Goal: Task Accomplishment & Management: Complete application form

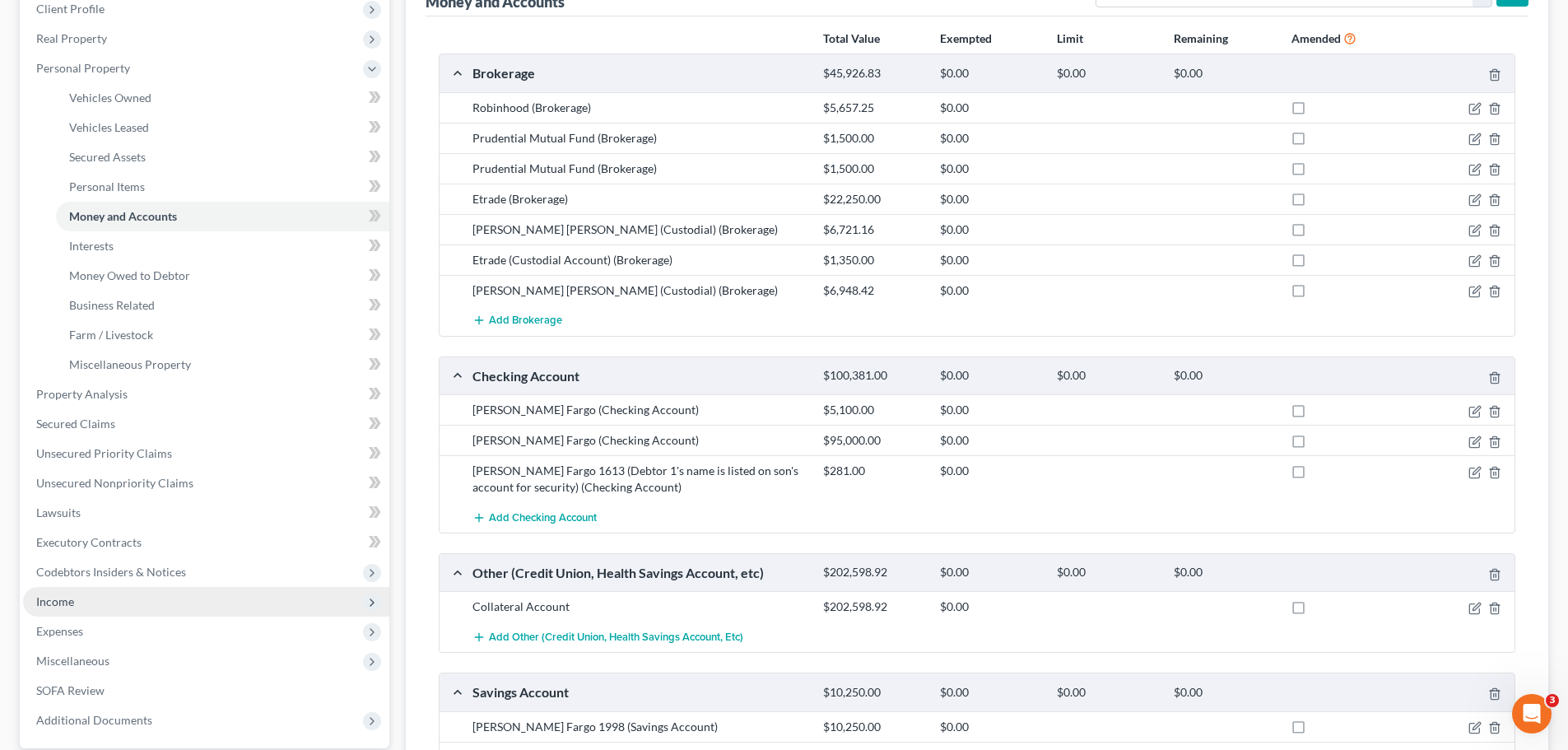
scroll to position [330, 0]
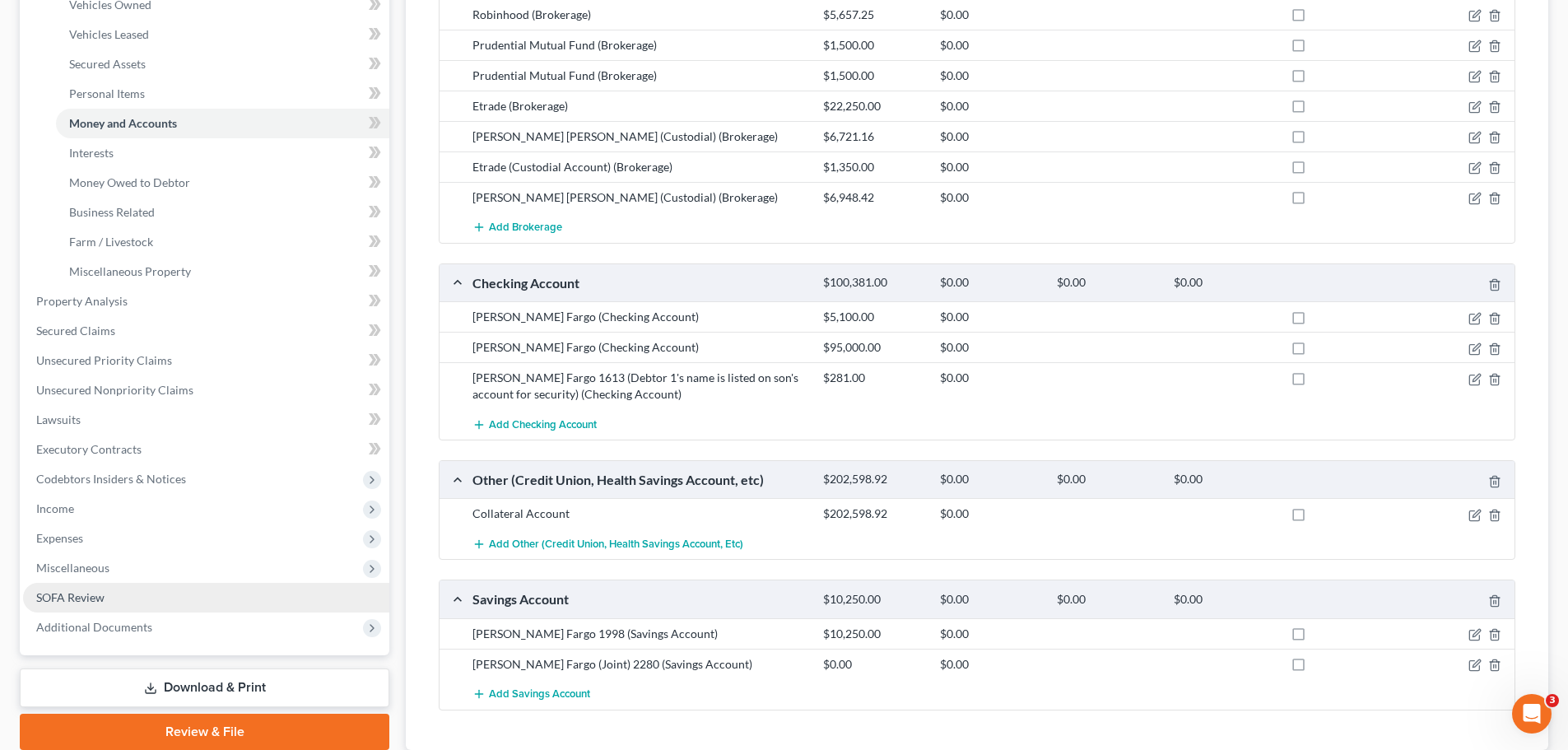
click at [113, 598] on link "SOFA Review" at bounding box center [205, 597] width 366 height 29
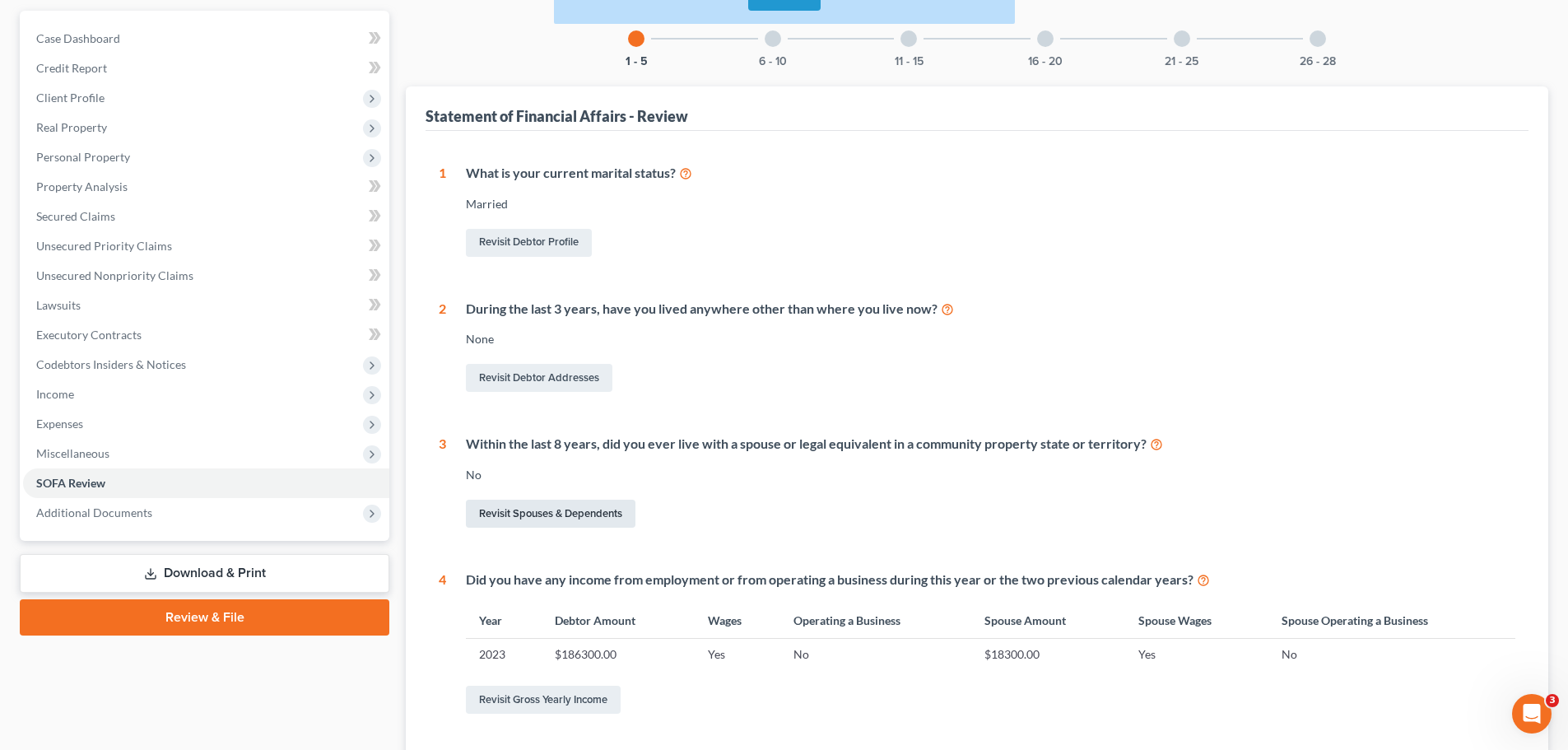
scroll to position [247, 0]
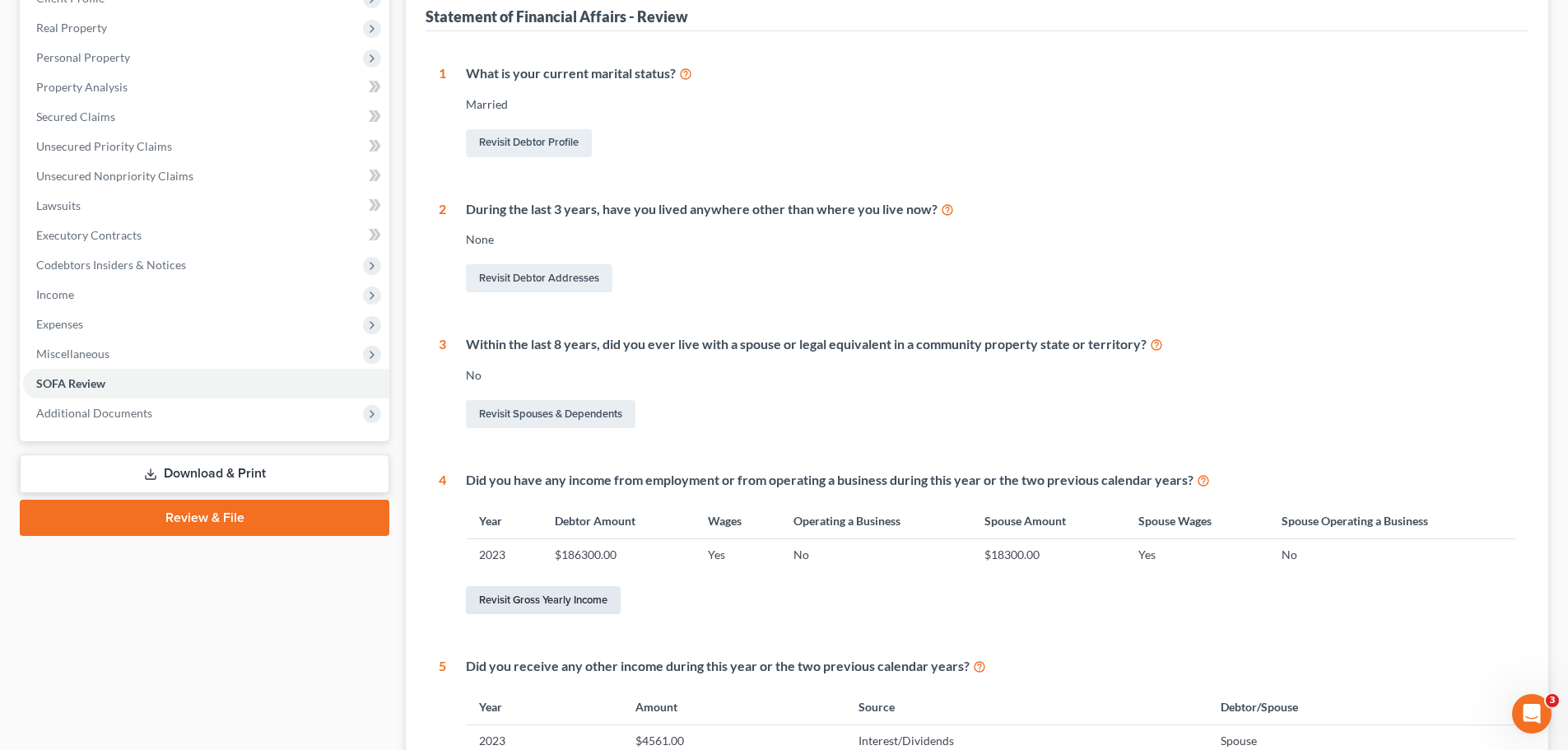
click at [550, 596] on link "Revisit Gross Yearly Income" at bounding box center [543, 600] width 154 height 28
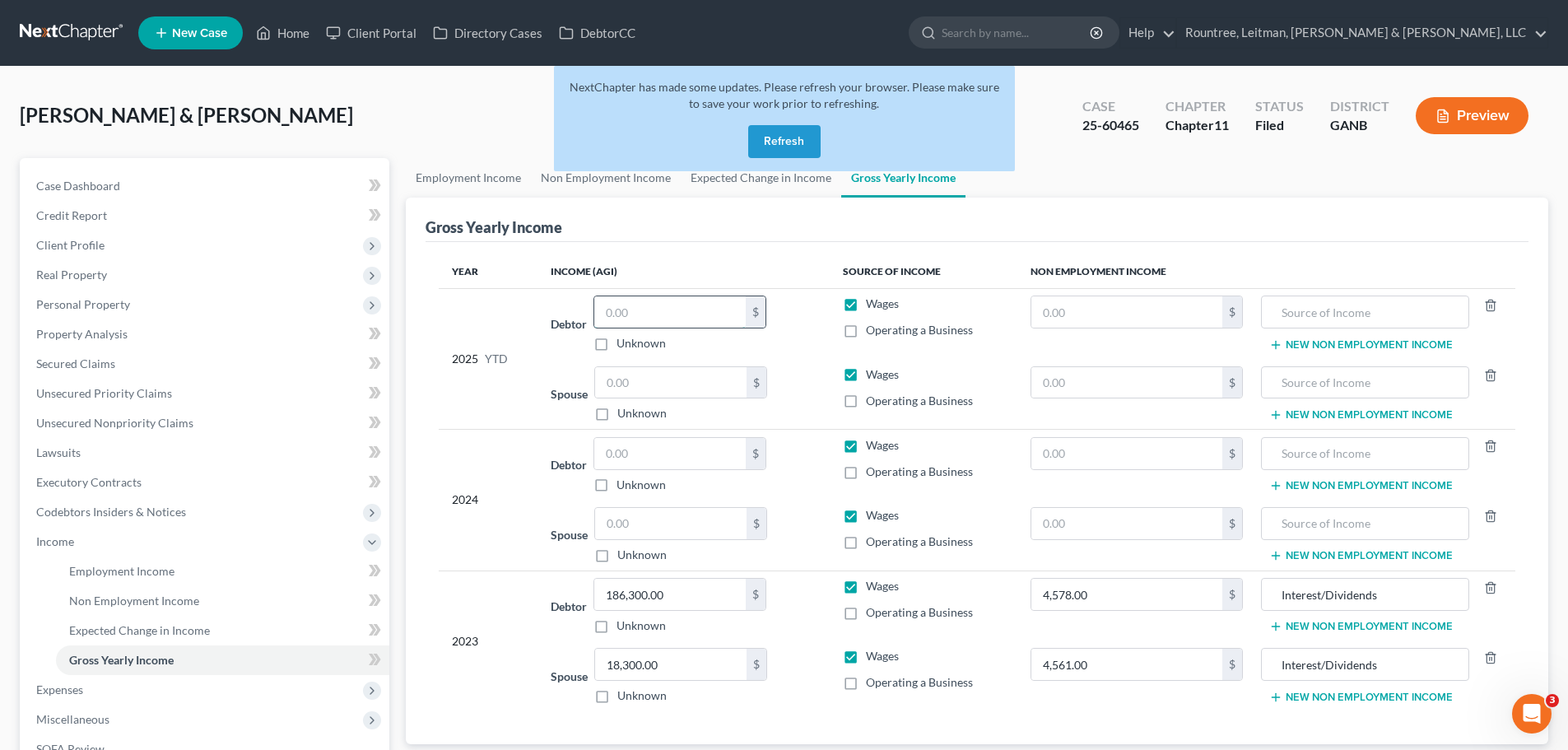
click at [649, 318] on input "text" at bounding box center [670, 312] width 152 height 31
type input "126,500"
click at [795, 147] on button "Refresh" at bounding box center [784, 141] width 73 height 33
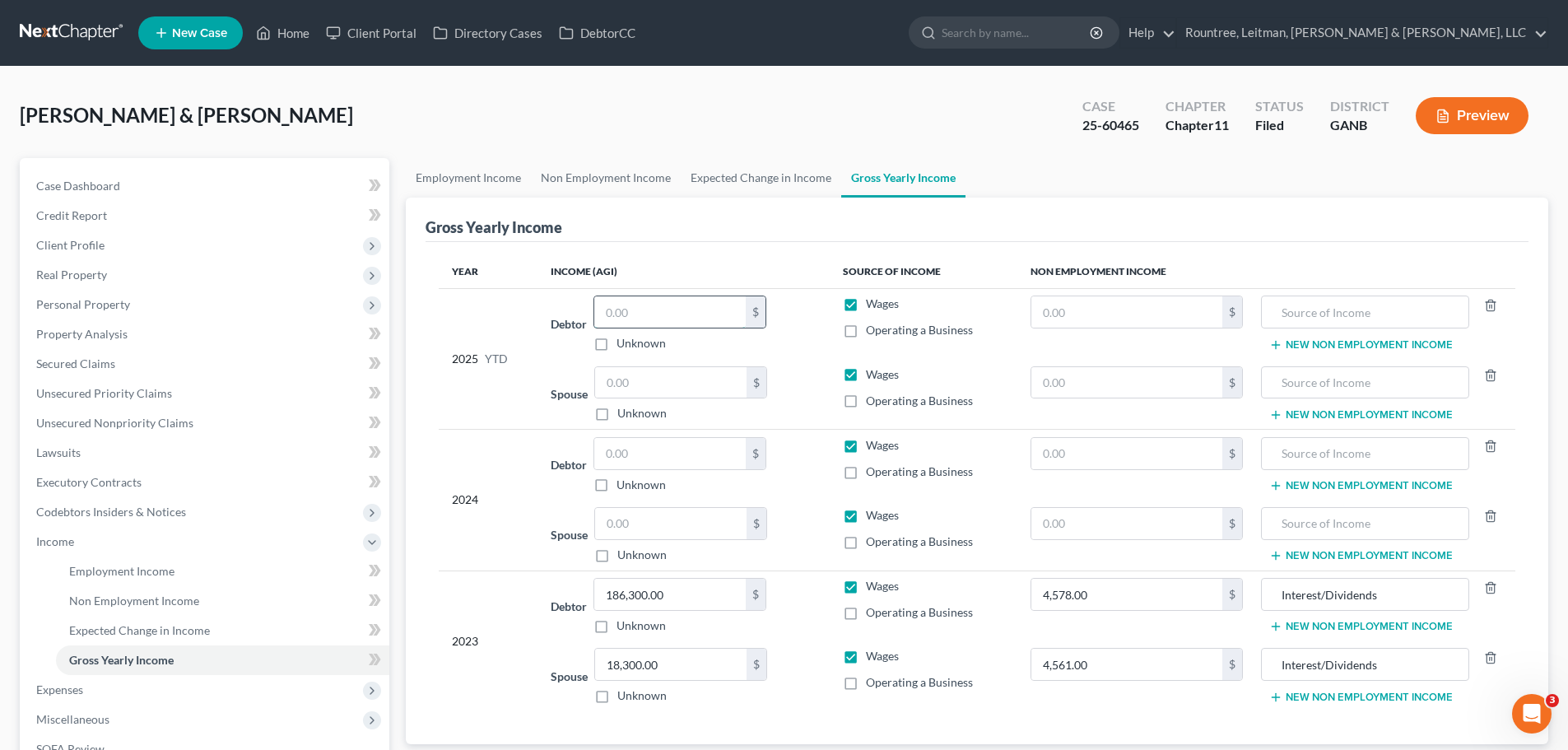
click at [660, 317] on input "text" at bounding box center [670, 312] width 152 height 31
type input "126,500"
click at [714, 213] on div "Gross Yearly Income" at bounding box center [977, 220] width 1103 height 44
click at [681, 384] on input "text" at bounding box center [671, 383] width 152 height 31
type input "17,000"
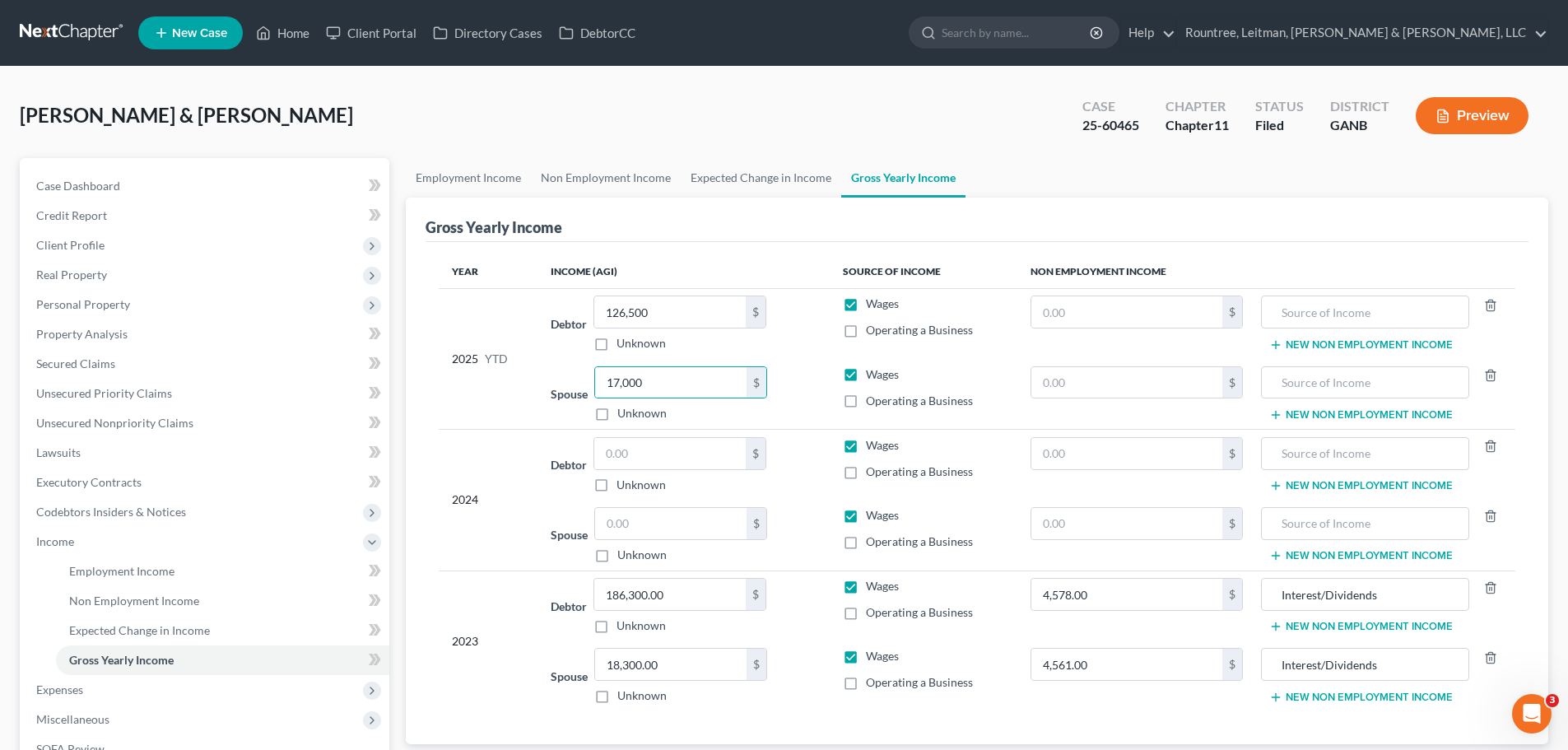
click at [493, 545] on div "2024" at bounding box center [488, 500] width 73 height 126
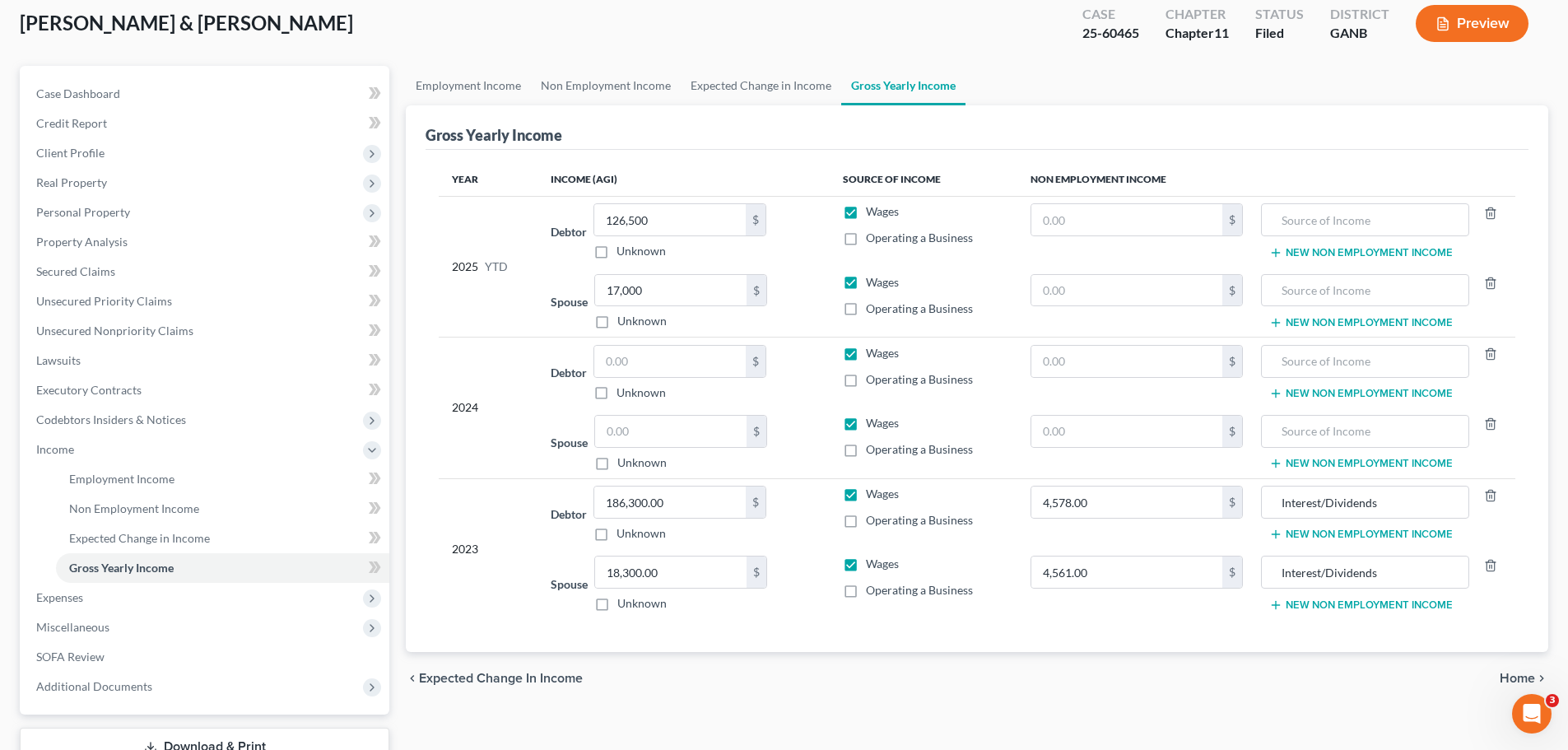
scroll to position [214, 0]
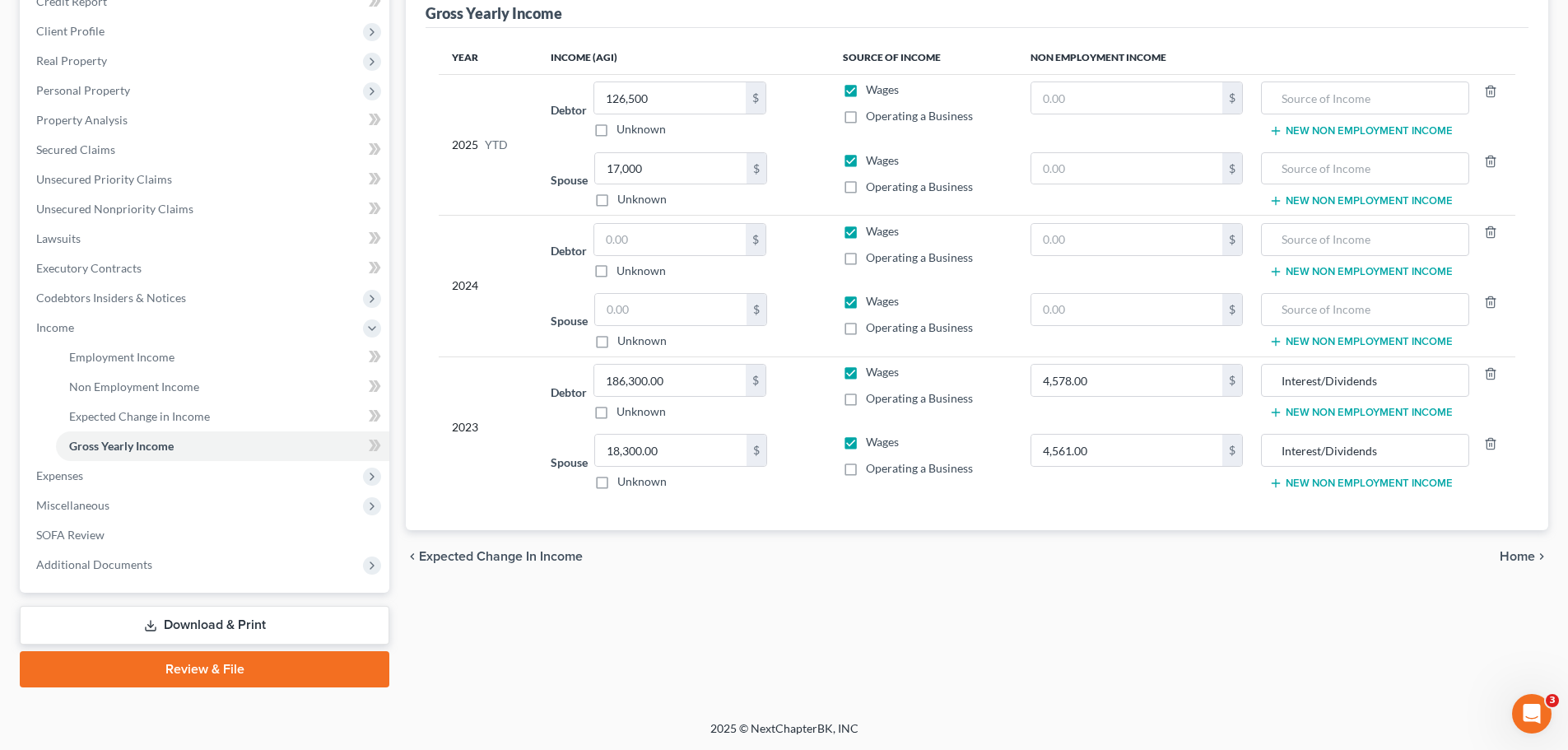
click at [1513, 555] on span "Home" at bounding box center [1517, 557] width 36 height 13
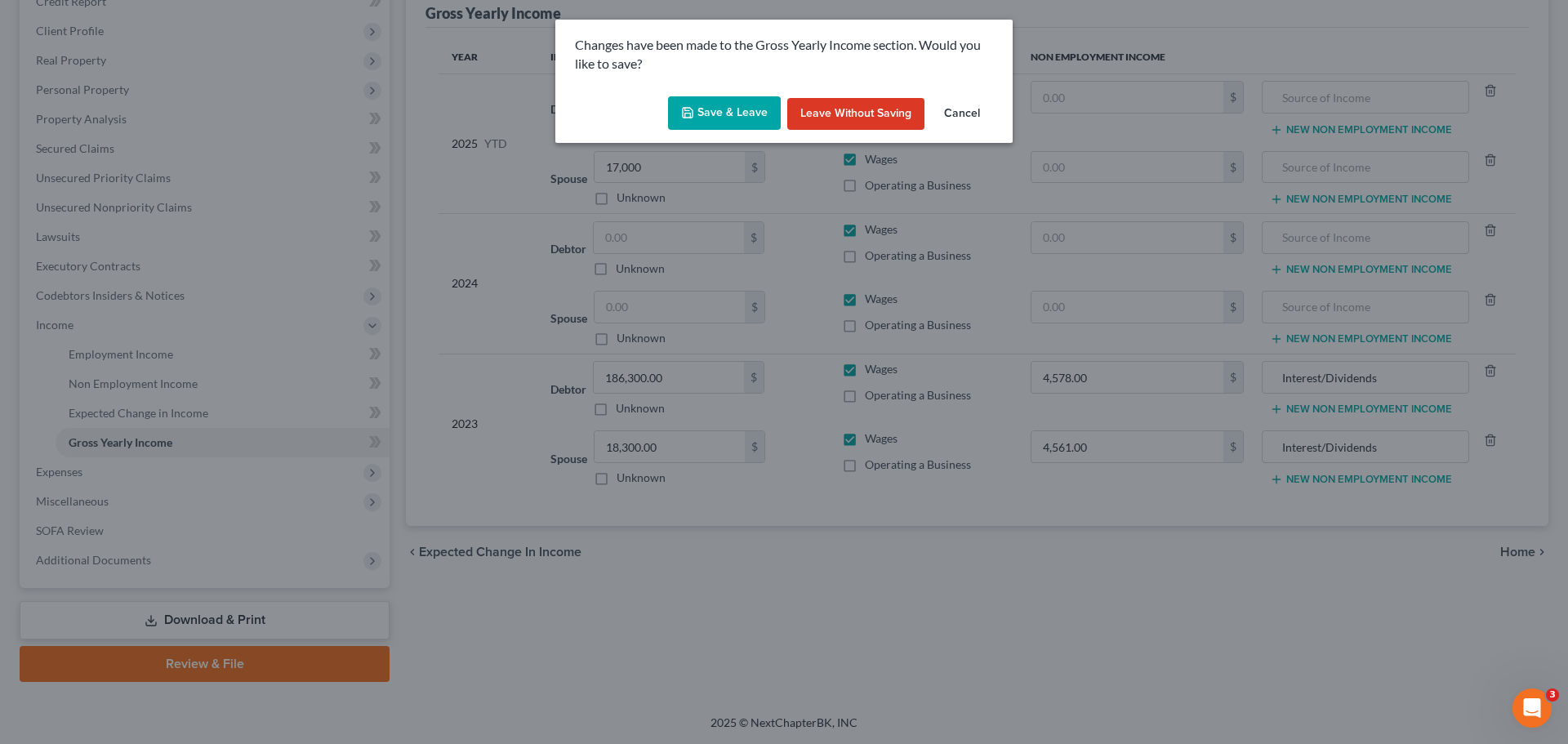
click at [732, 107] on button "Save & Leave" at bounding box center [724, 113] width 113 height 35
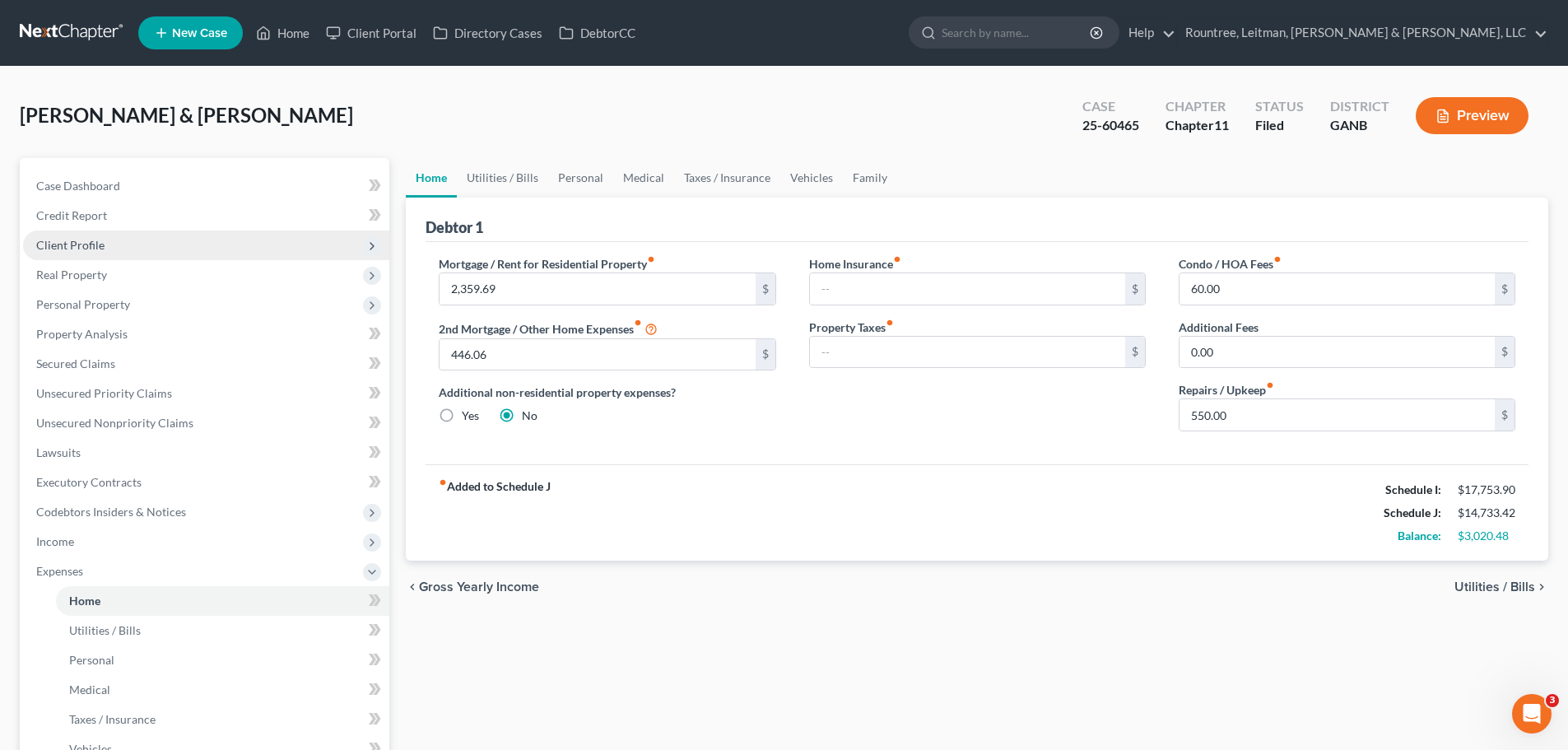
click at [74, 245] on span "Client Profile" at bounding box center [70, 245] width 69 height 14
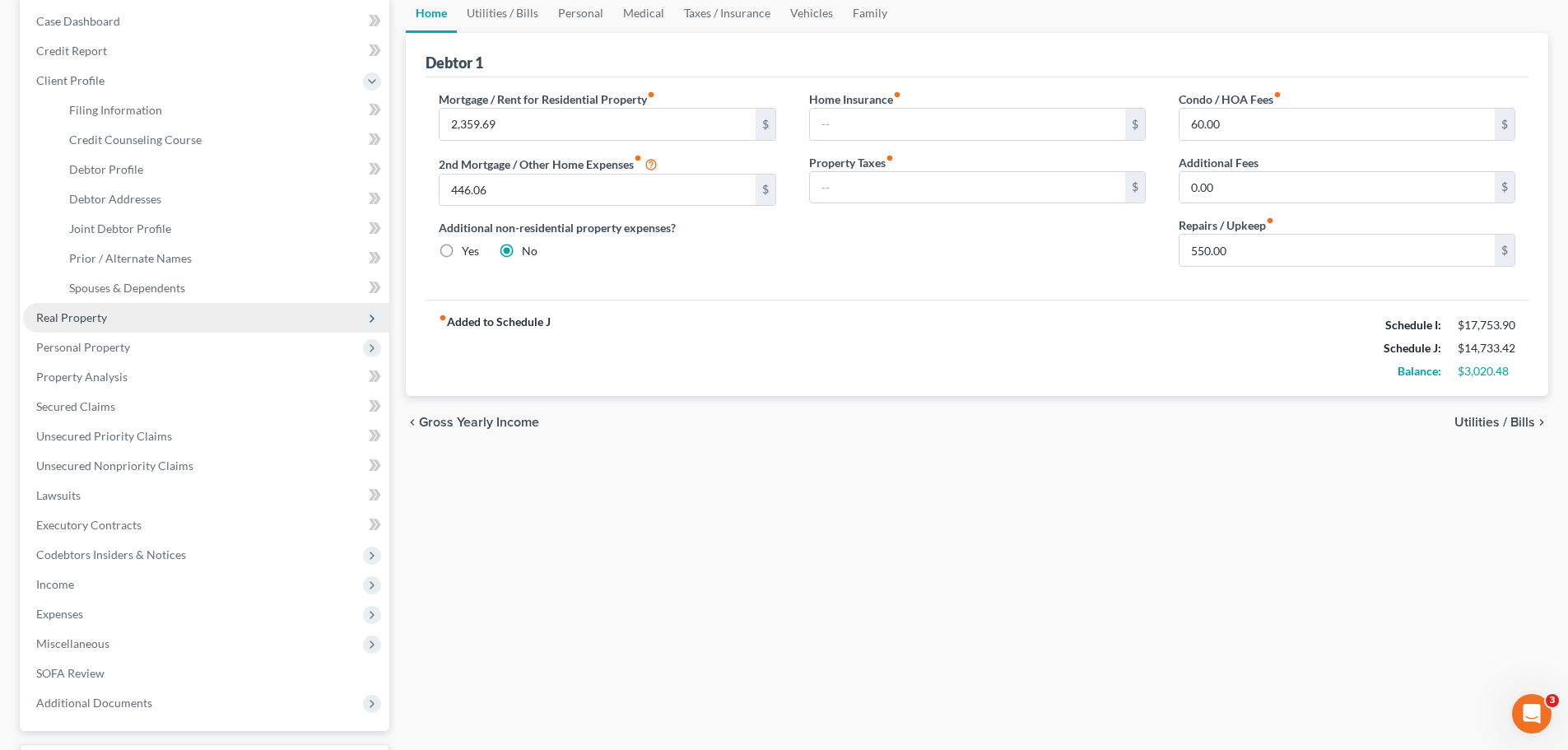
click at [75, 317] on span "Real Property" at bounding box center [71, 317] width 71 height 14
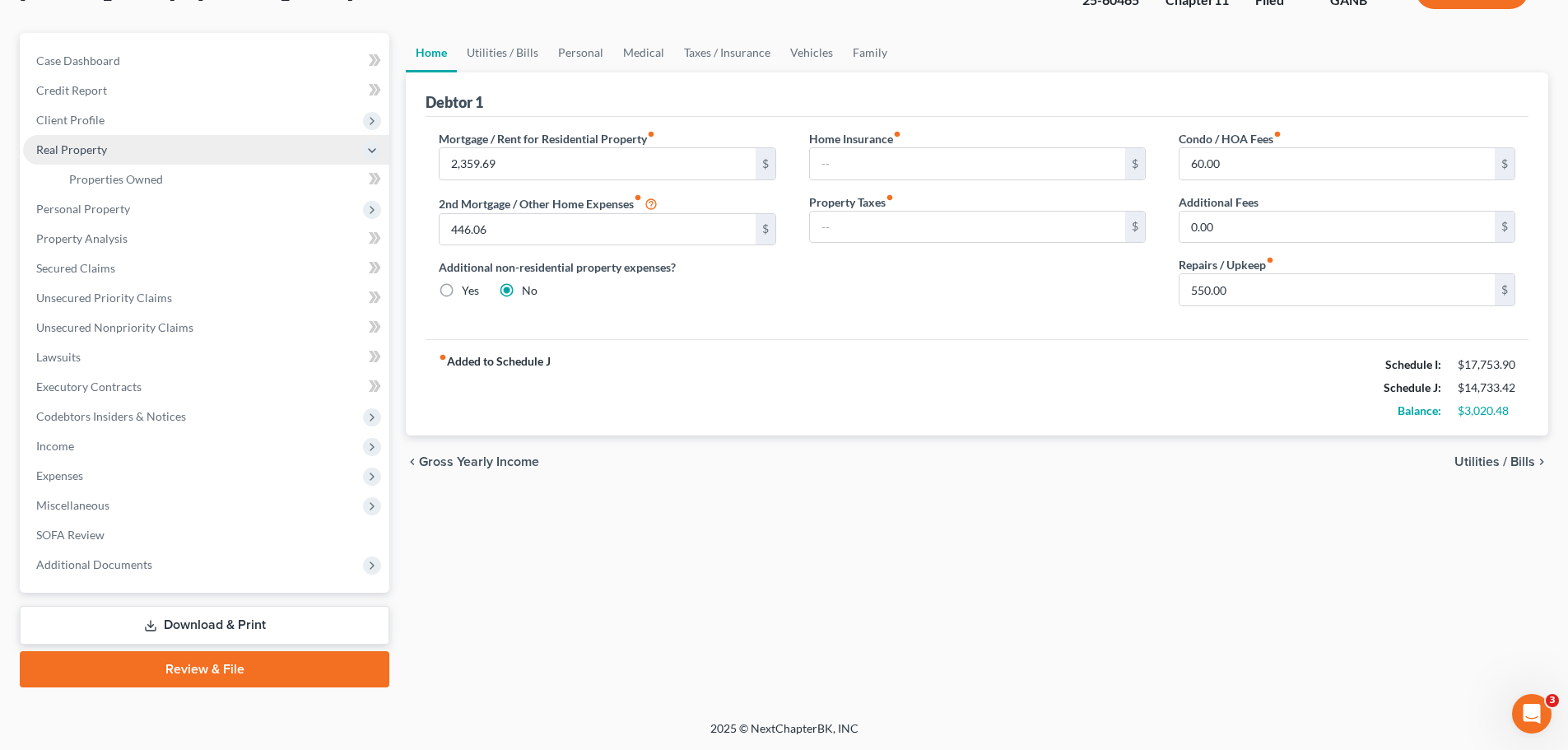
scroll to position [125, 0]
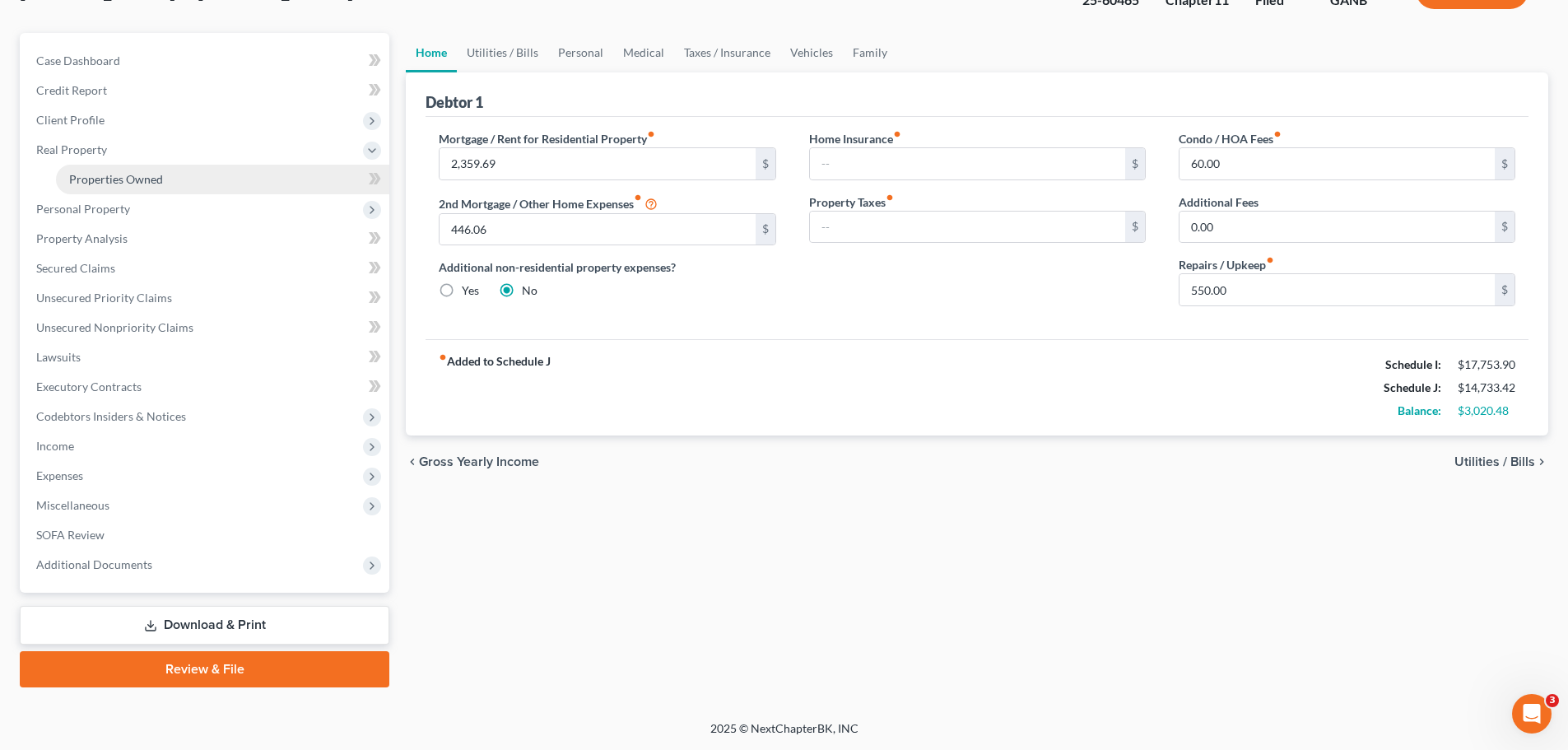
click at [144, 177] on span "Properties Owned" at bounding box center [116, 179] width 94 height 14
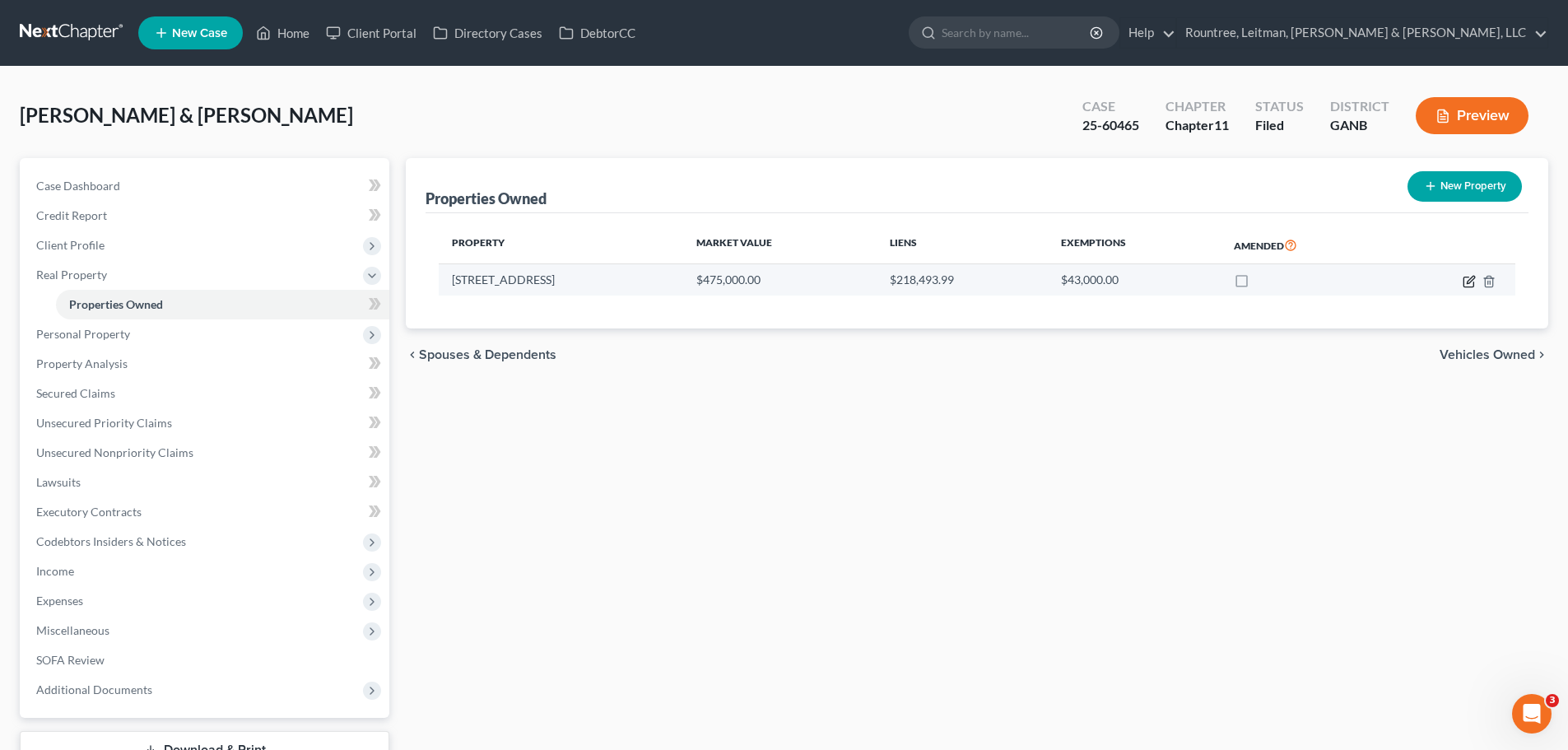
click at [1469, 282] on icon "button" at bounding box center [1469, 282] width 13 height 13
select select "10"
select select "2"
select select "1"
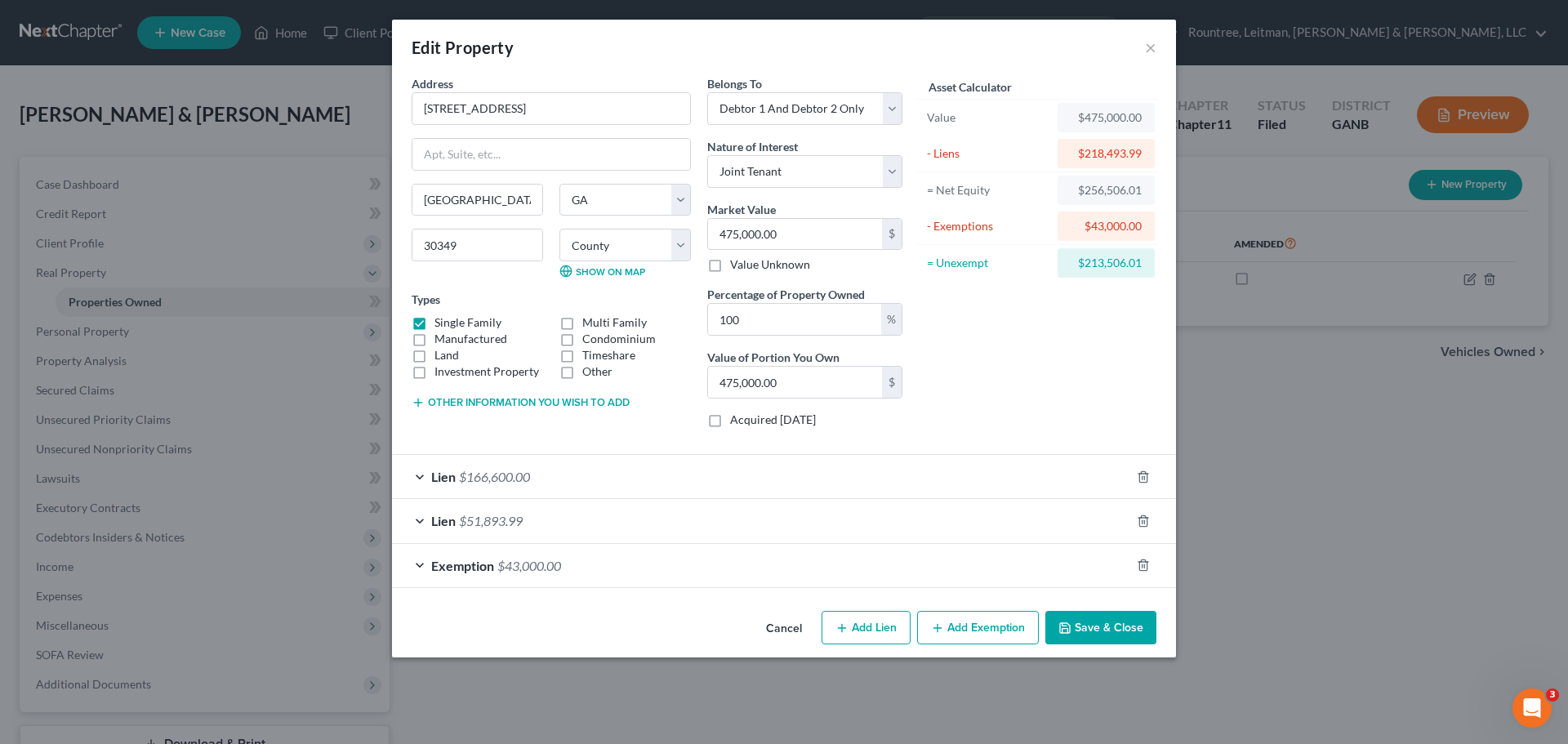
click at [520, 480] on span "$166,600.00" at bounding box center [494, 477] width 71 height 16
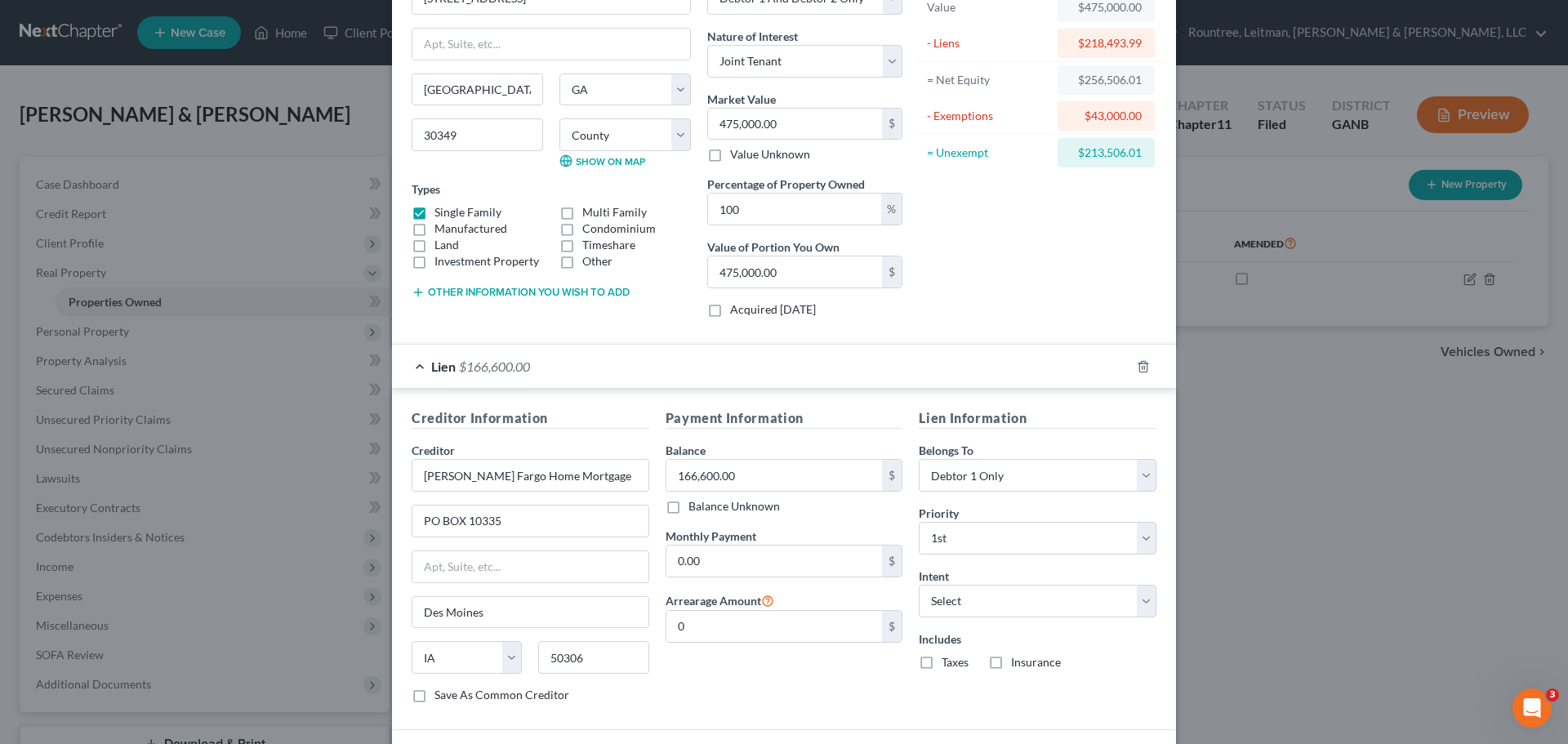
scroll to position [81, 0]
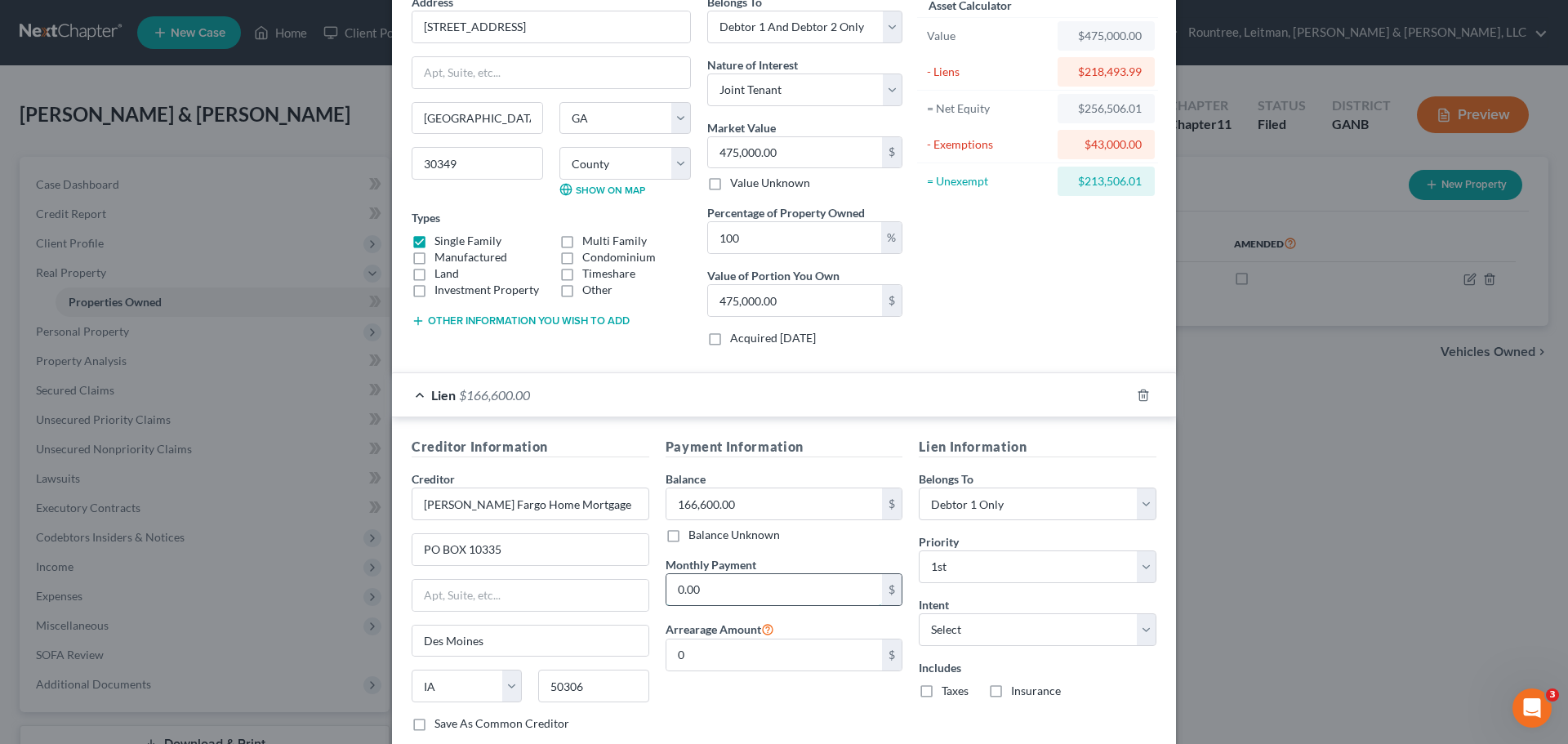
click at [760, 589] on input "0.00" at bounding box center [775, 589] width 217 height 31
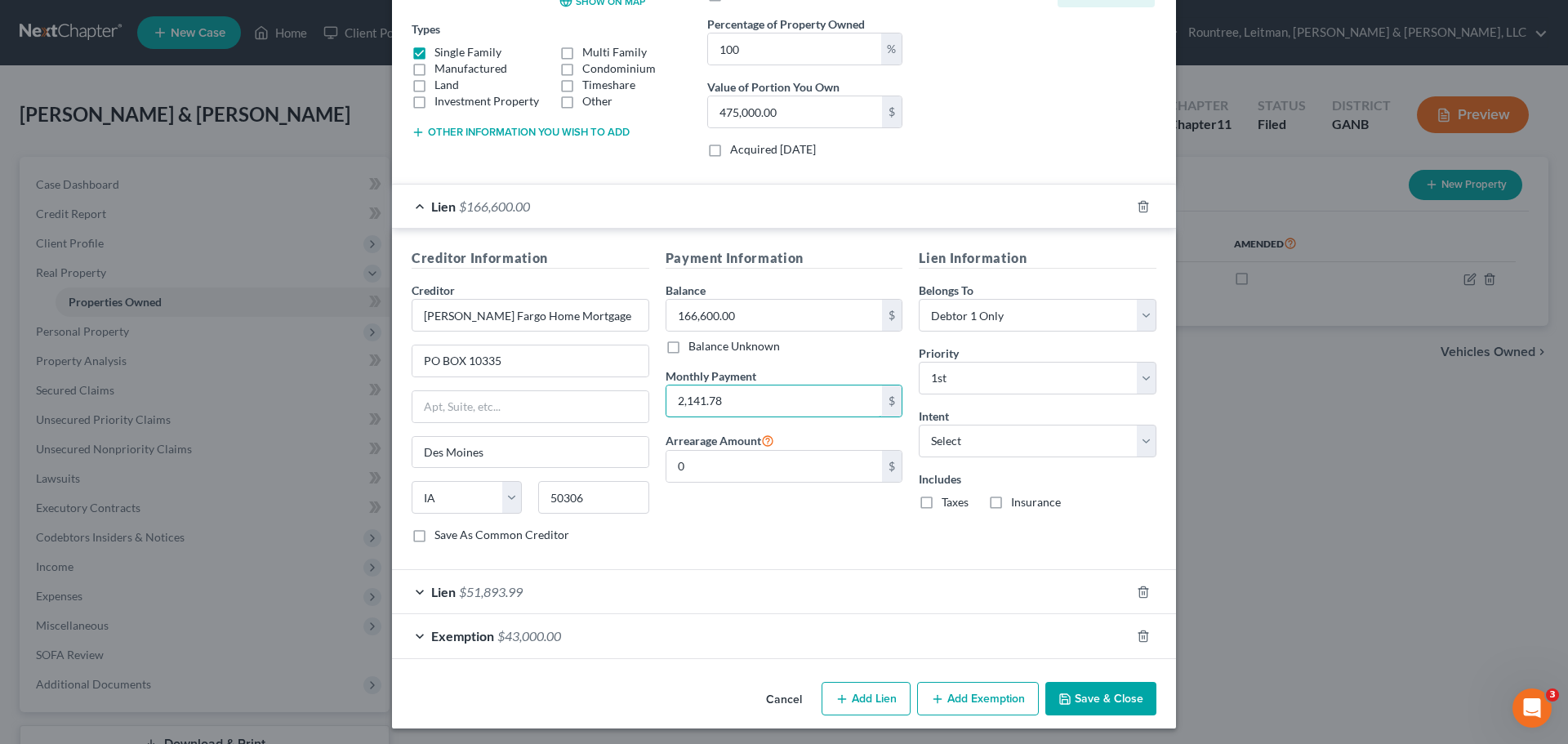
scroll to position [275, 0]
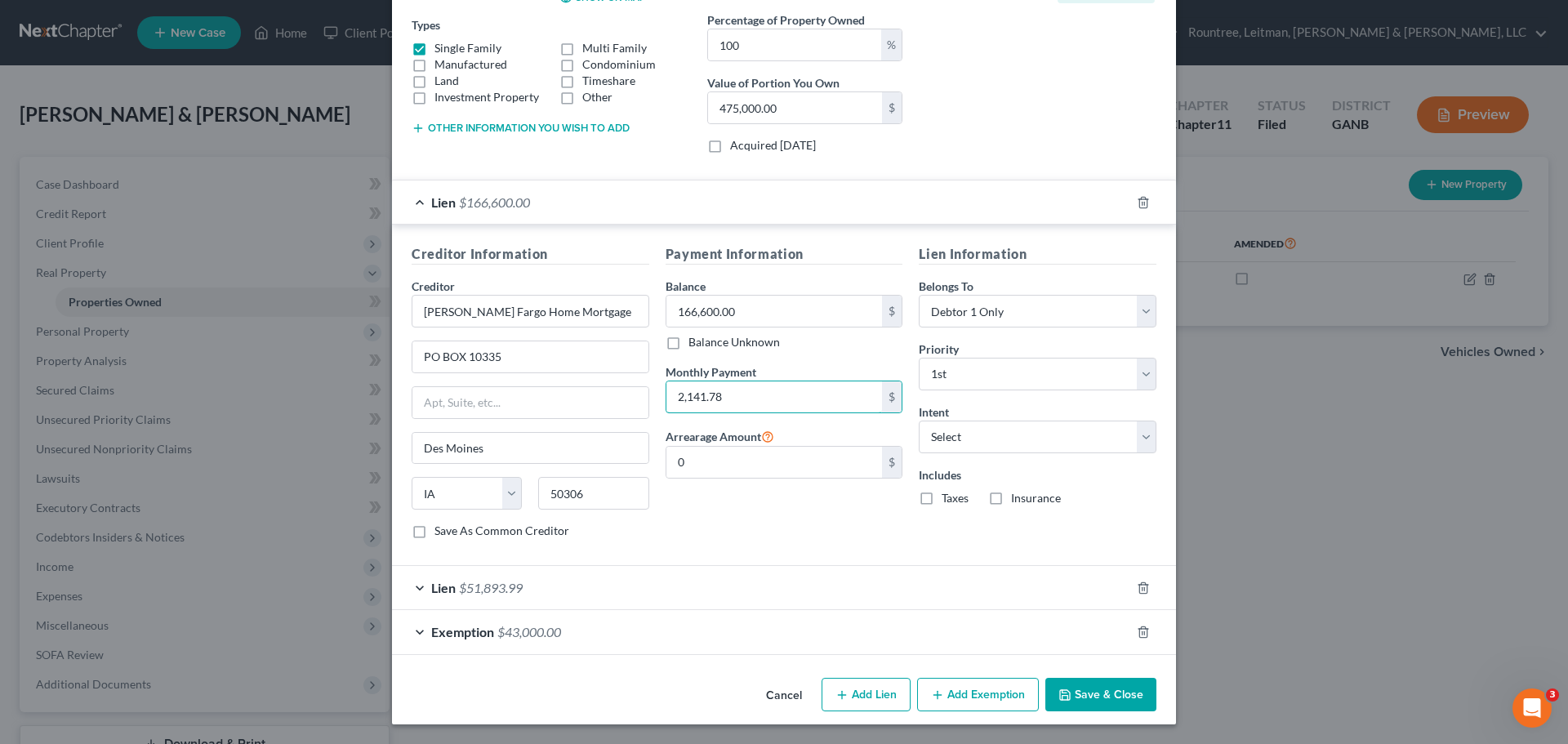
type input "2,141.78"
click at [941, 495] on label "Taxes" at bounding box center [954, 497] width 27 height 16
click at [948, 495] on input "Taxes" at bounding box center [952, 494] width 10 height 10
checkbox input "true"
click at [1011, 501] on label "Insurance" at bounding box center [1035, 497] width 50 height 16
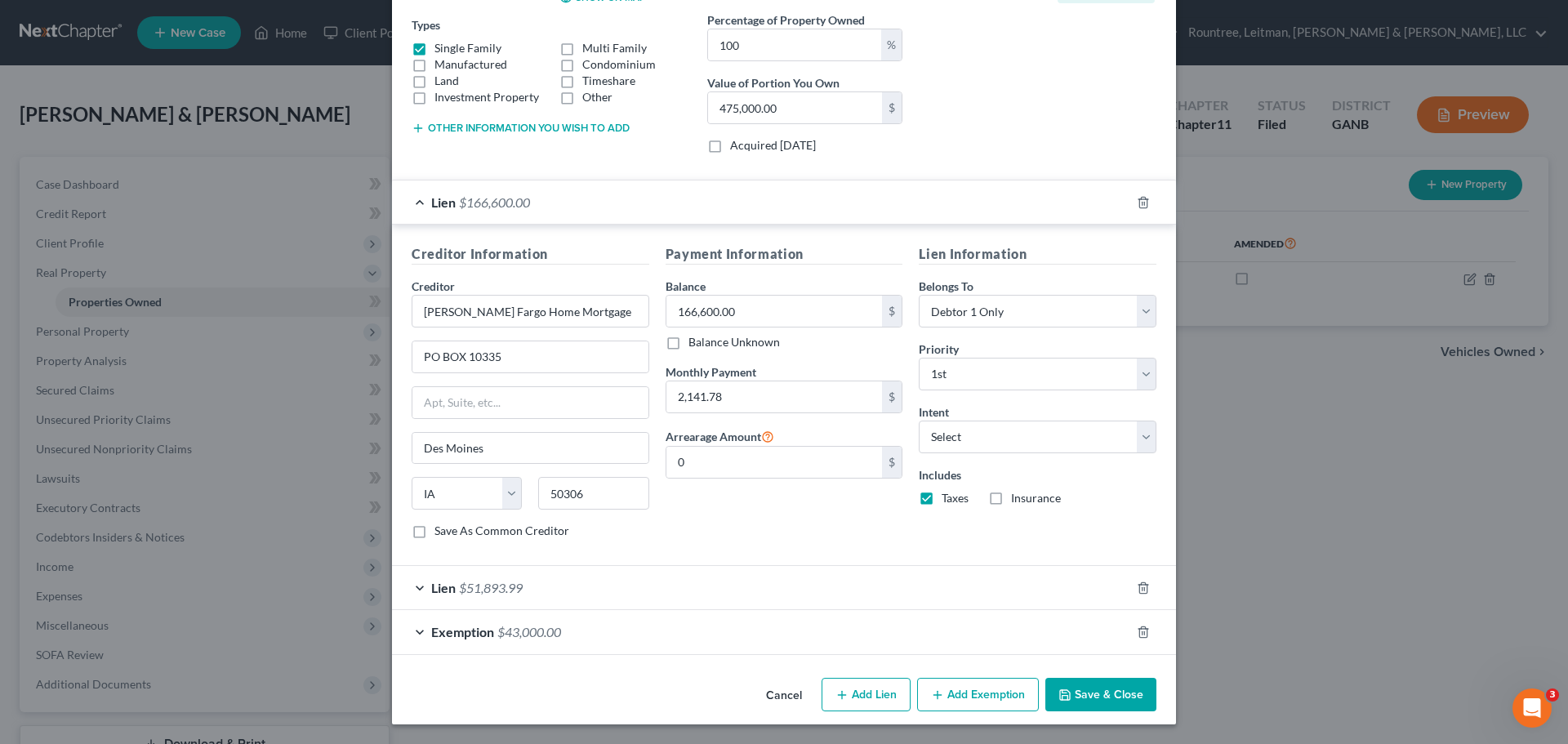
click at [1018, 501] on input "Insurance" at bounding box center [1022, 494] width 10 height 10
checkbox input "true"
click at [1142, 440] on select "Select Surrender Redeem Reaffirm Avoid Other" at bounding box center [1037, 436] width 237 height 33
click at [779, 538] on div "Payment Information Balance 166,600.00 $ Balance Unknown Balance Undetermined 1…" at bounding box center [784, 397] width 254 height 308
click at [1099, 693] on button "Save & Close" at bounding box center [1100, 694] width 111 height 35
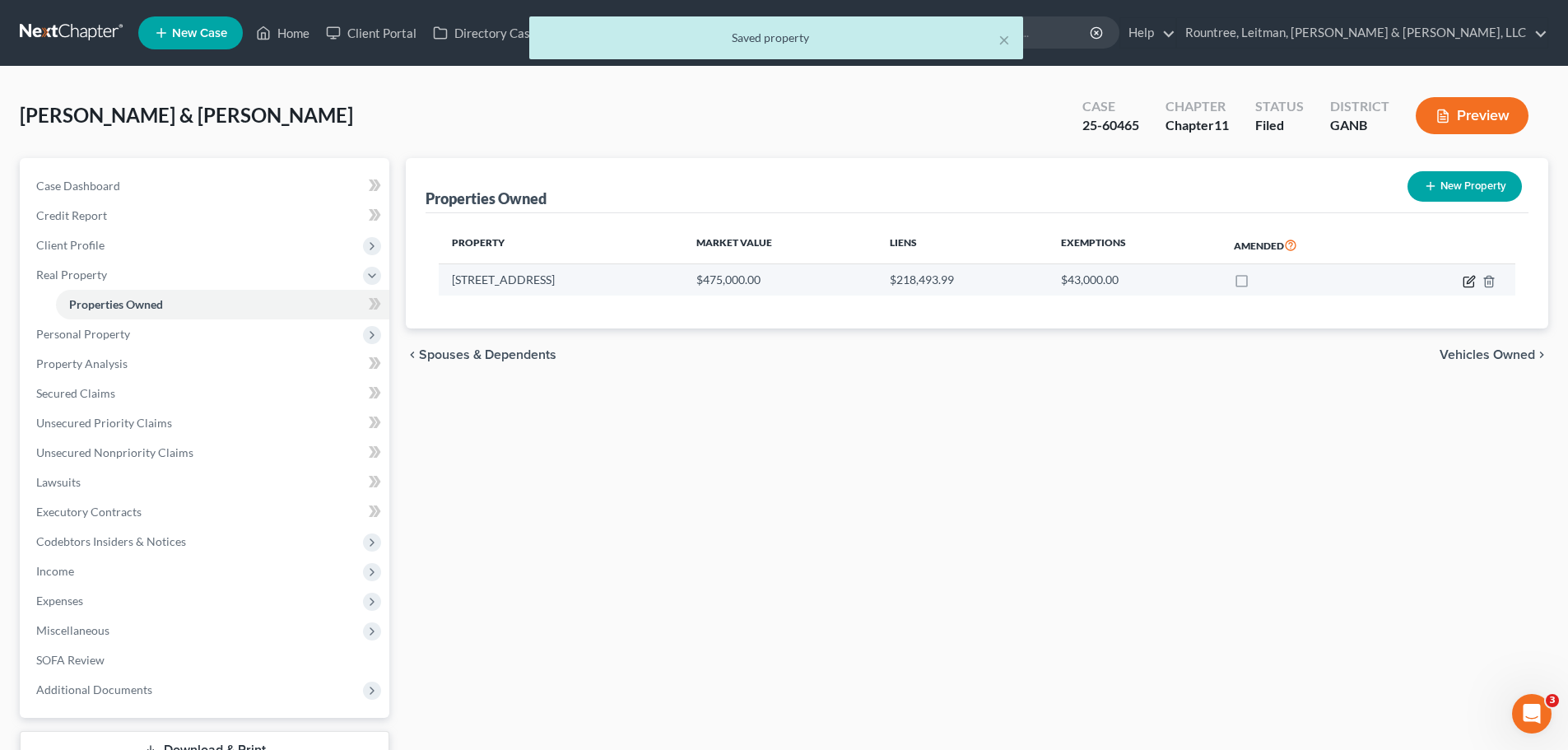
click at [1463, 282] on icon "button" at bounding box center [1468, 282] width 9 height 9
select select "10"
select select "2"
select select "1"
select select "16"
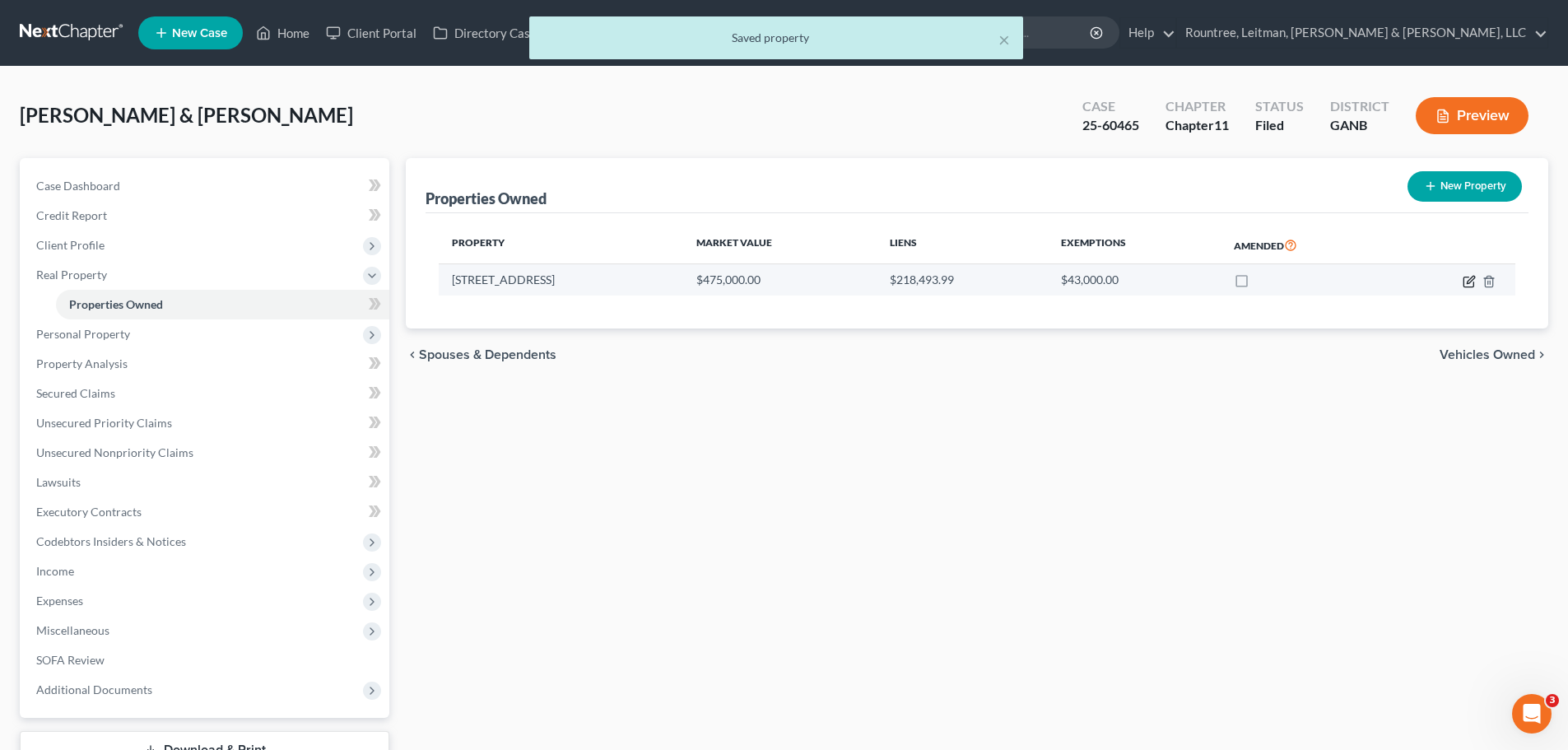
select select "0"
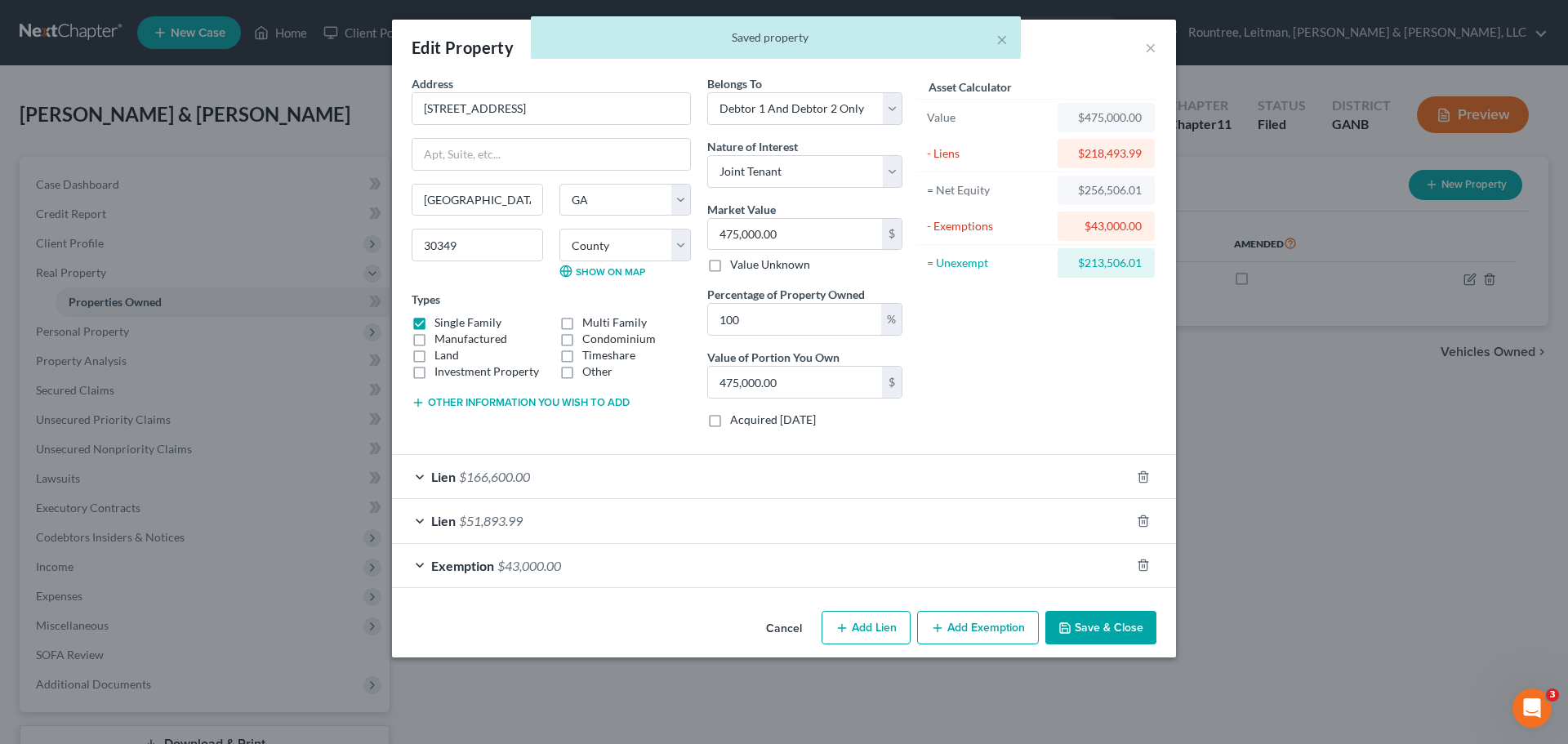
click at [495, 522] on span "$51,893.99" at bounding box center [491, 521] width 64 height 16
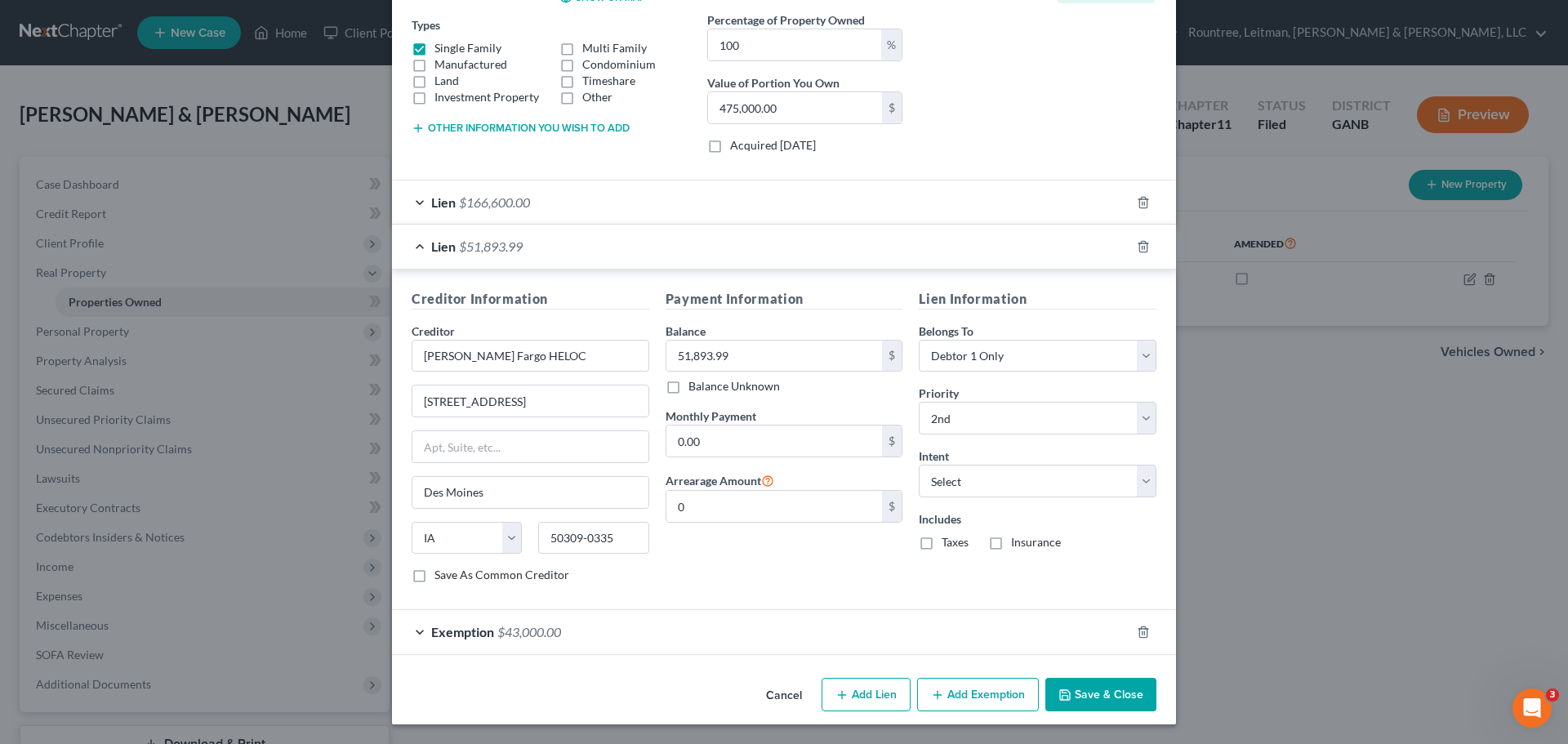
click at [1107, 698] on button "Save & Close" at bounding box center [1100, 694] width 111 height 35
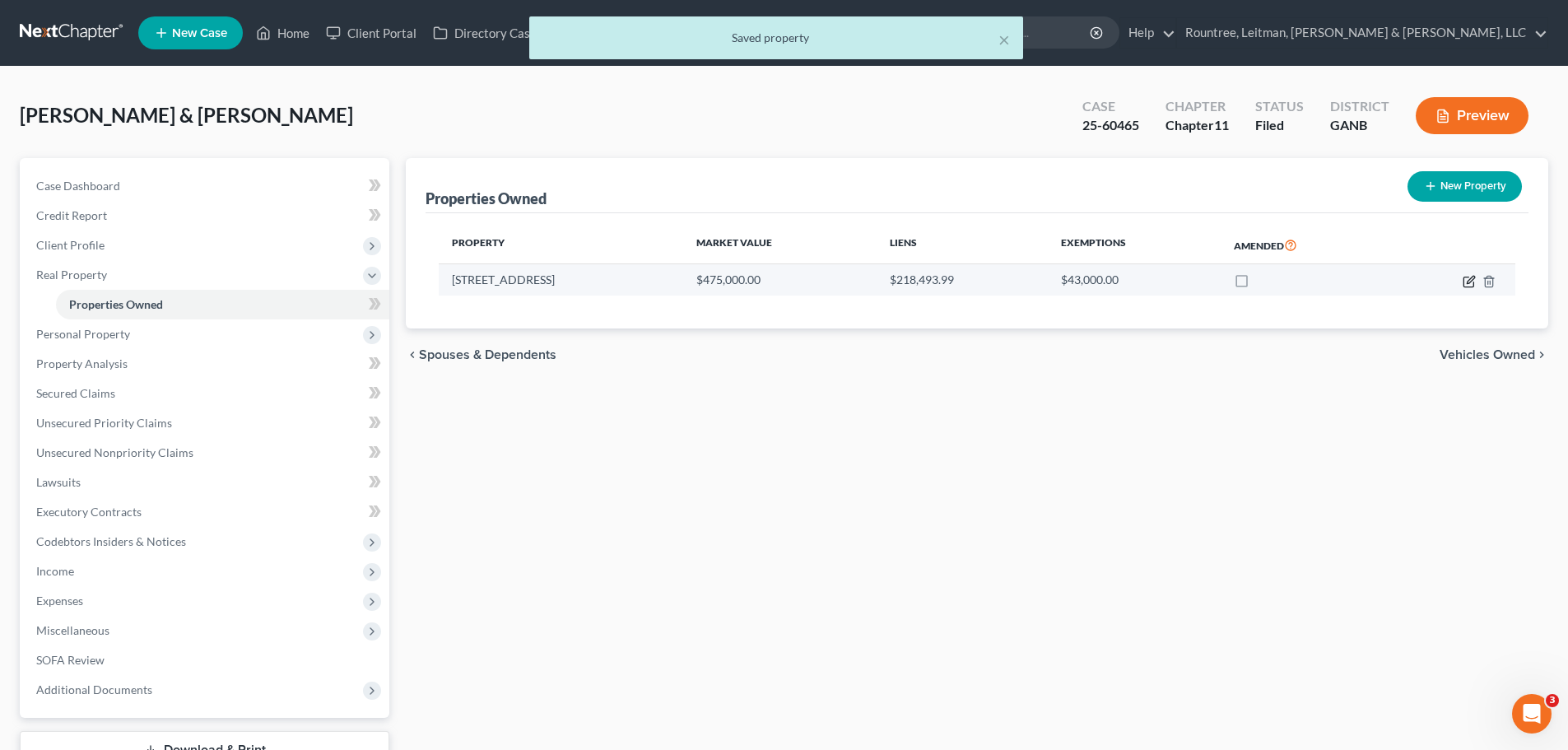
click at [1470, 281] on icon "button" at bounding box center [1469, 282] width 13 height 13
select select "10"
select select "2"
select select "1"
select select "16"
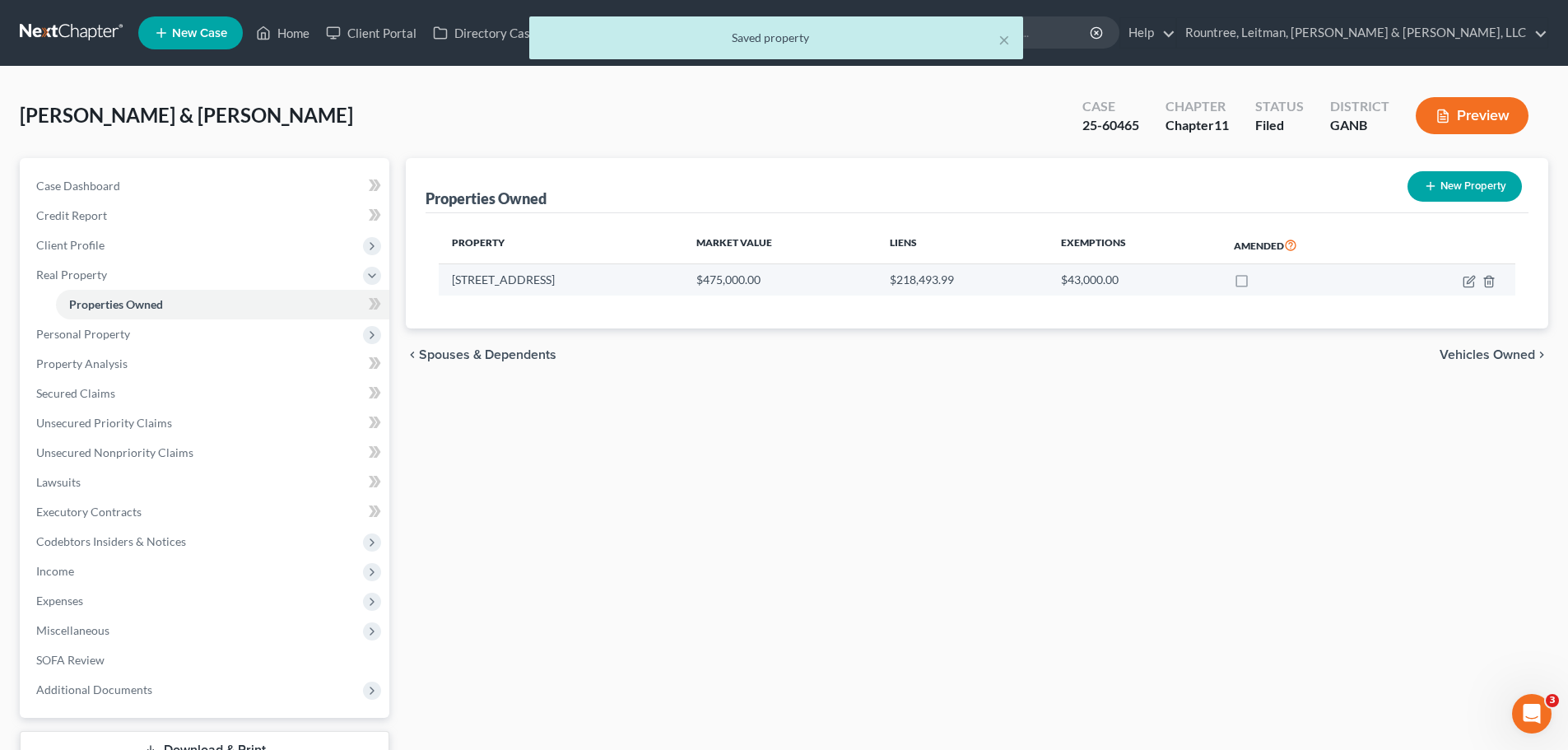
select select "0"
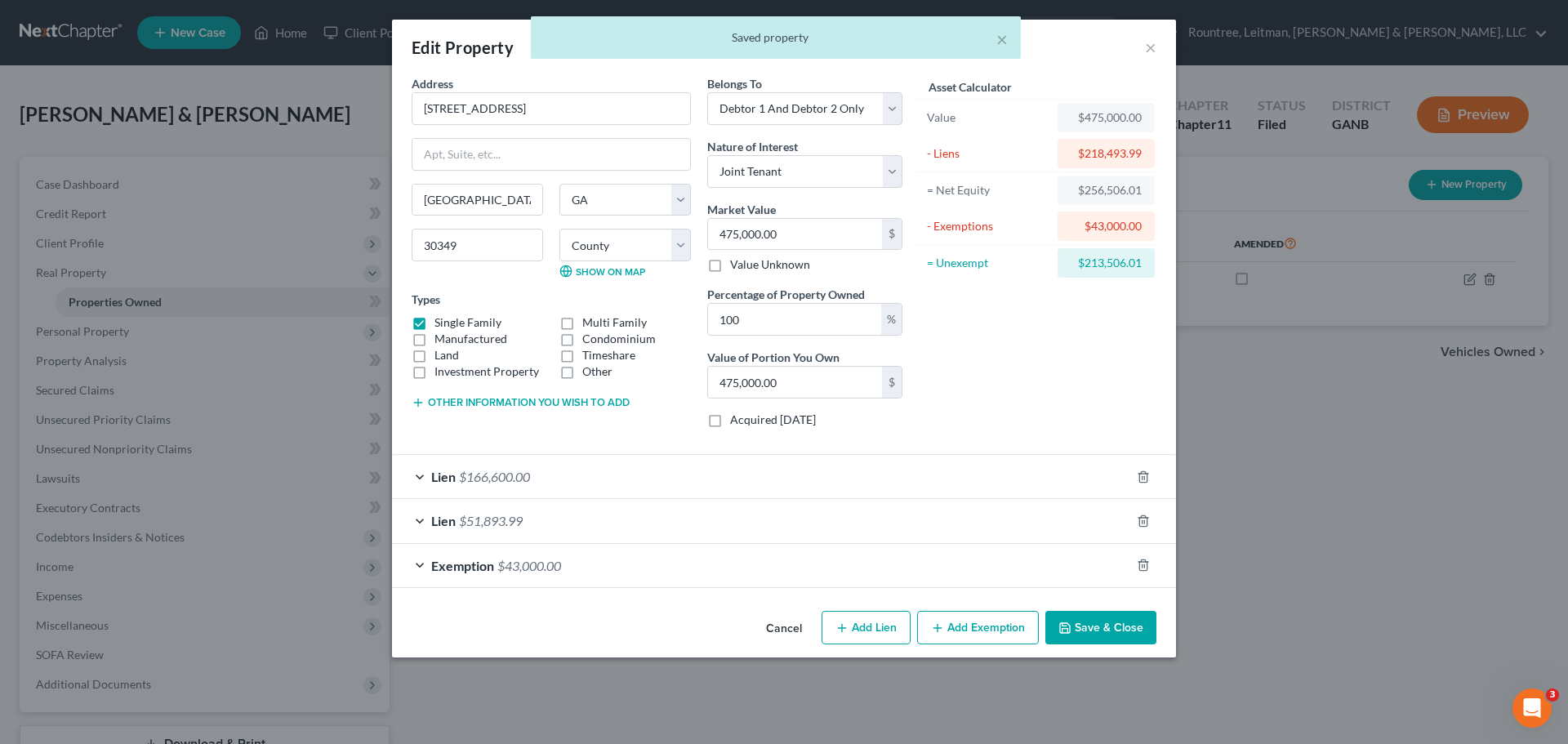
click at [517, 485] on div "Lien $166,600.00" at bounding box center [761, 477] width 738 height 43
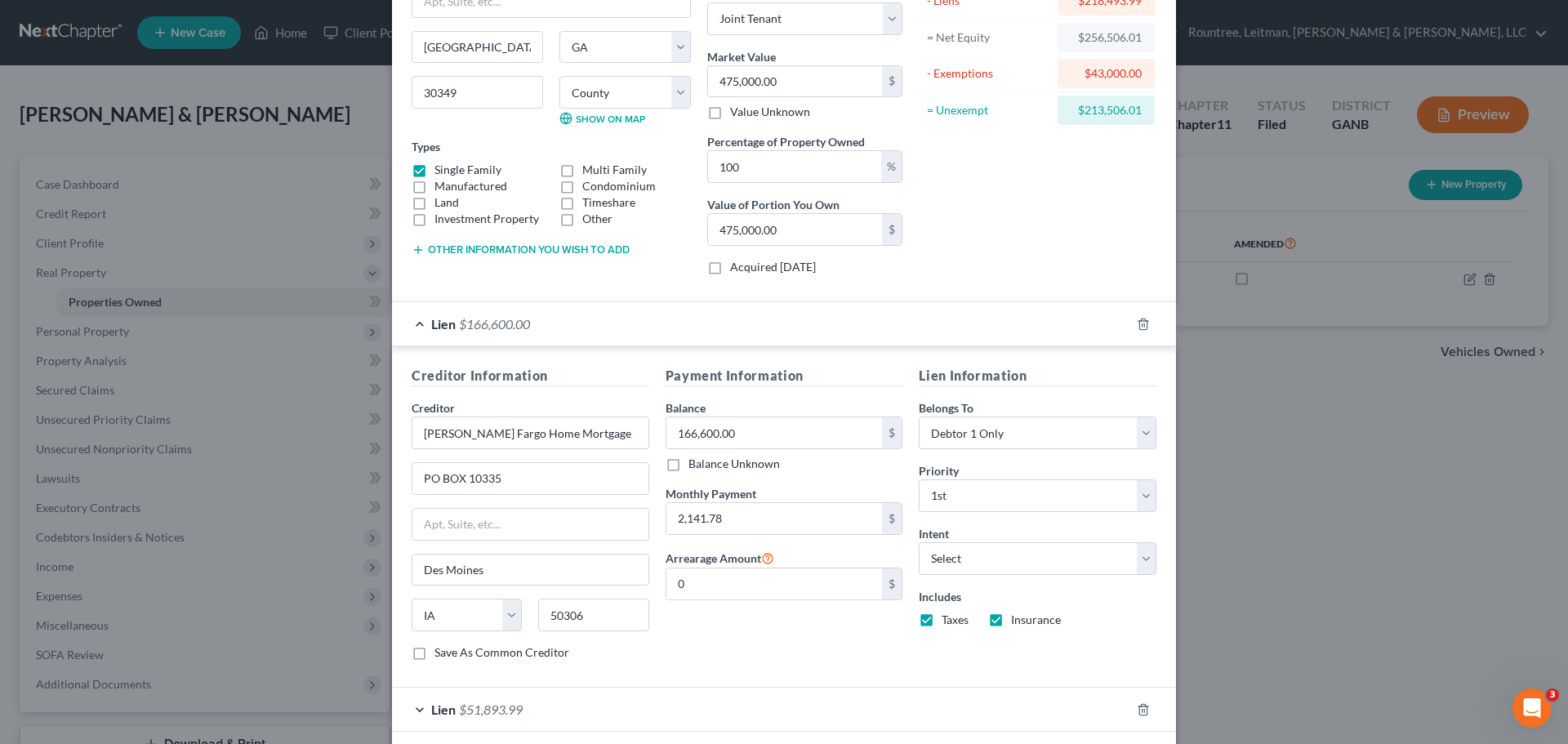
scroll to position [164, 0]
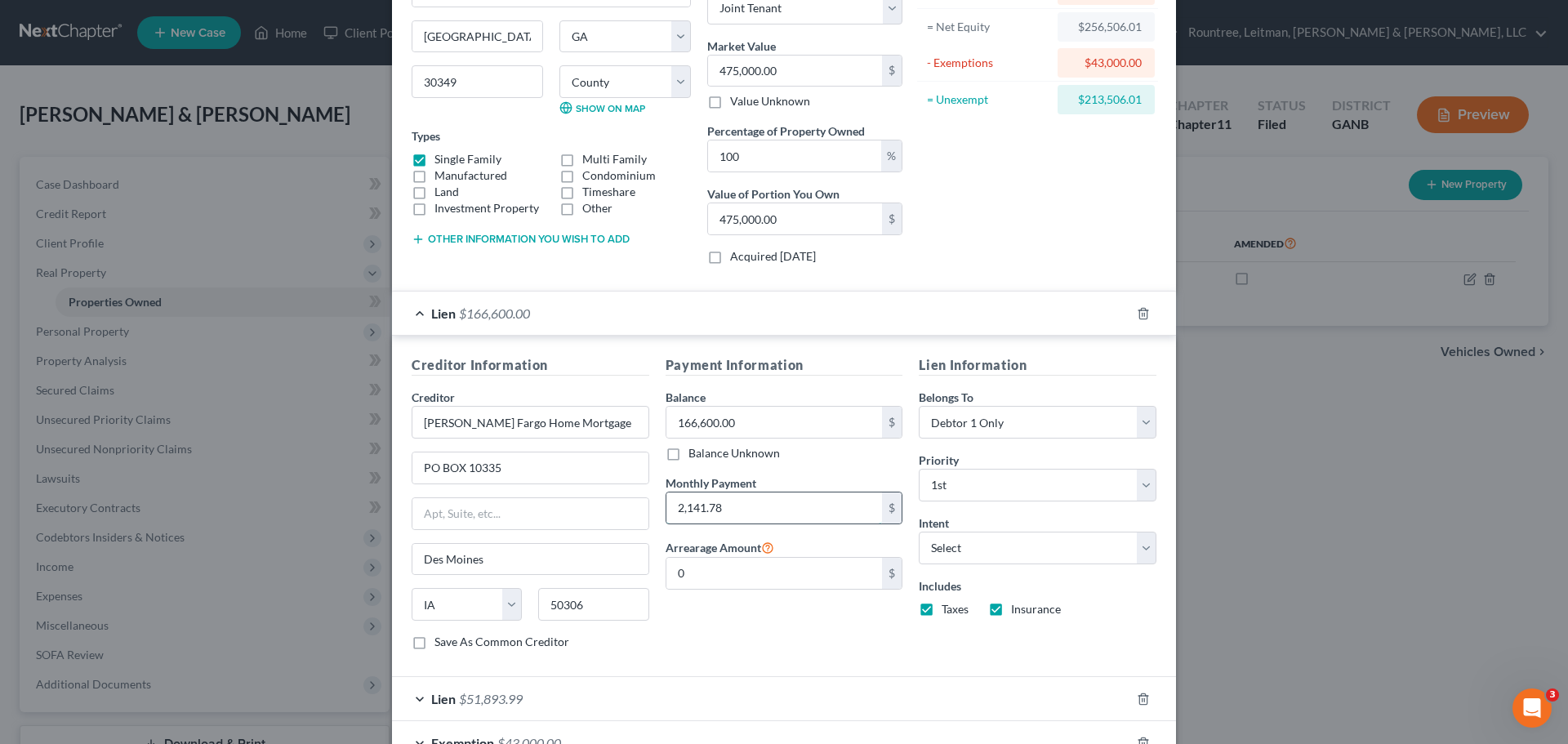
click at [819, 509] on input "2,141.78" at bounding box center [775, 508] width 217 height 31
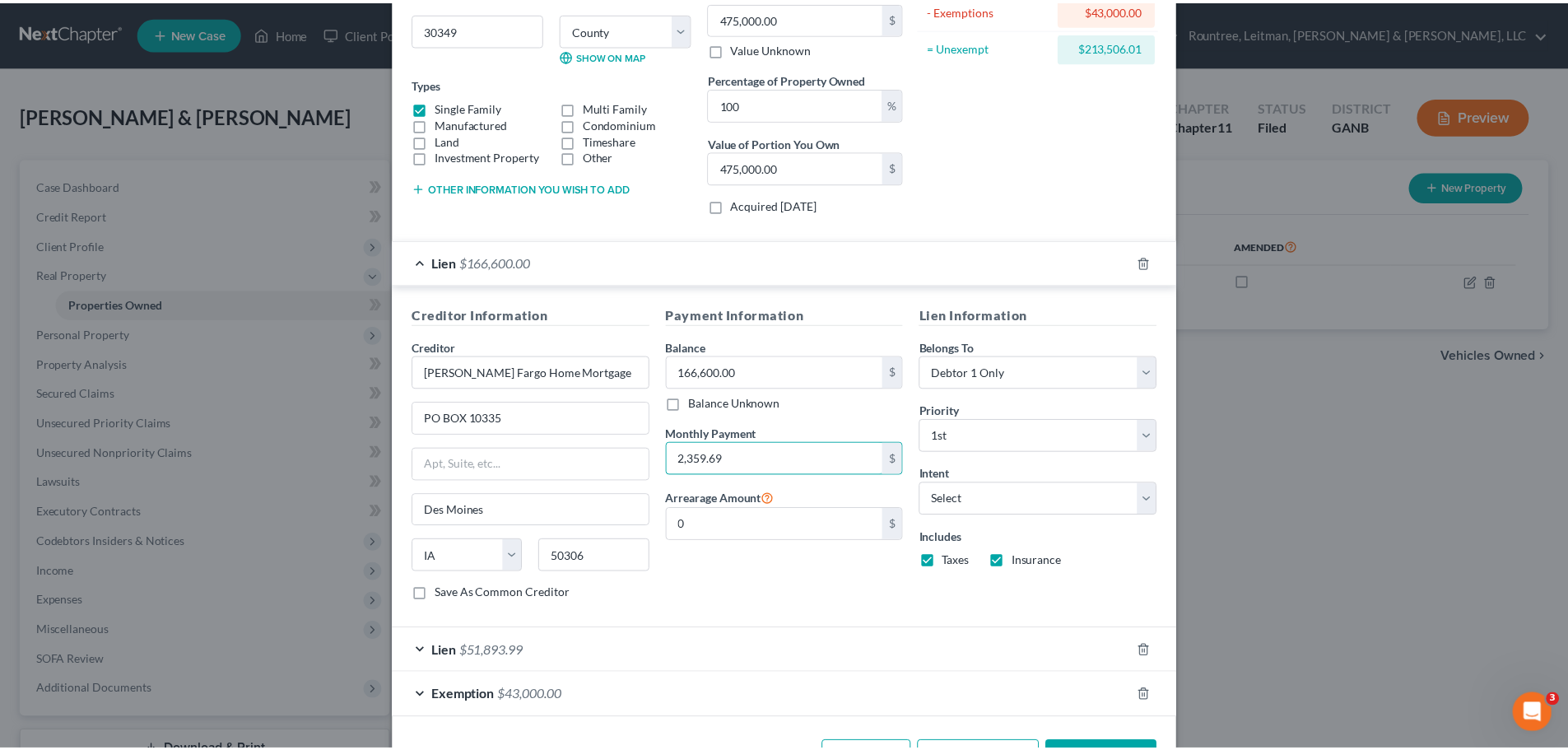
scroll to position [247, 0]
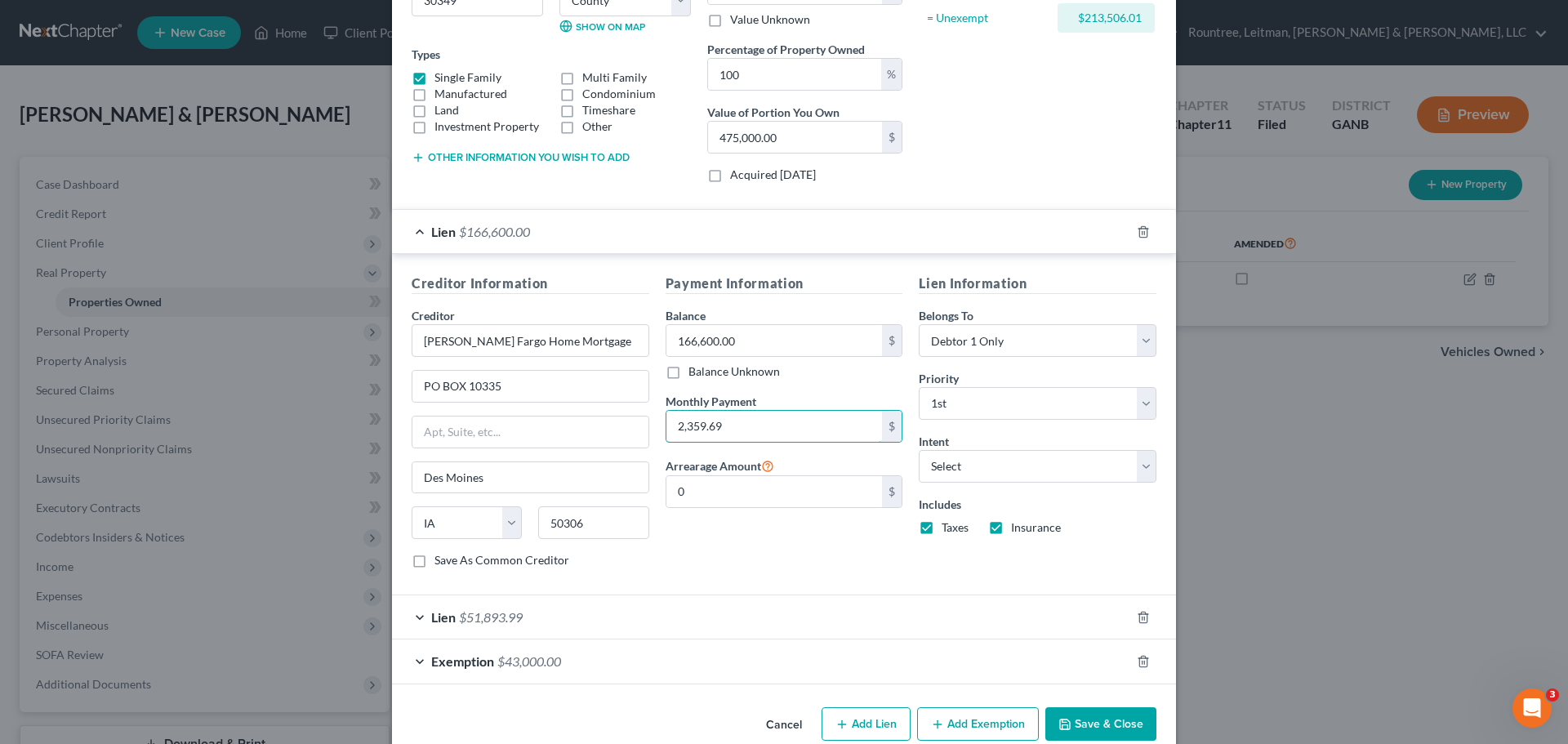
type input "2,359.69"
click at [1101, 724] on button "Save & Close" at bounding box center [1100, 724] width 111 height 35
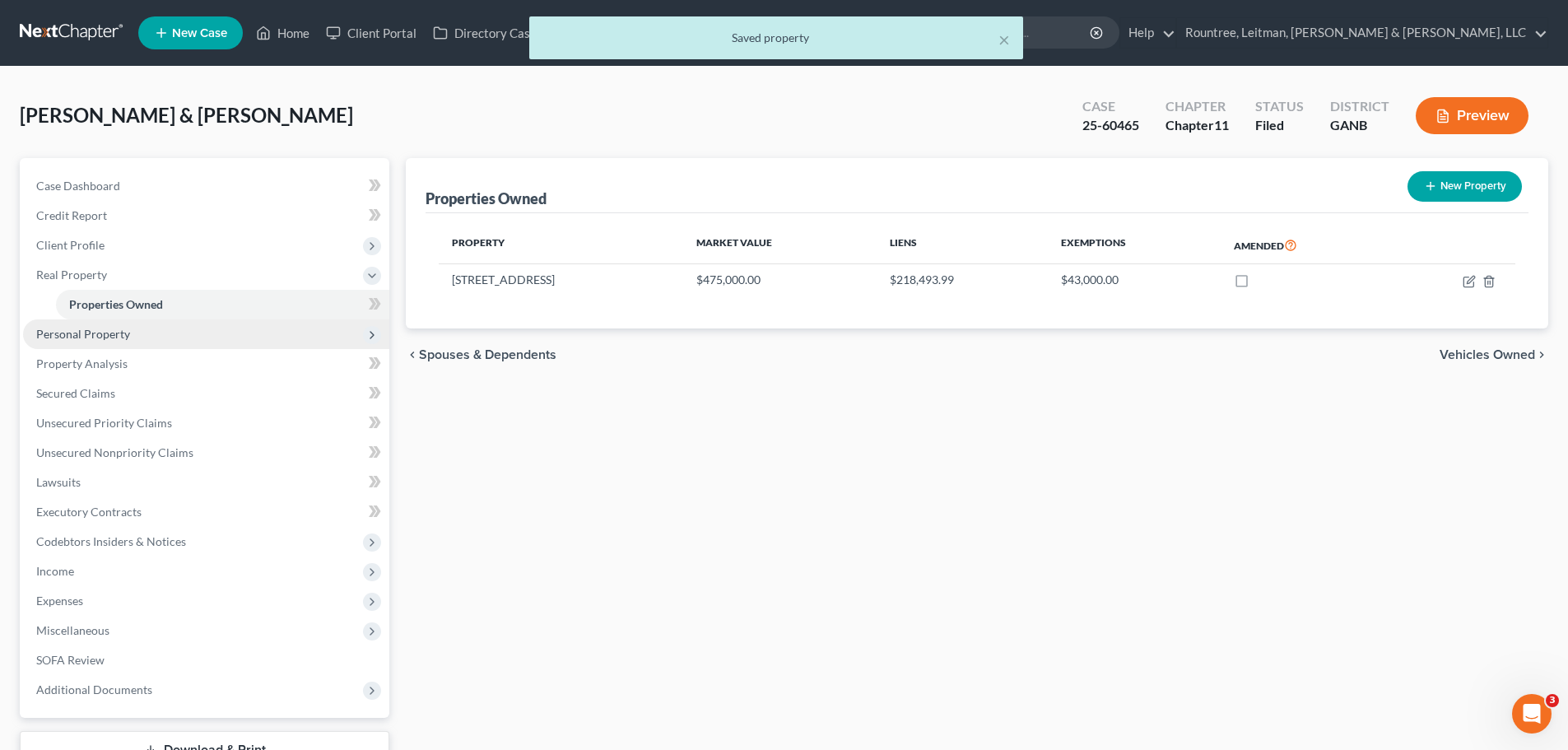
click at [78, 341] on span "Personal Property" at bounding box center [205, 334] width 366 height 29
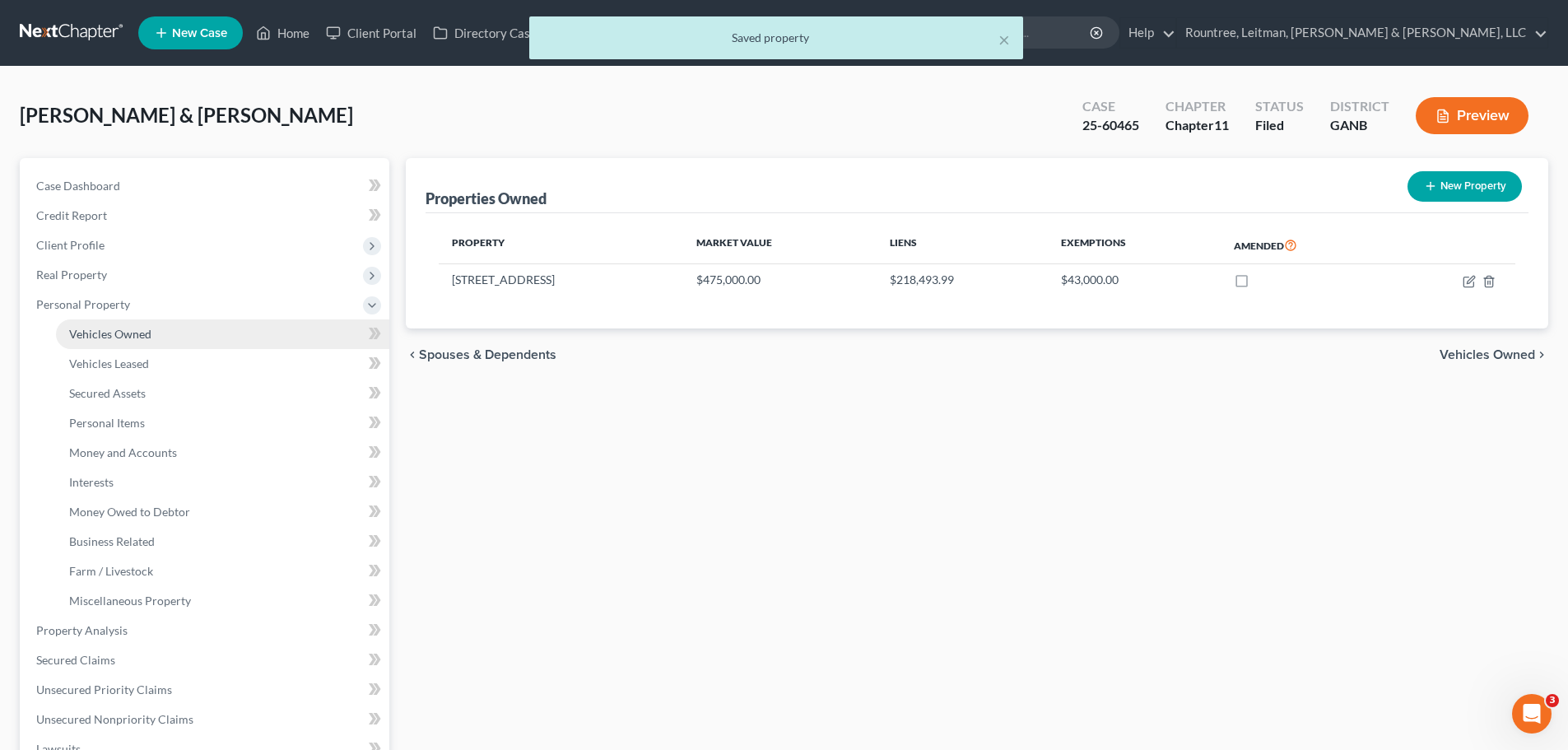
click at [113, 337] on span "Vehicles Owned" at bounding box center [109, 334] width 82 height 14
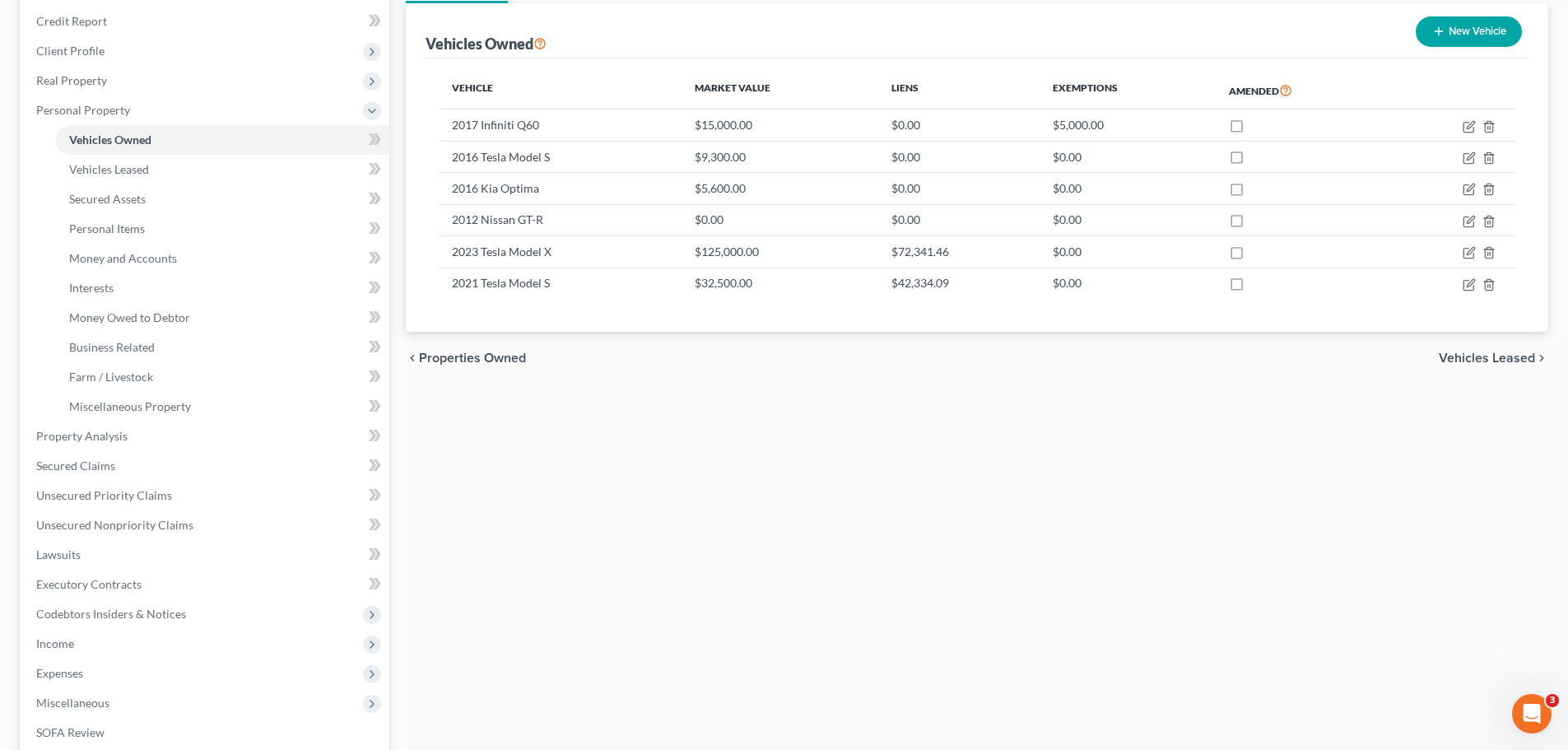
scroll to position [392, 0]
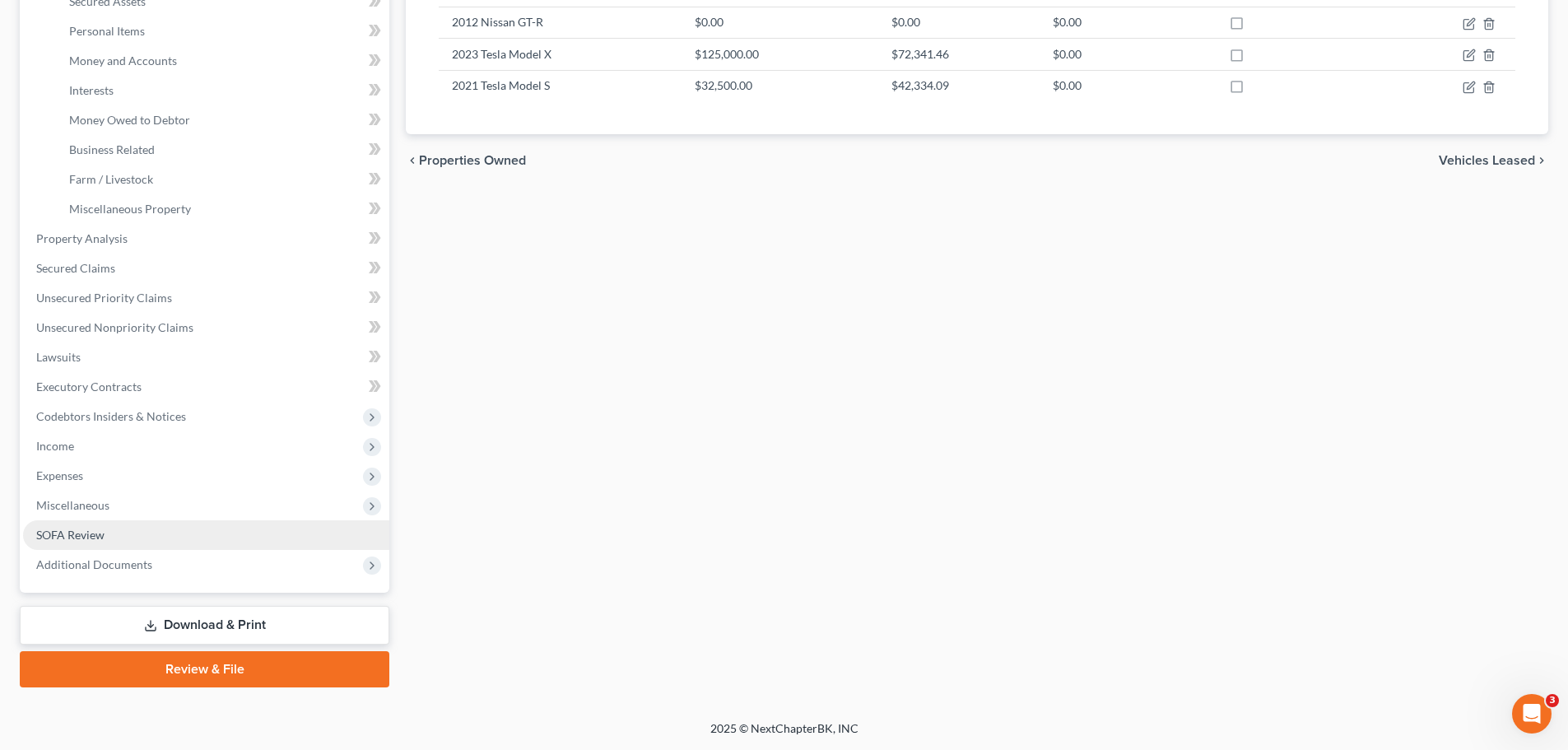
click at [104, 533] on span "SOFA Review" at bounding box center [70, 534] width 69 height 14
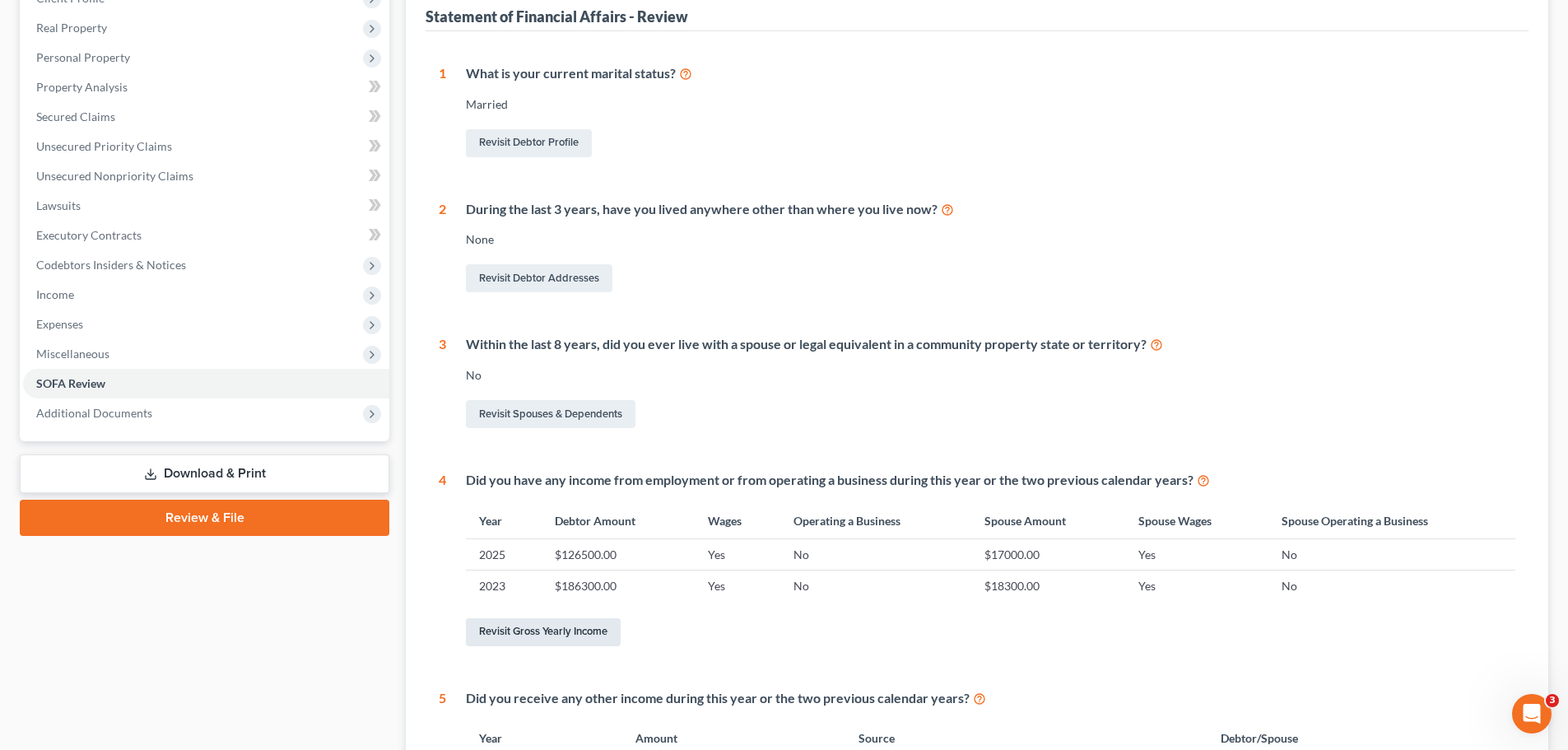
click at [553, 629] on link "Revisit Gross Yearly Income" at bounding box center [543, 632] width 154 height 28
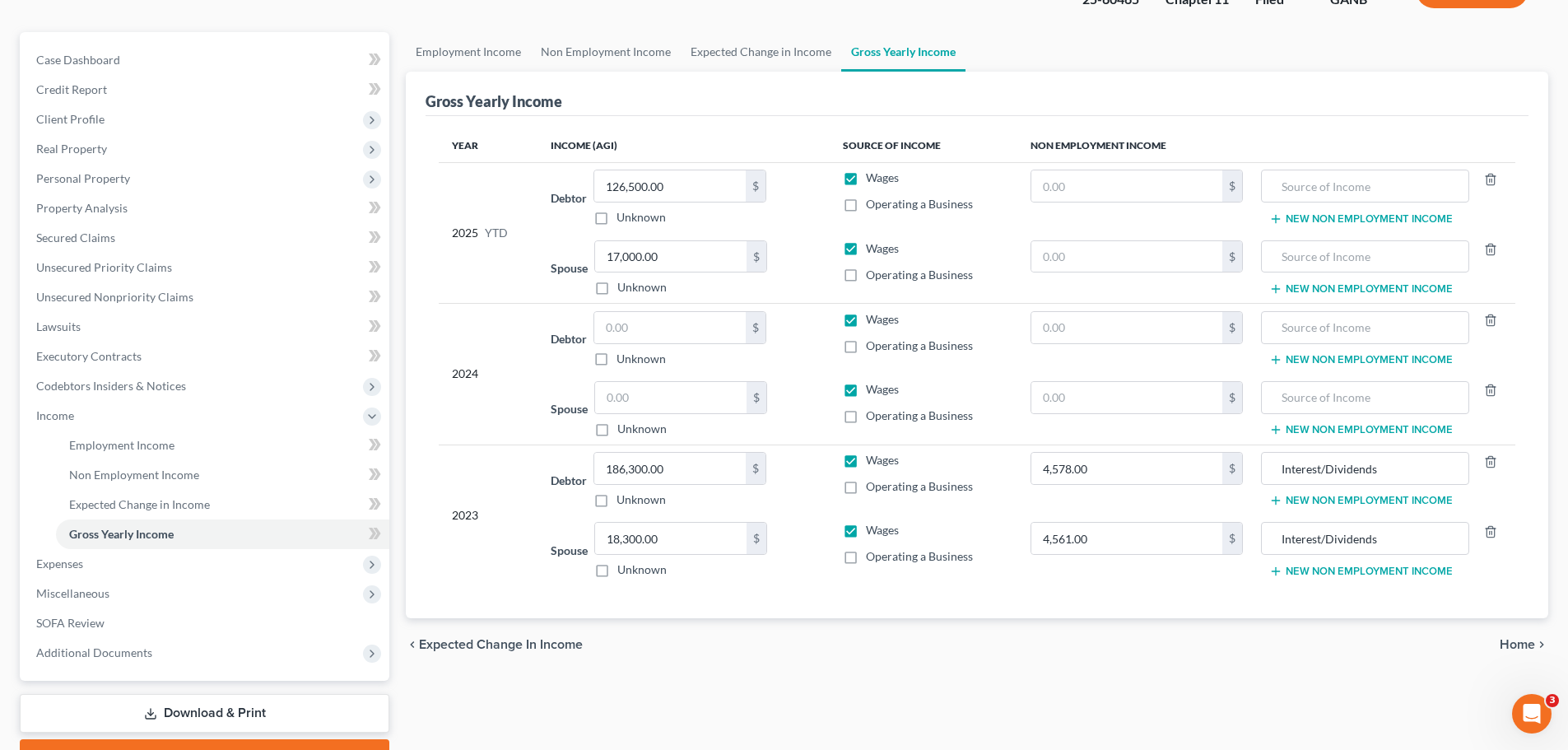
scroll to position [165, 0]
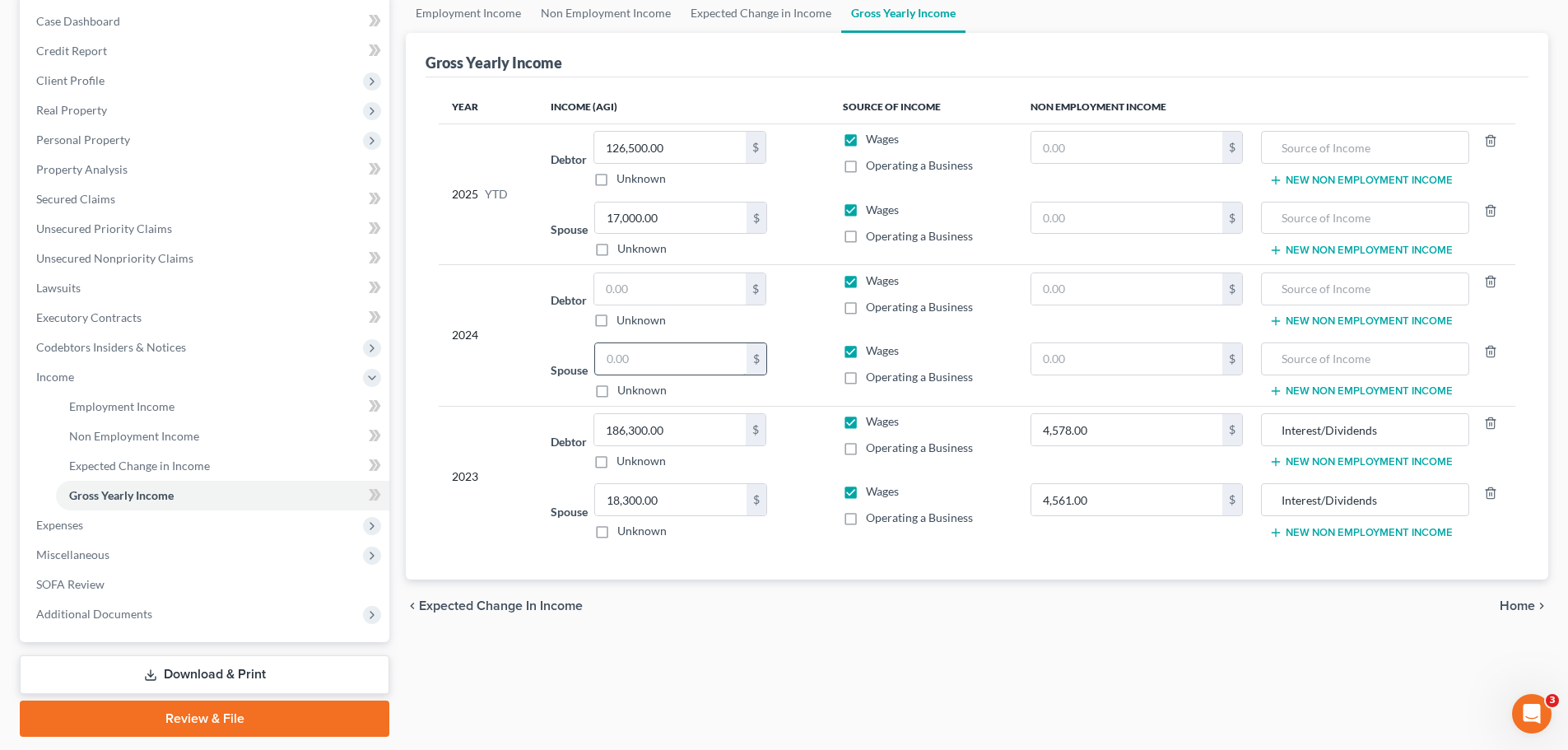
click at [655, 362] on input "text" at bounding box center [671, 358] width 152 height 31
type input "23,500.00"
click at [708, 284] on input "text" at bounding box center [670, 288] width 152 height 31
type input "155,000"
click at [1527, 604] on span "Home" at bounding box center [1517, 606] width 36 height 13
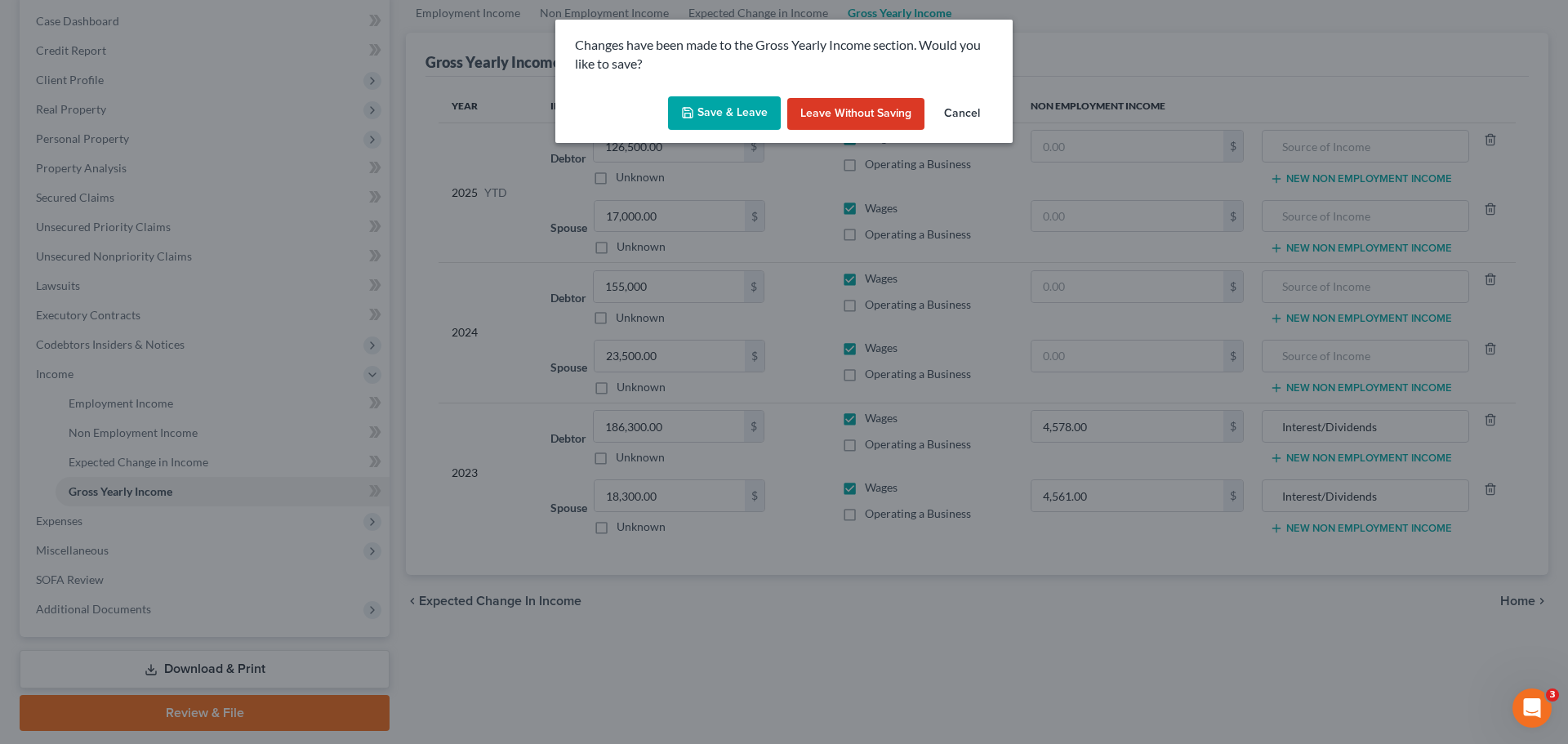
click at [722, 116] on button "Save & Leave" at bounding box center [724, 113] width 113 height 35
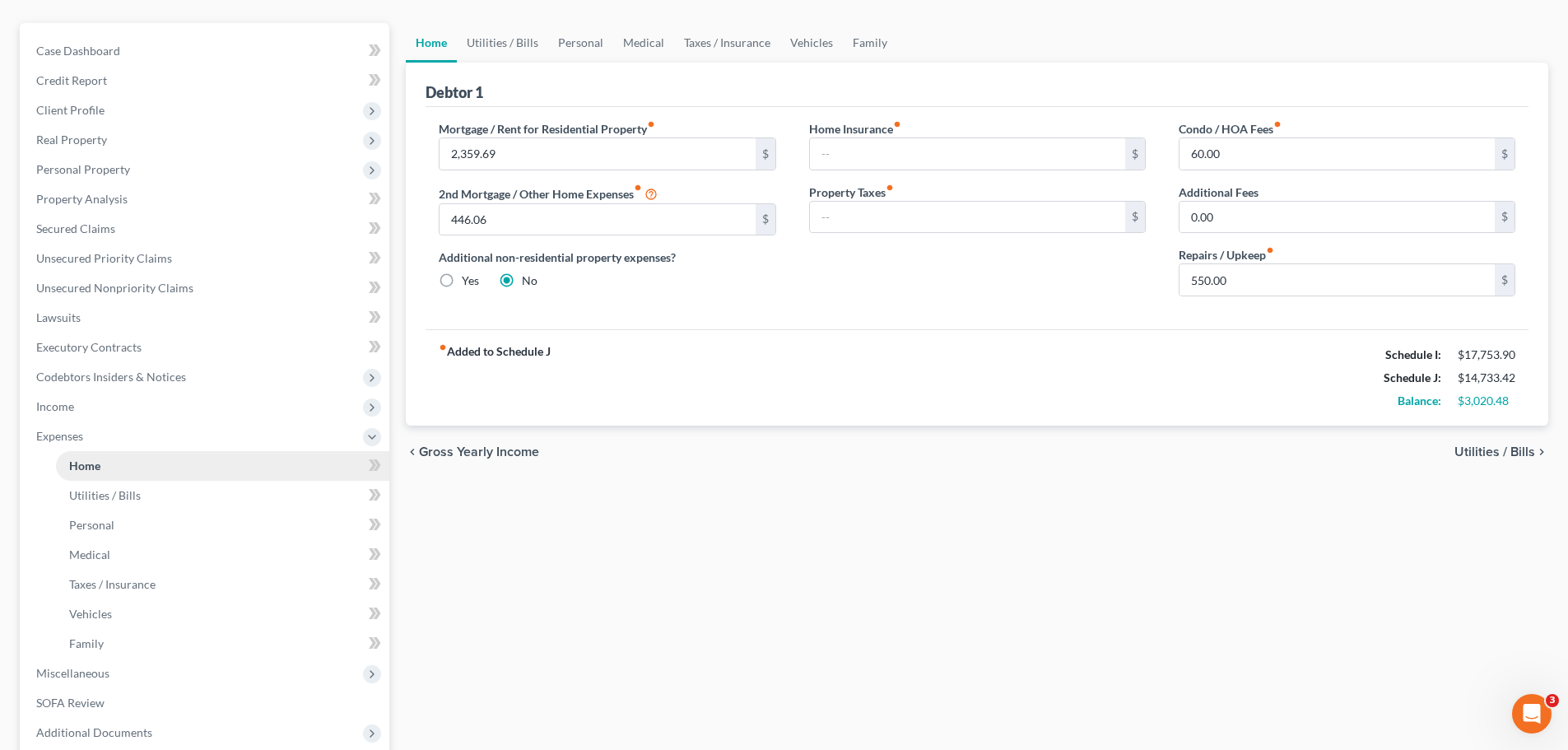
scroll to position [165, 0]
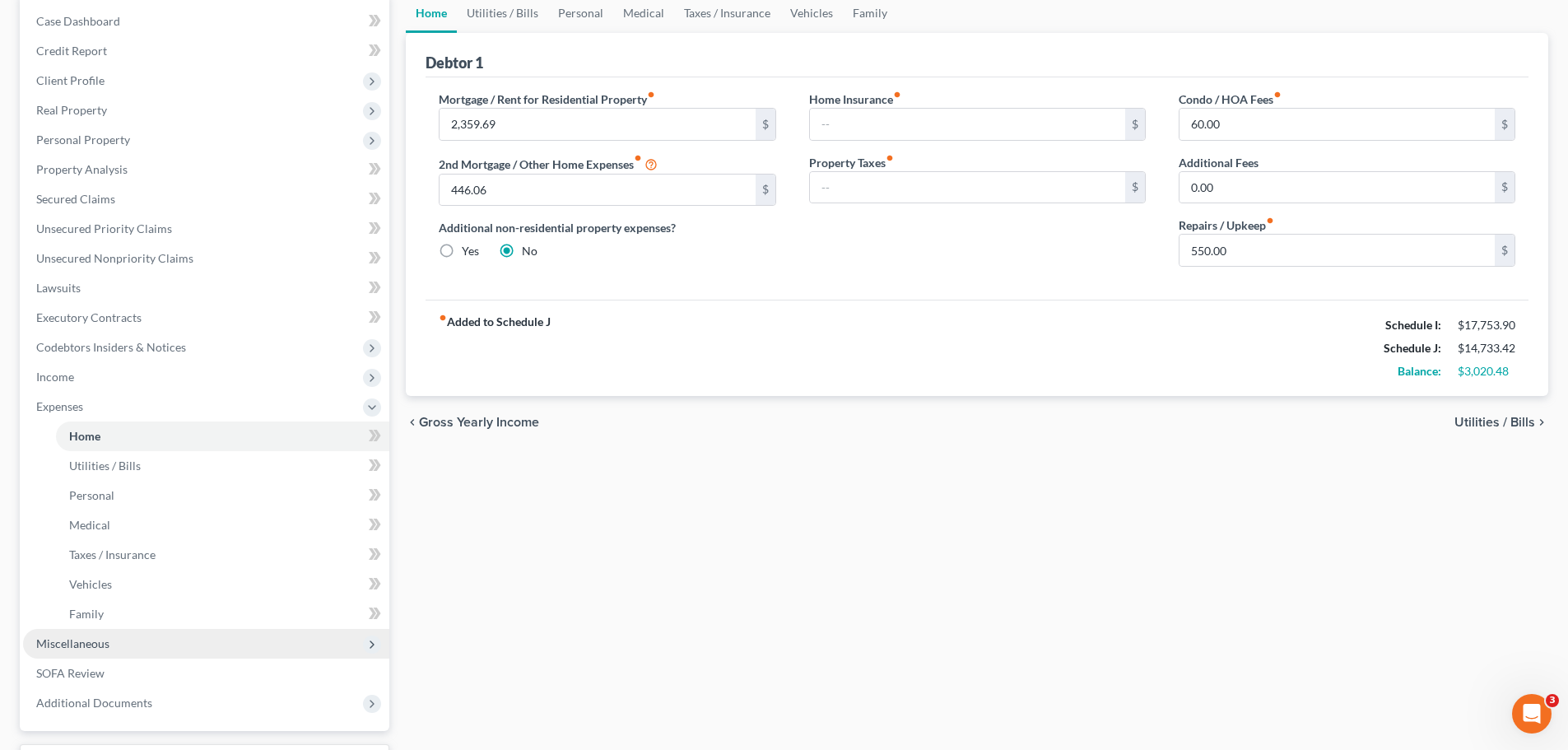
click at [88, 645] on span "Miscellaneous" at bounding box center [73, 643] width 73 height 14
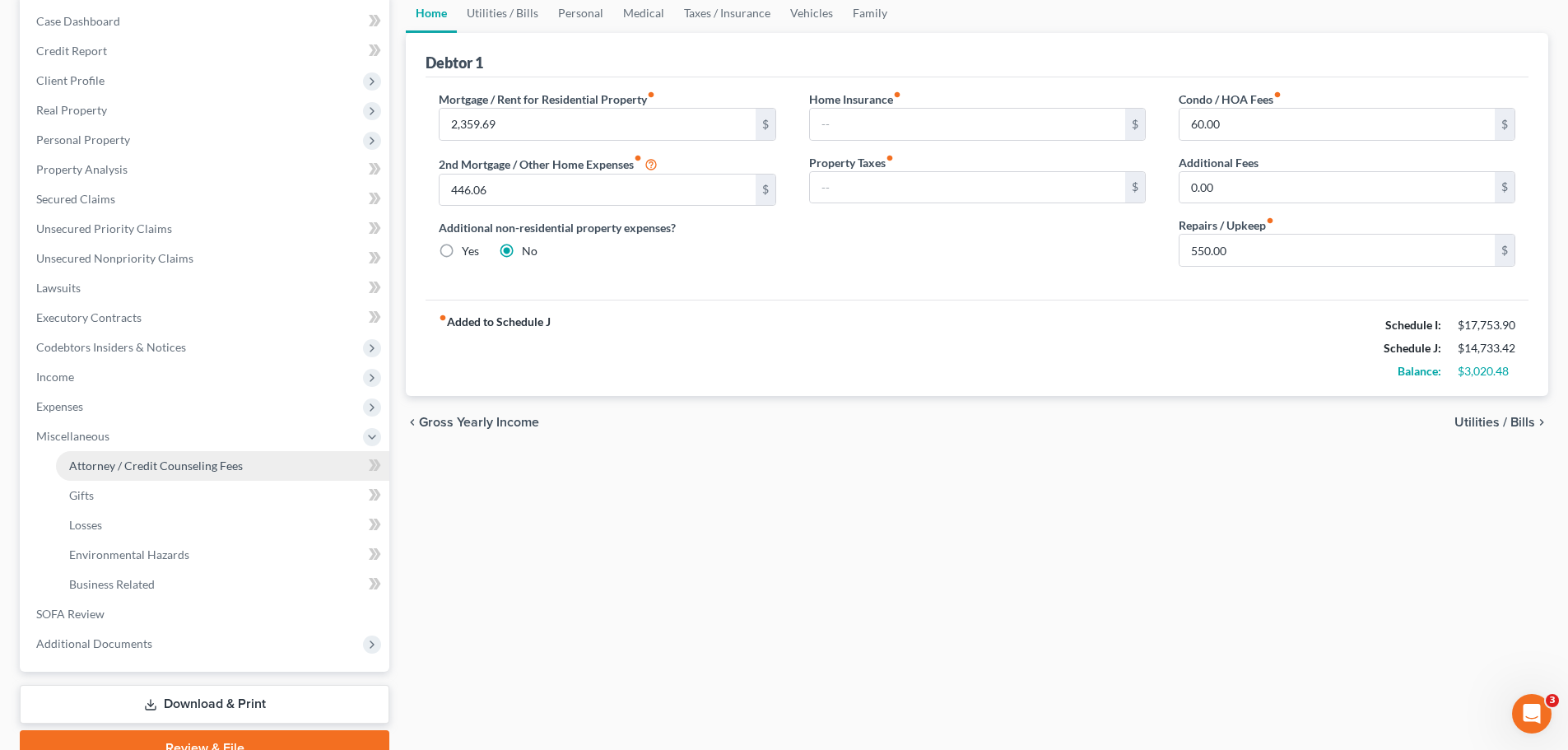
click at [133, 462] on span "Attorney / Credit Counseling Fees" at bounding box center [155, 465] width 173 height 14
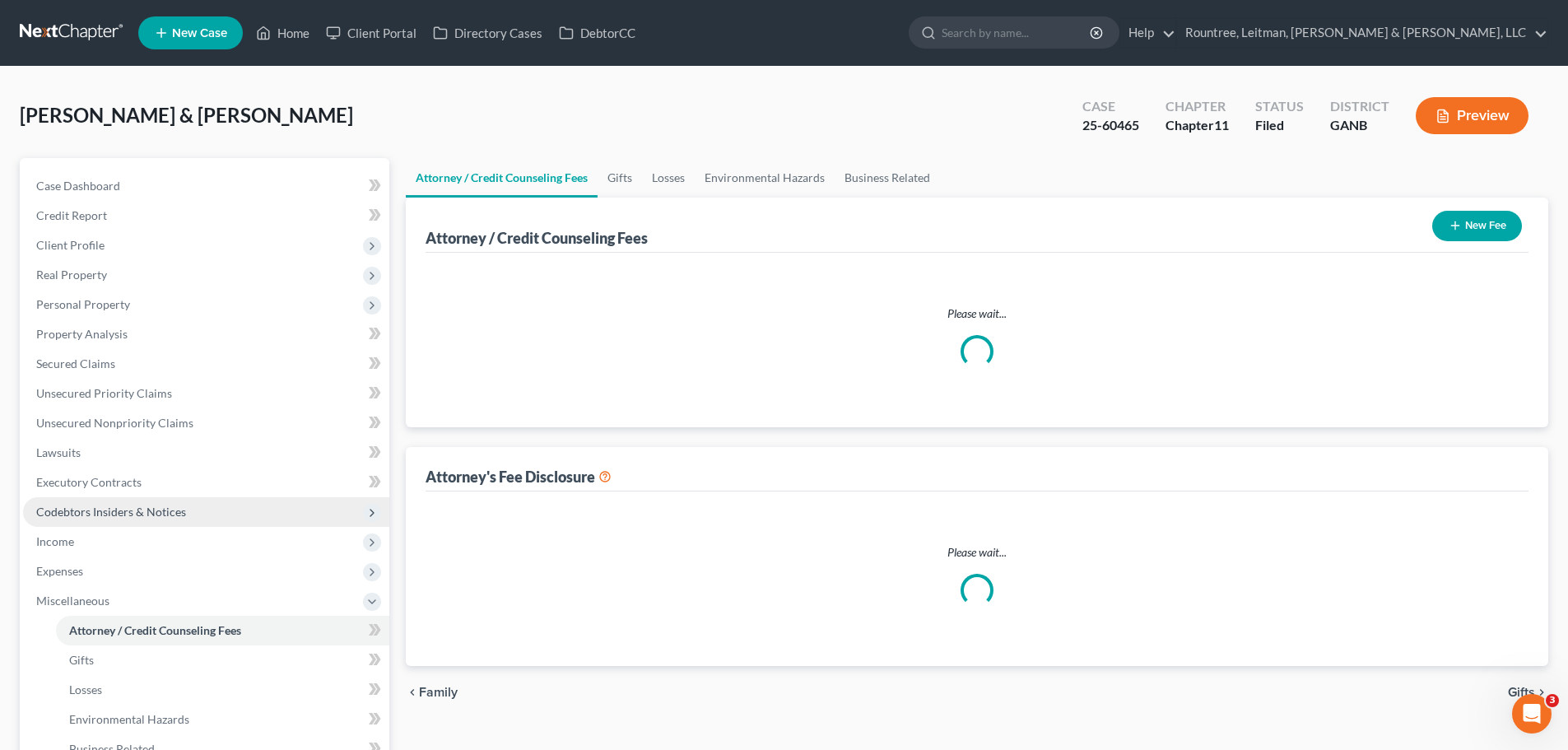
select select "2"
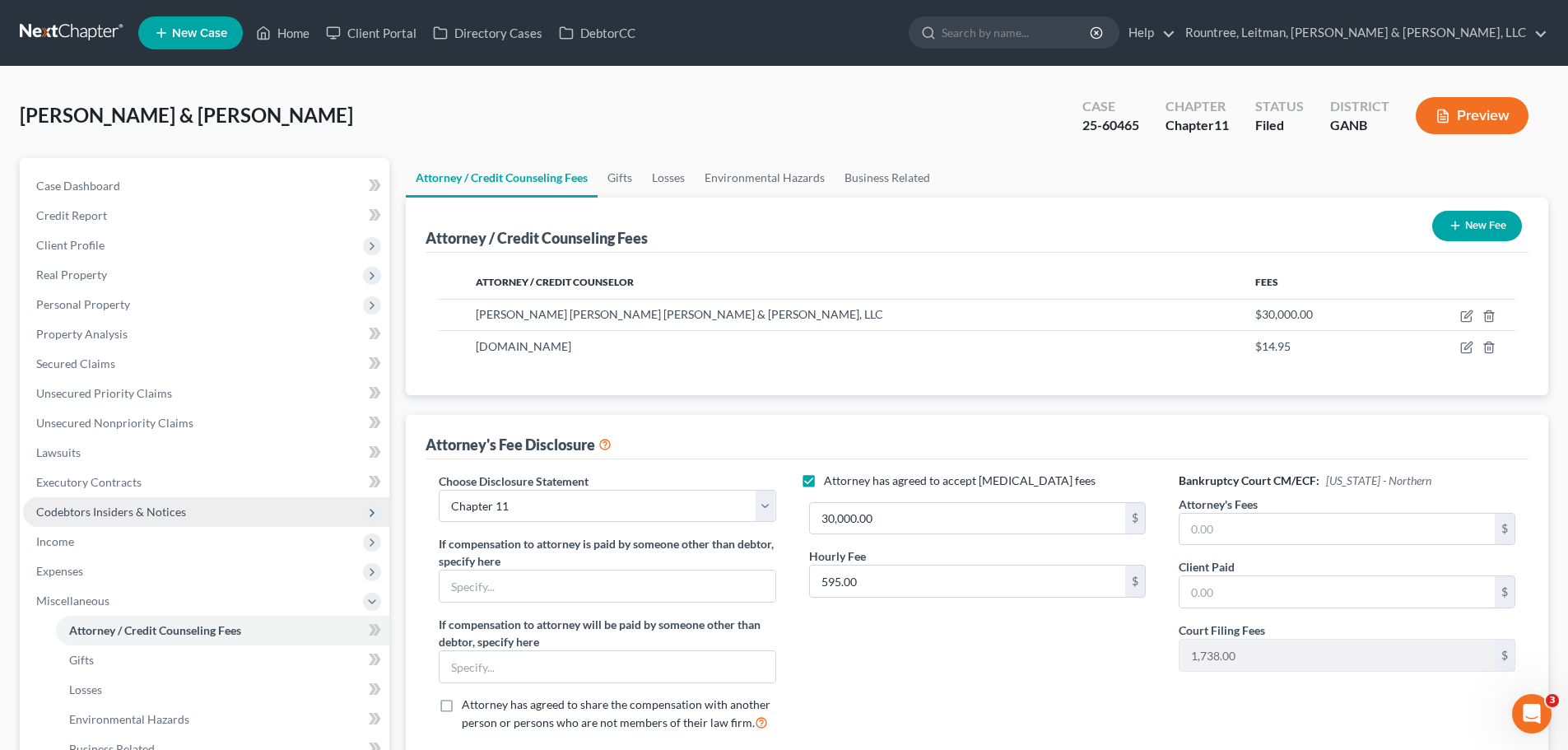
scroll to position [244, 0]
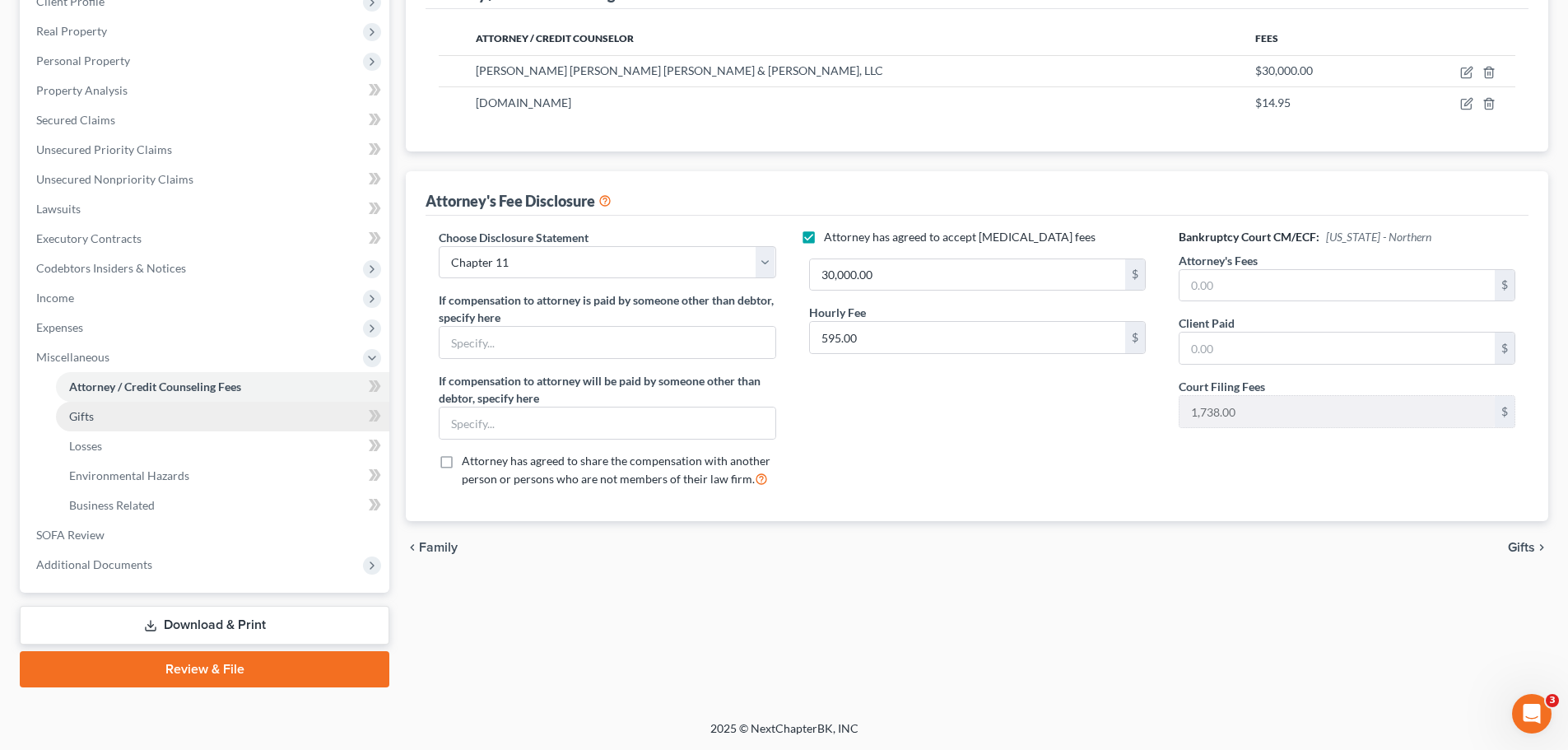
click at [91, 414] on span "Gifts" at bounding box center [81, 416] width 24 height 14
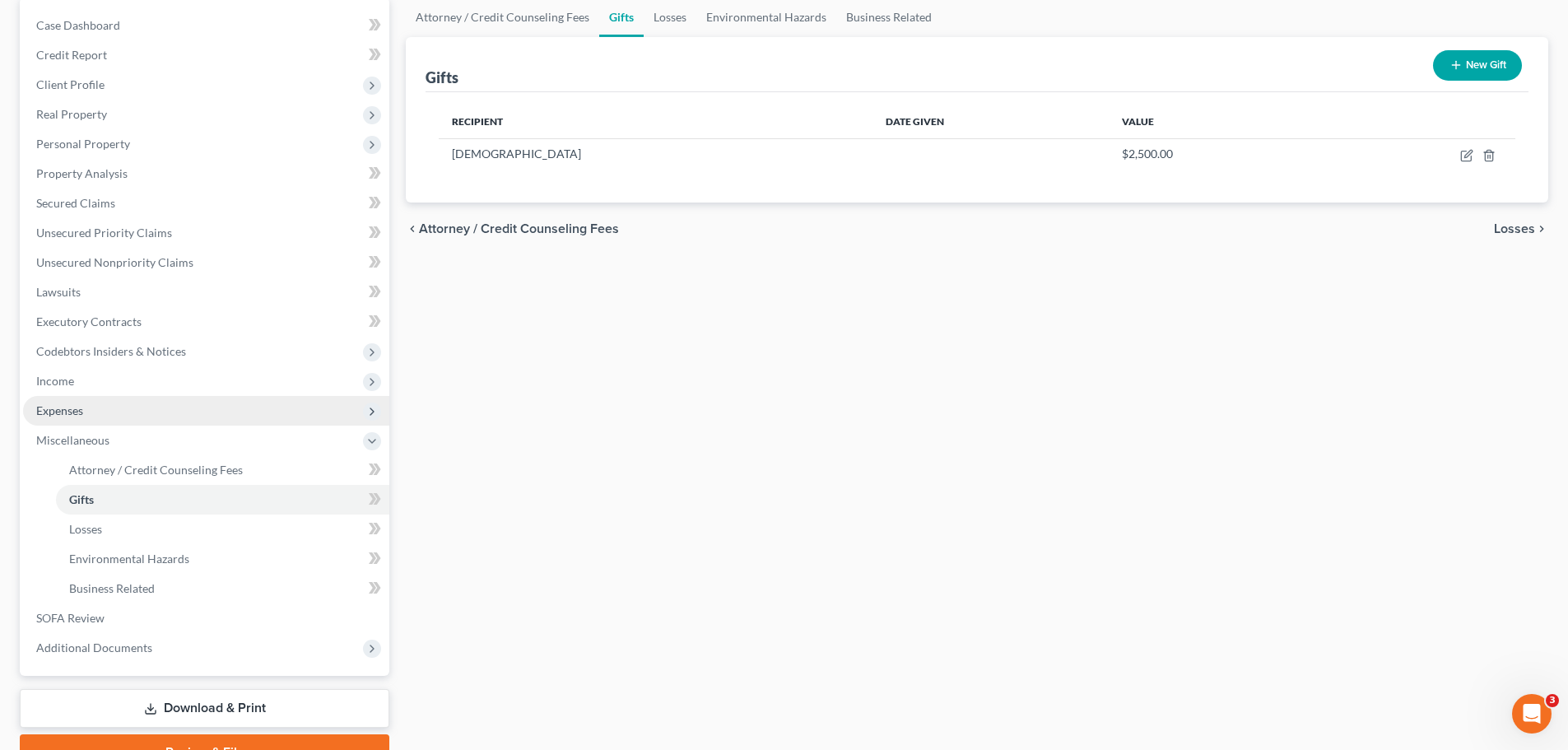
scroll to position [165, 0]
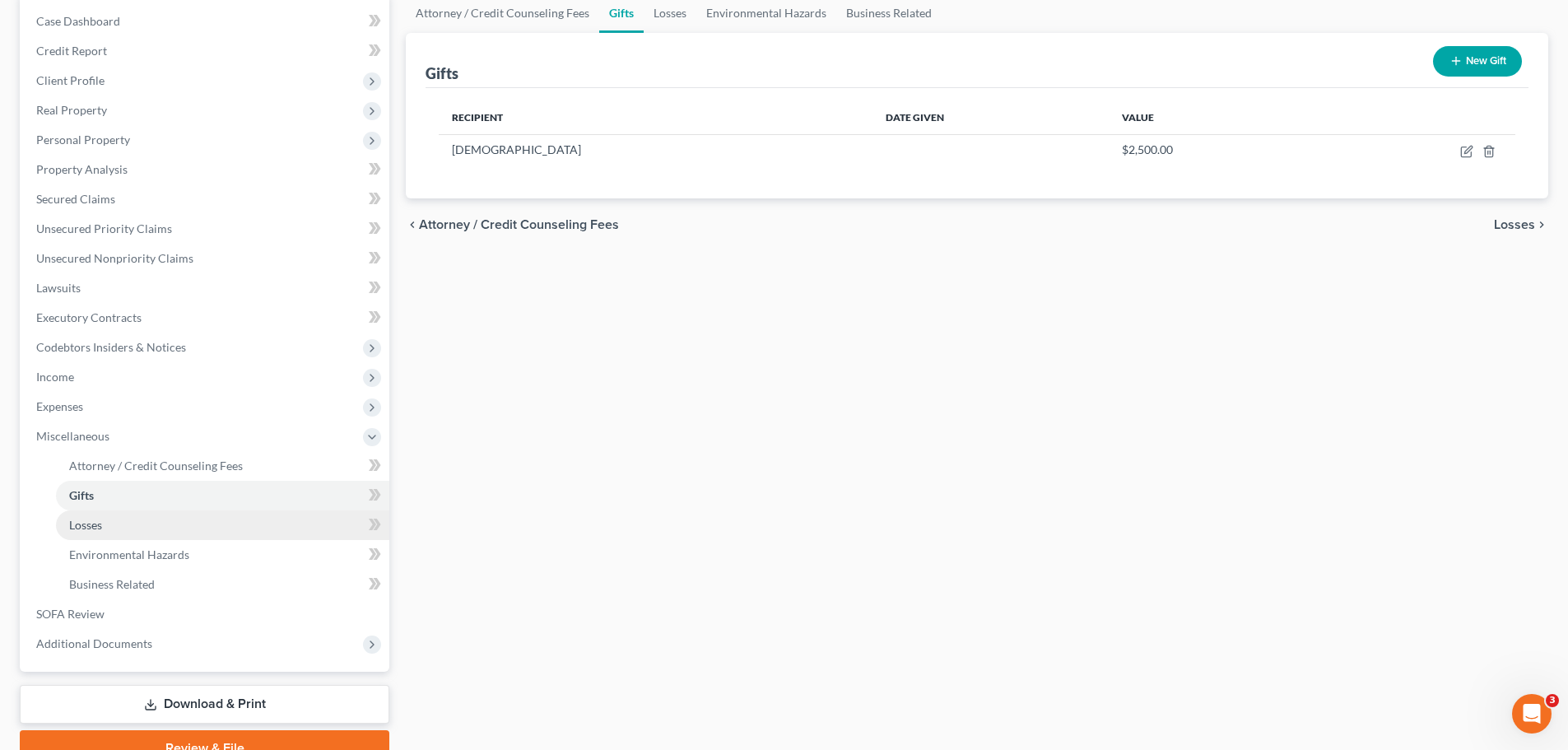
click at [93, 527] on span "Losses" at bounding box center [85, 525] width 33 height 14
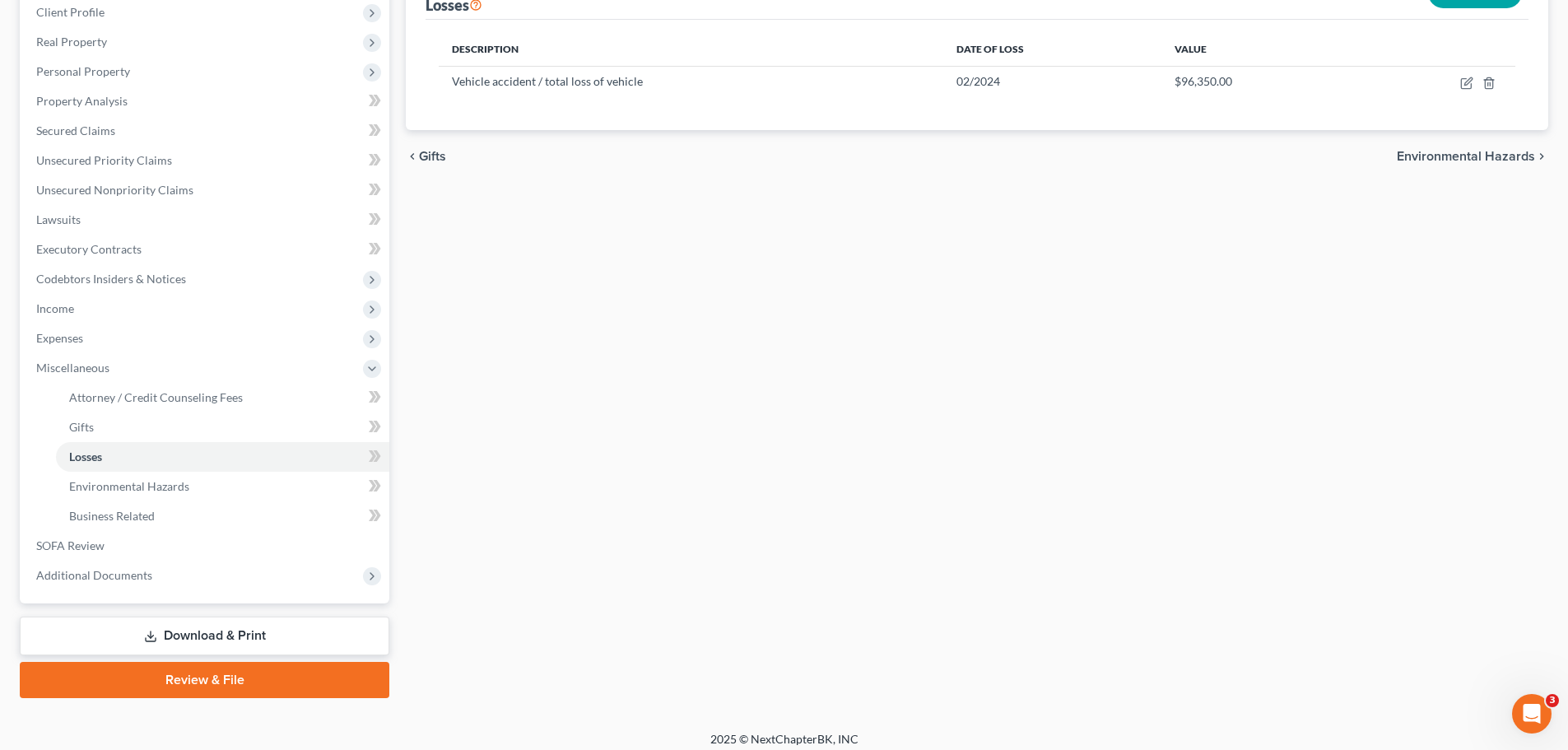
scroll to position [244, 0]
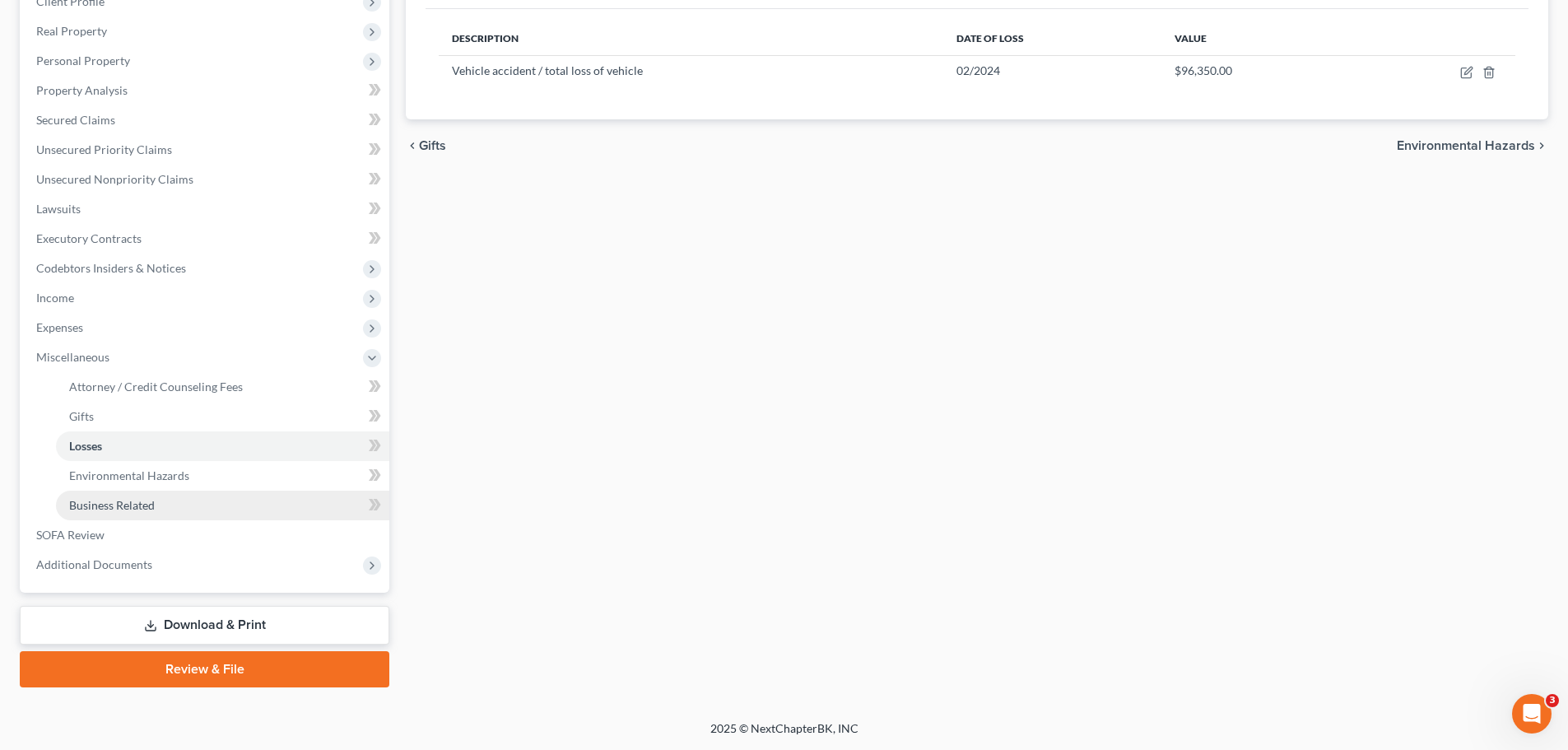
click at [129, 505] on span "Business Related" at bounding box center [111, 505] width 86 height 14
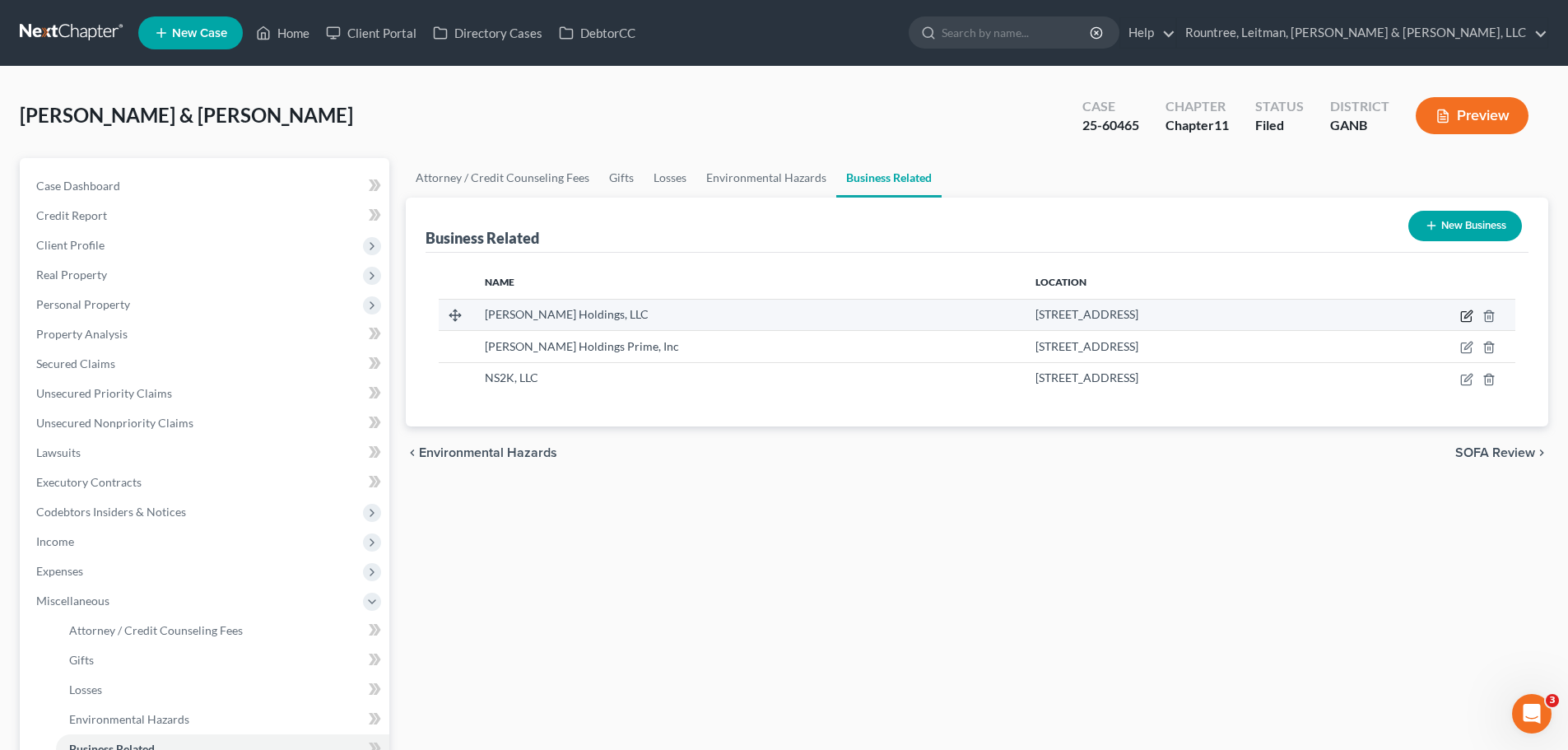
click at [1463, 315] on icon "button" at bounding box center [1466, 317] width 13 height 13
select select "member"
select select "10"
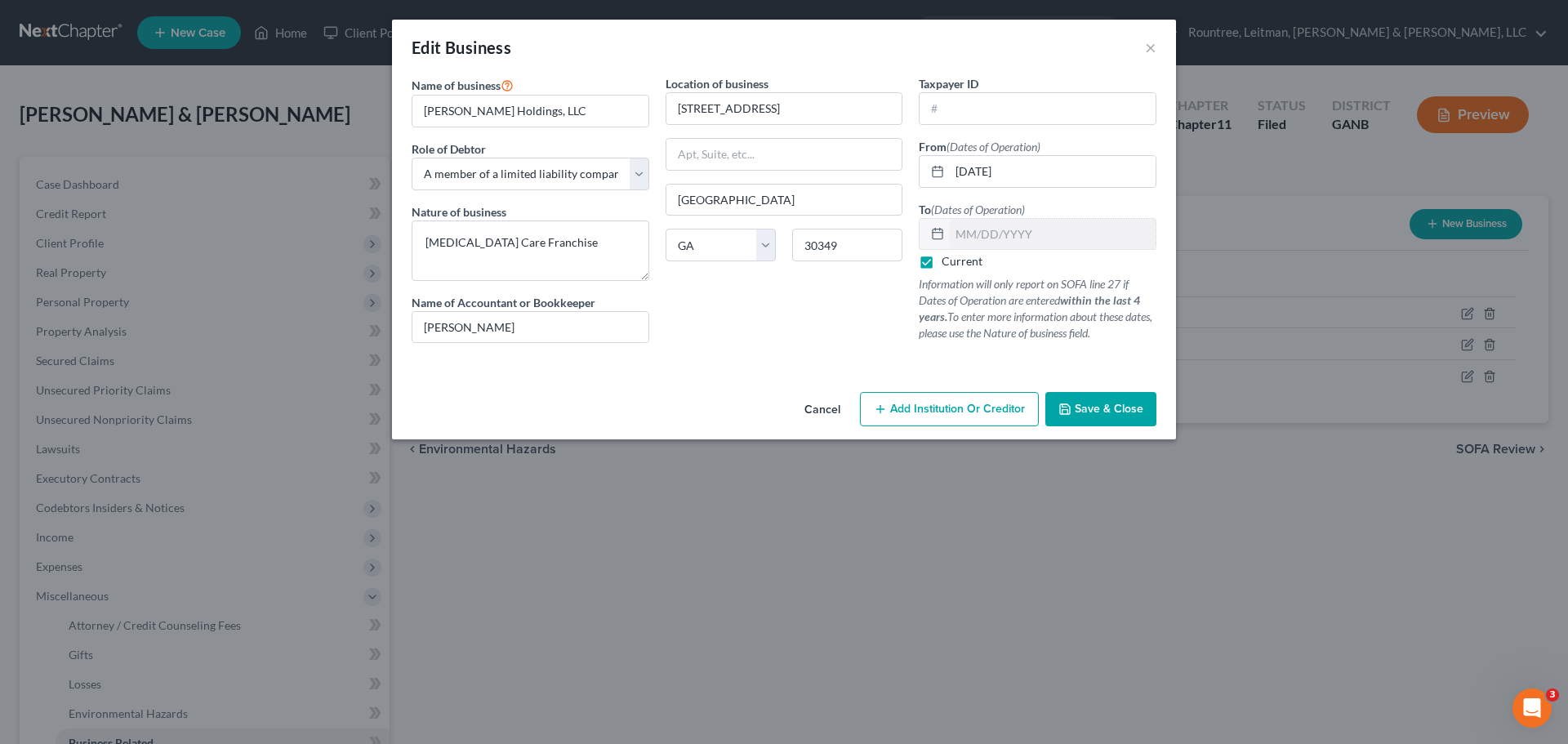
click at [1086, 407] on span "Save & Close" at bounding box center [1108, 408] width 68 height 14
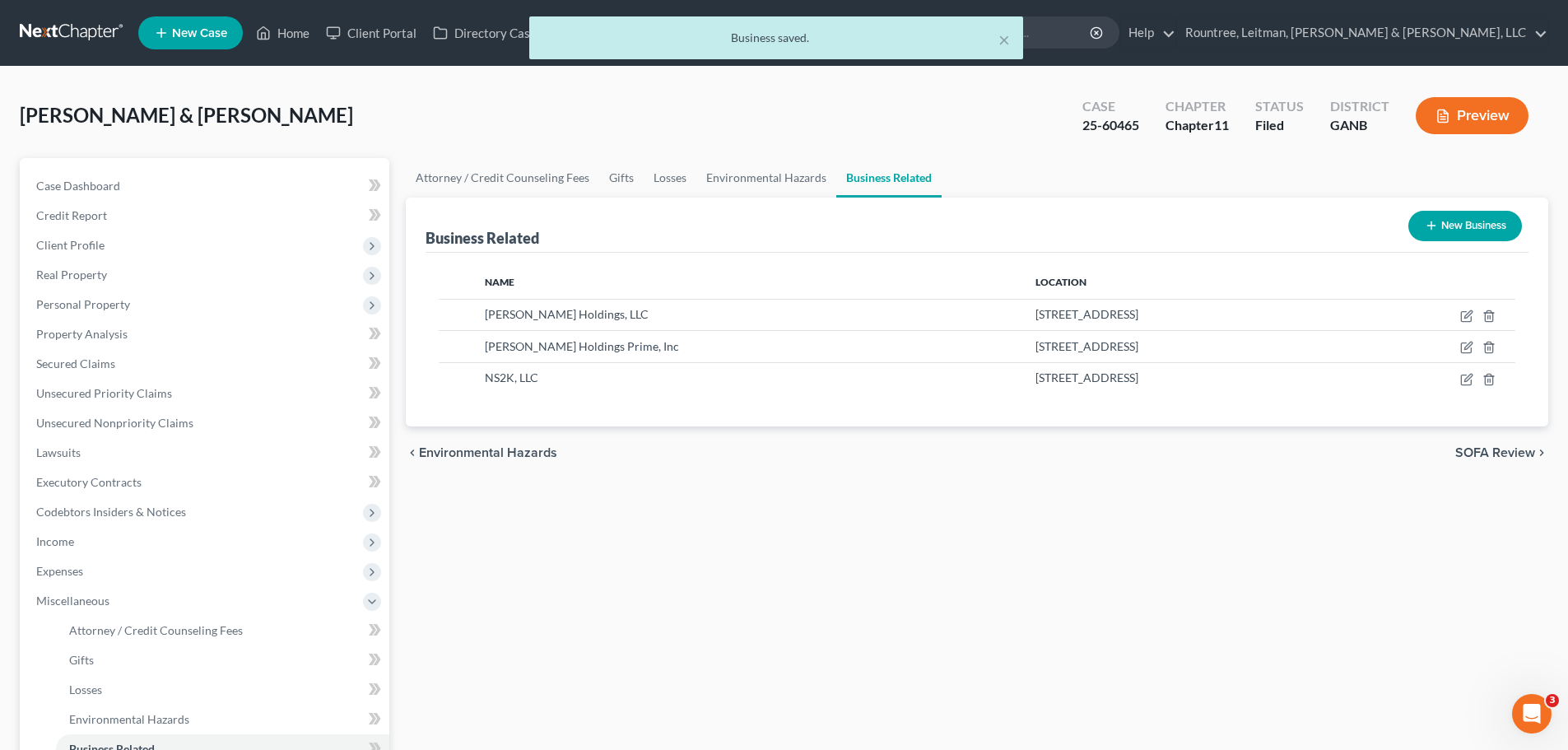
click at [297, 32] on div "× Business saved." at bounding box center [775, 41] width 1568 height 51
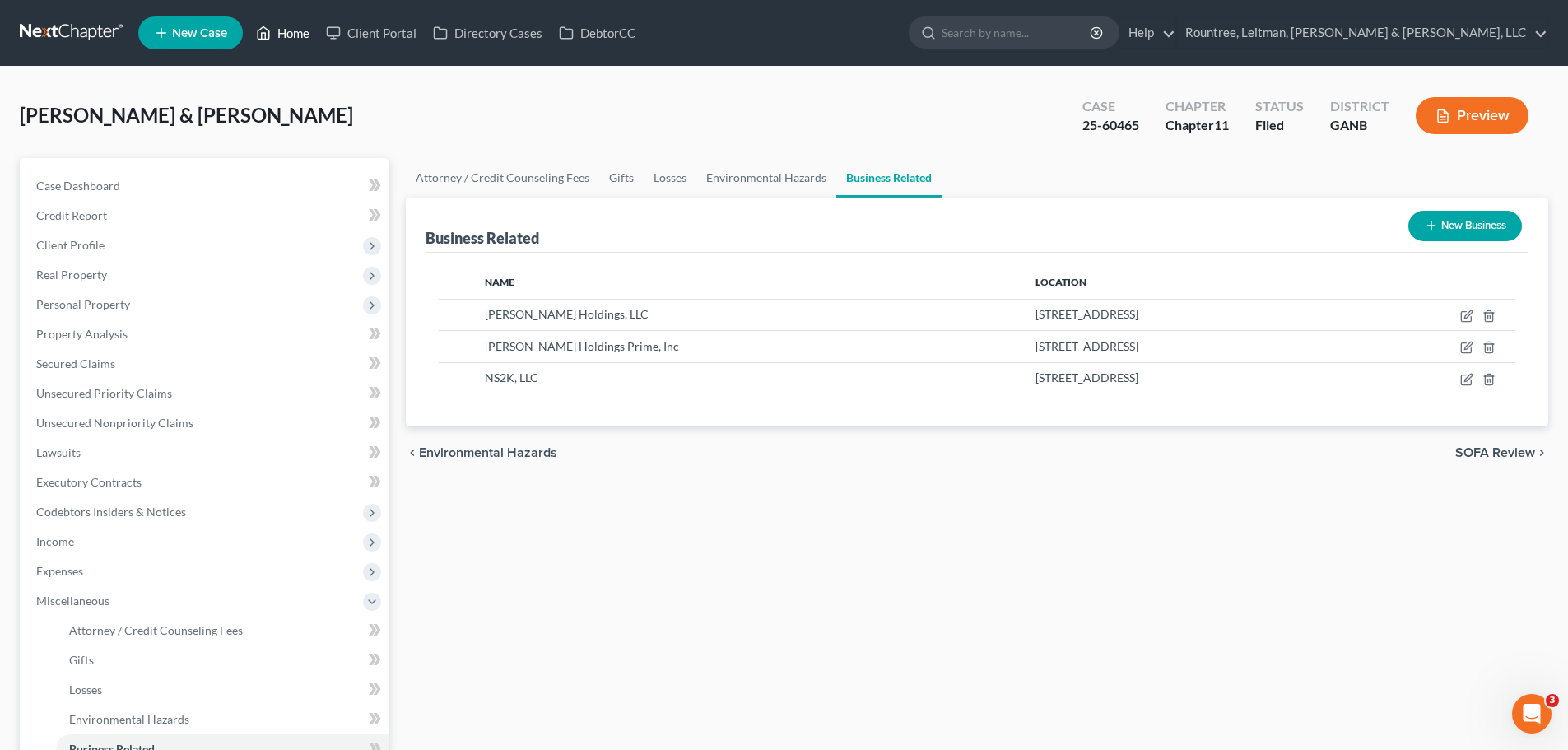
click at [297, 37] on link "Home" at bounding box center [283, 32] width 70 height 29
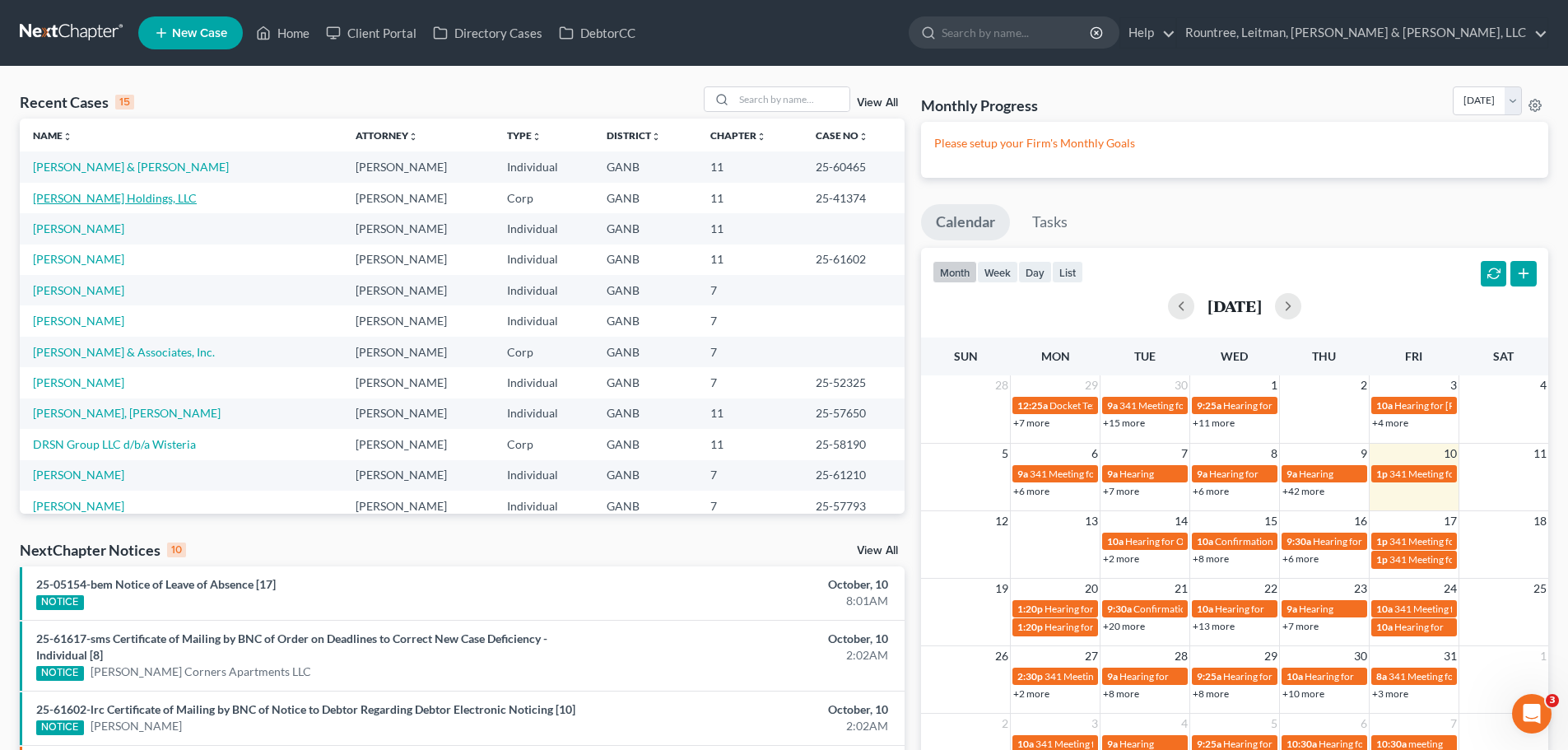
click at [88, 200] on link "[PERSON_NAME] Holdings, LLC" at bounding box center [115, 198] width 164 height 14
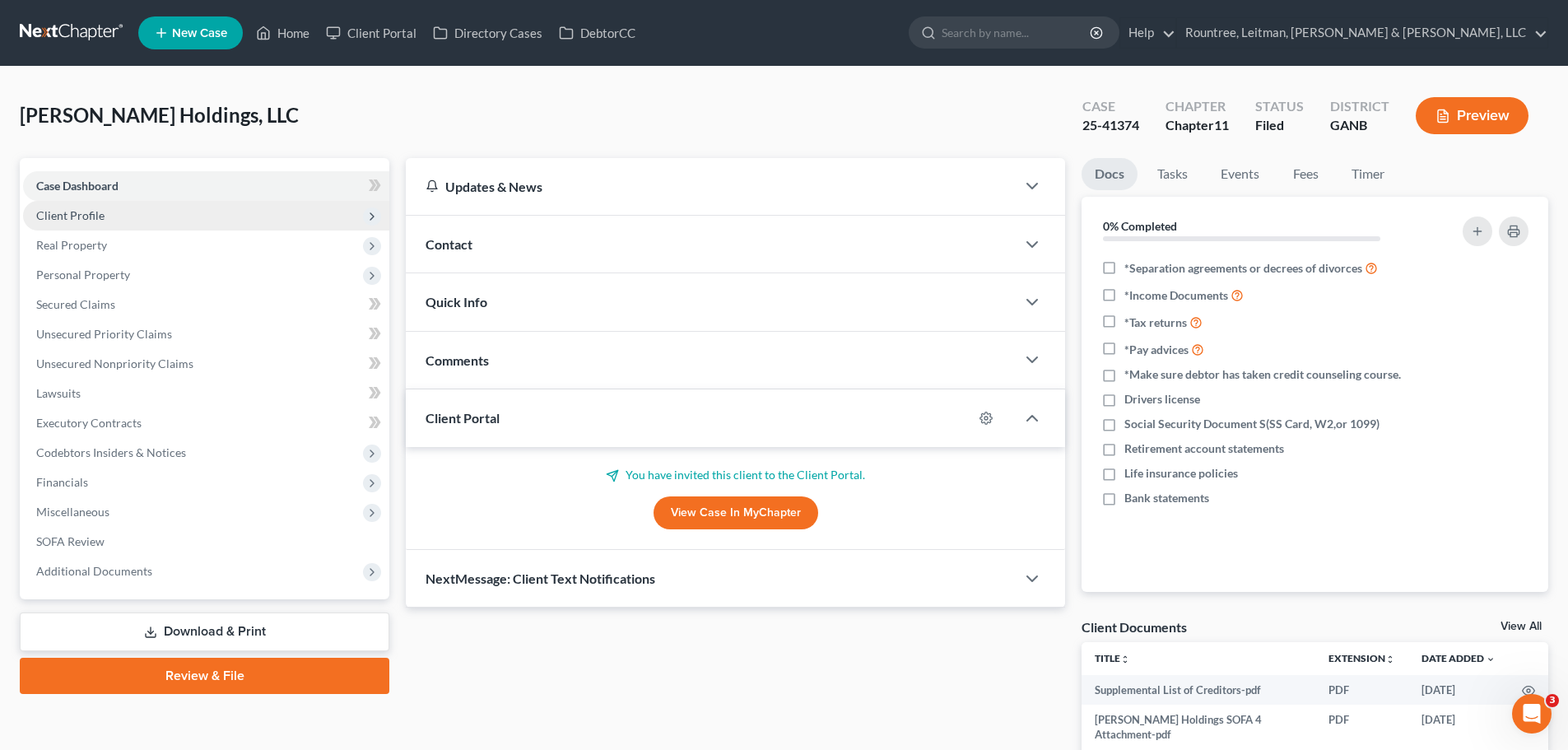
click at [99, 219] on span "Client Profile" at bounding box center [70, 215] width 69 height 14
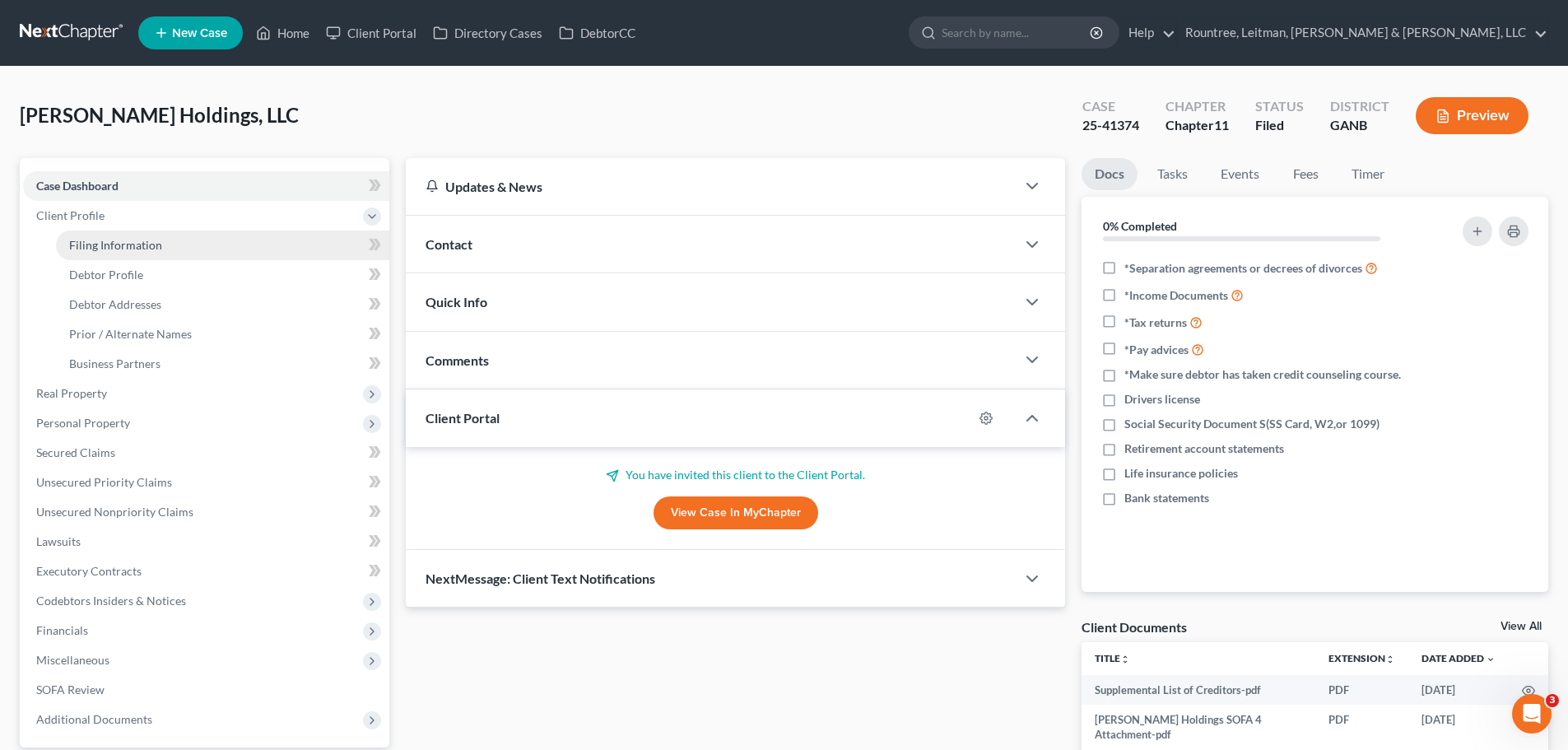
click at [113, 236] on link "Filing Information" at bounding box center [222, 245] width 333 height 29
select select "3"
select select "1"
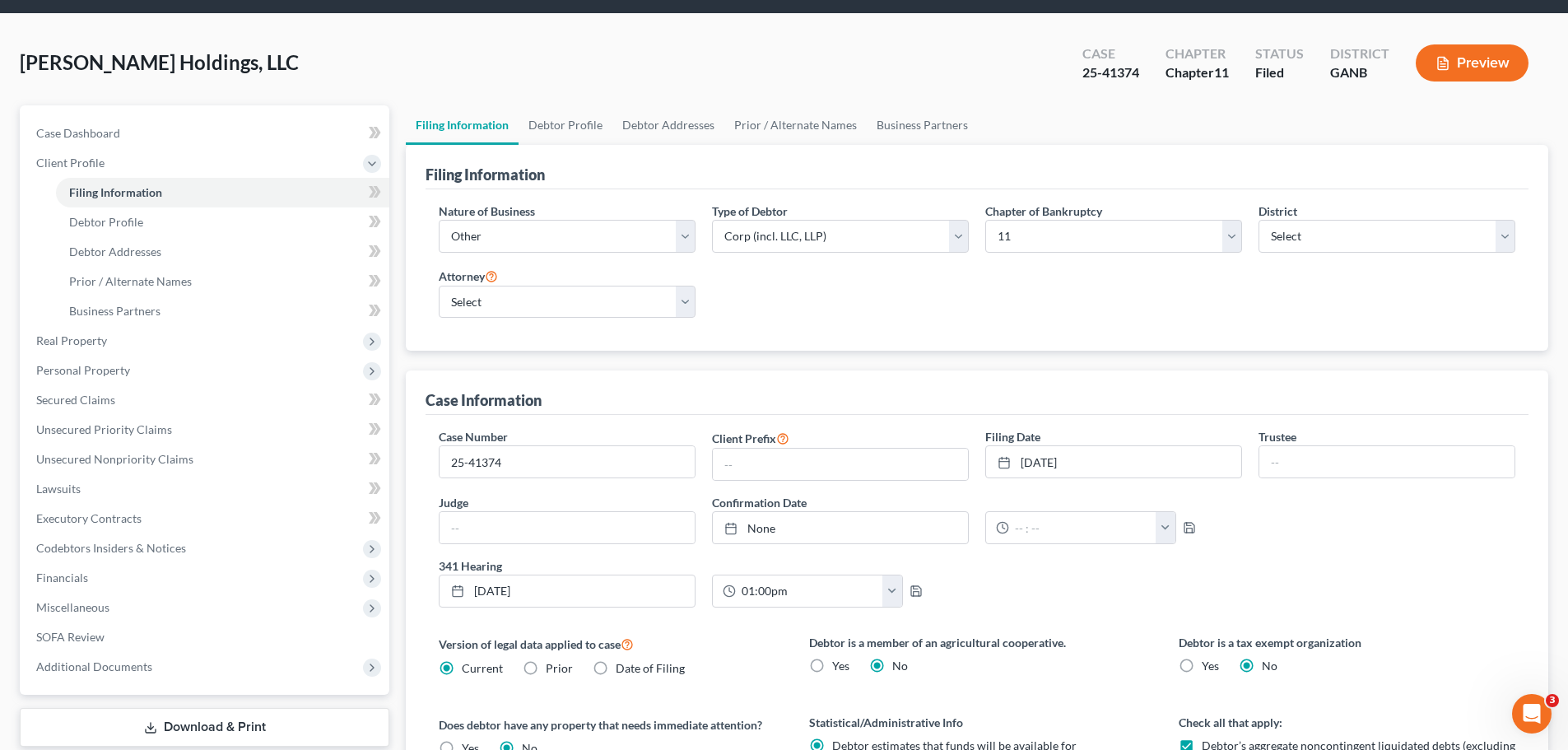
scroll to position [82, 0]
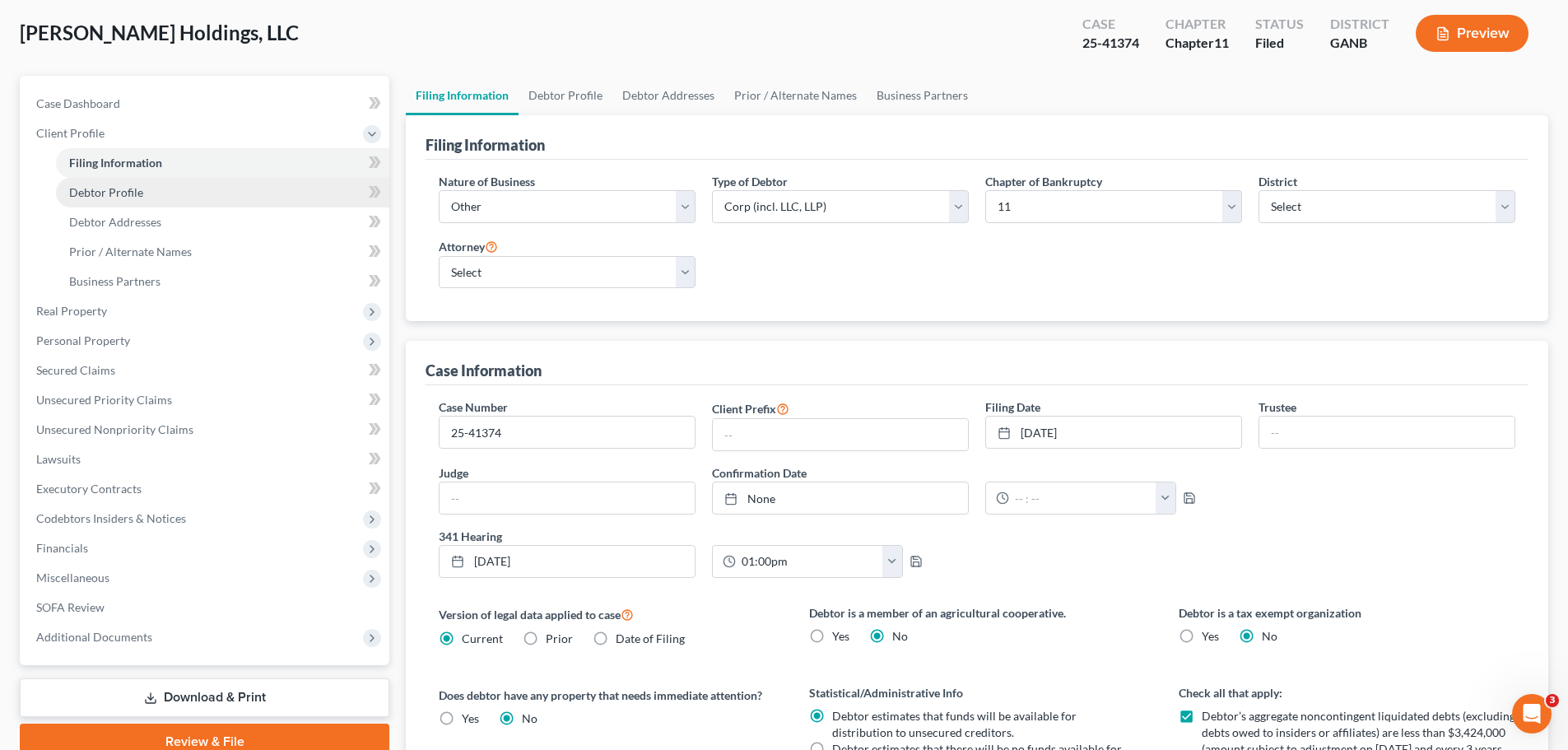
click at [122, 190] on span "Debtor Profile" at bounding box center [105, 192] width 74 height 14
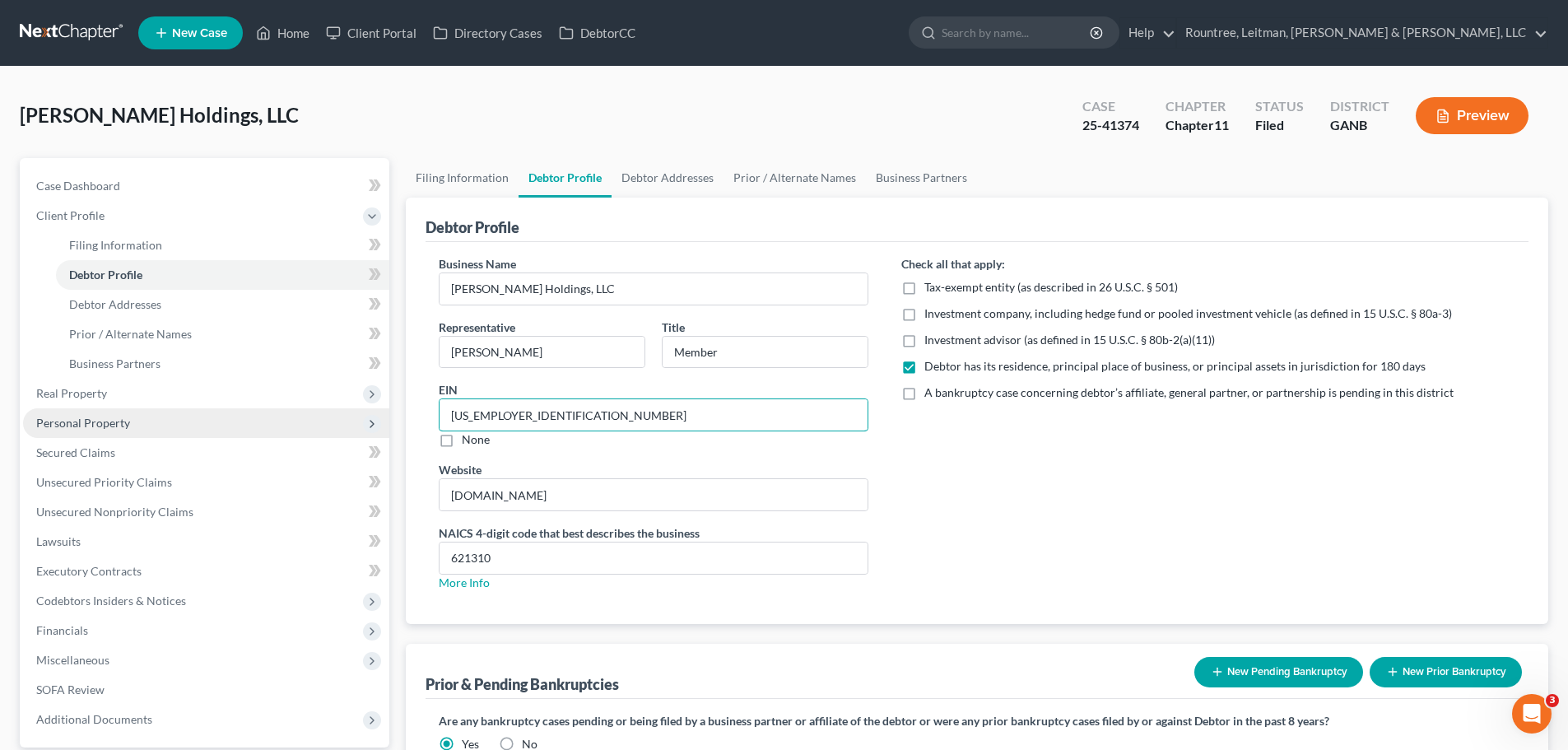
drag, startPoint x: 540, startPoint y: 420, endPoint x: 218, endPoint y: 416, distance: 322.0
click at [218, 416] on div "Petition Navigation Case Dashboard Payments Invoices Payments Payments Credit R…" at bounding box center [784, 537] width 1544 height 758
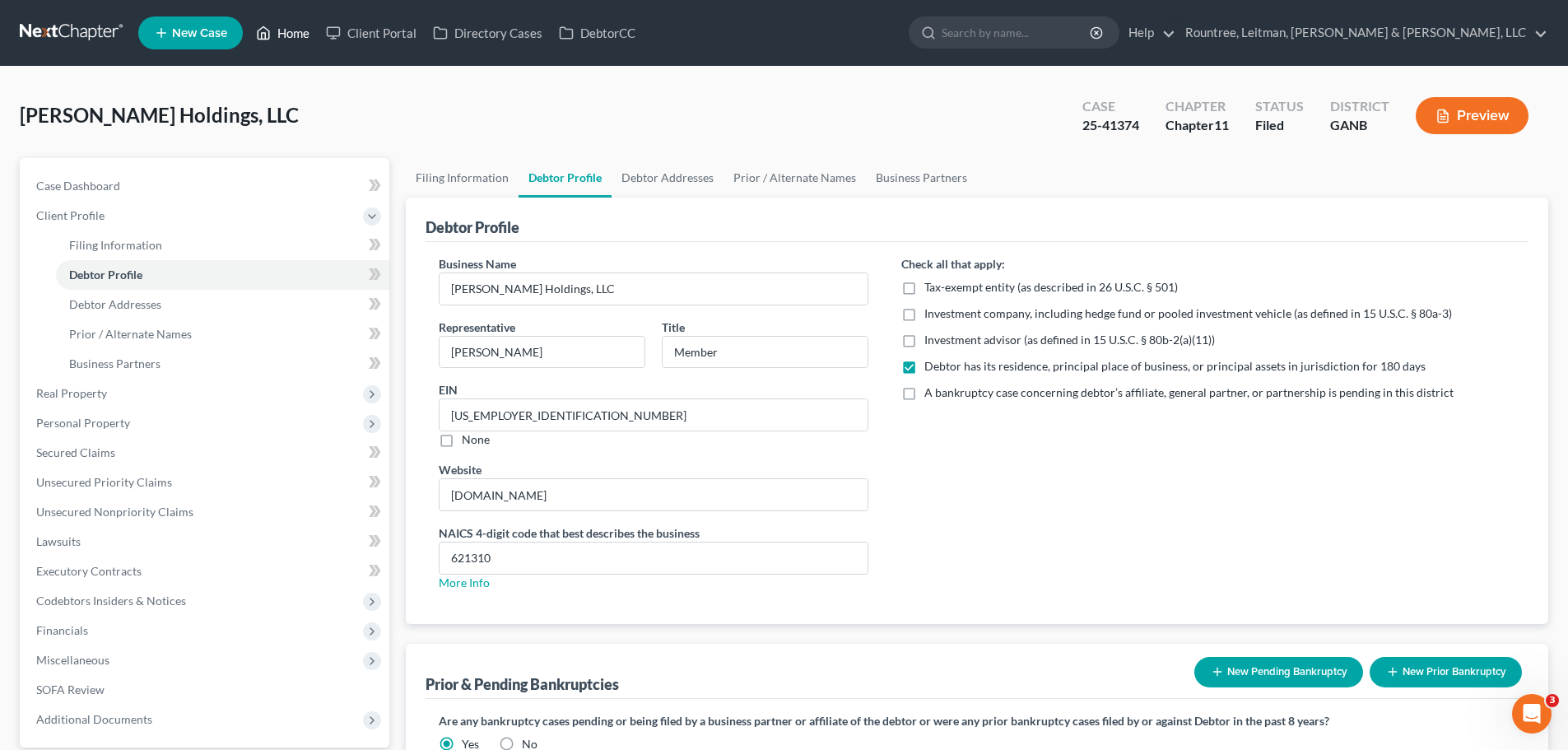
click at [292, 23] on link "Home" at bounding box center [283, 32] width 70 height 29
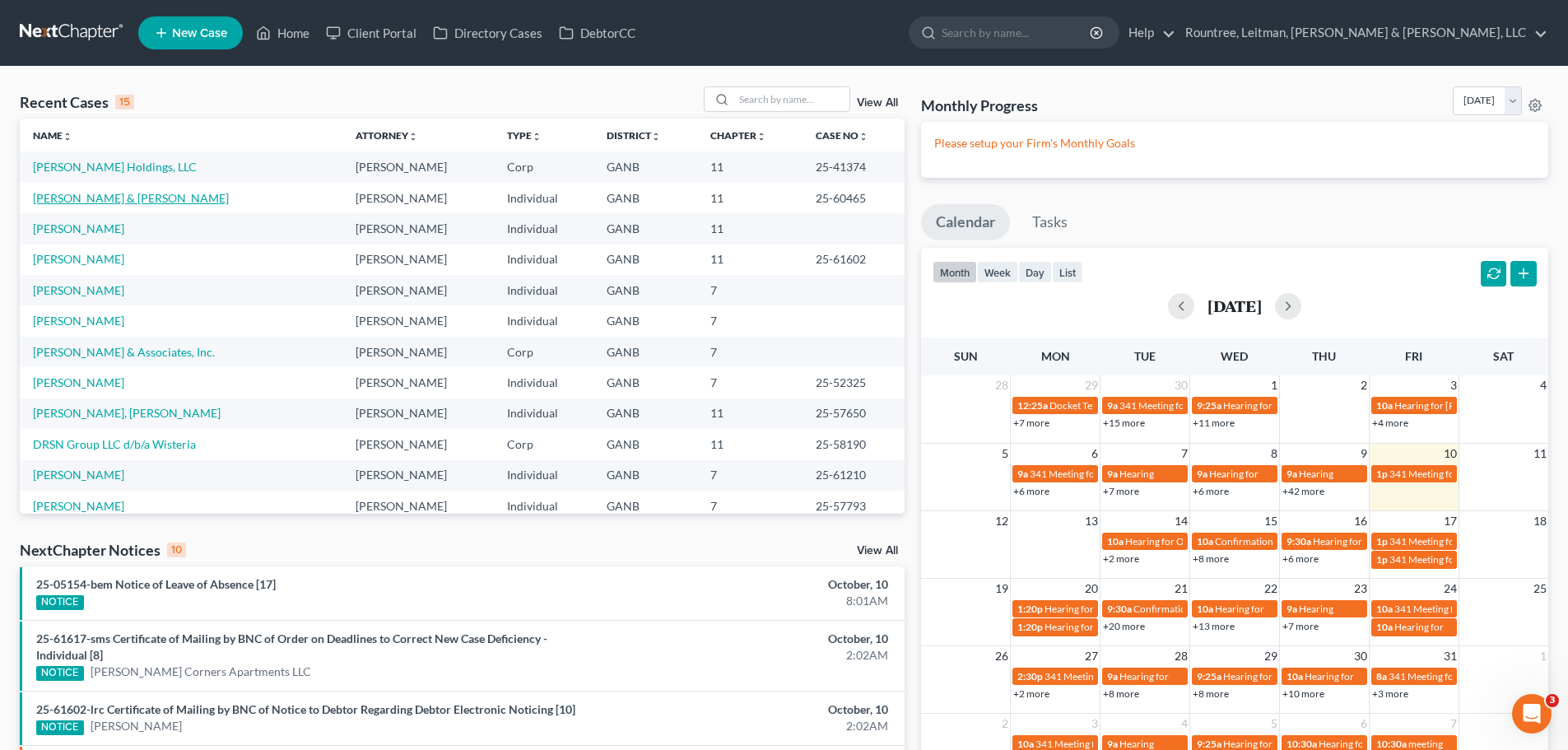
click at [82, 198] on link "[PERSON_NAME] & [PERSON_NAME]" at bounding box center [131, 198] width 196 height 14
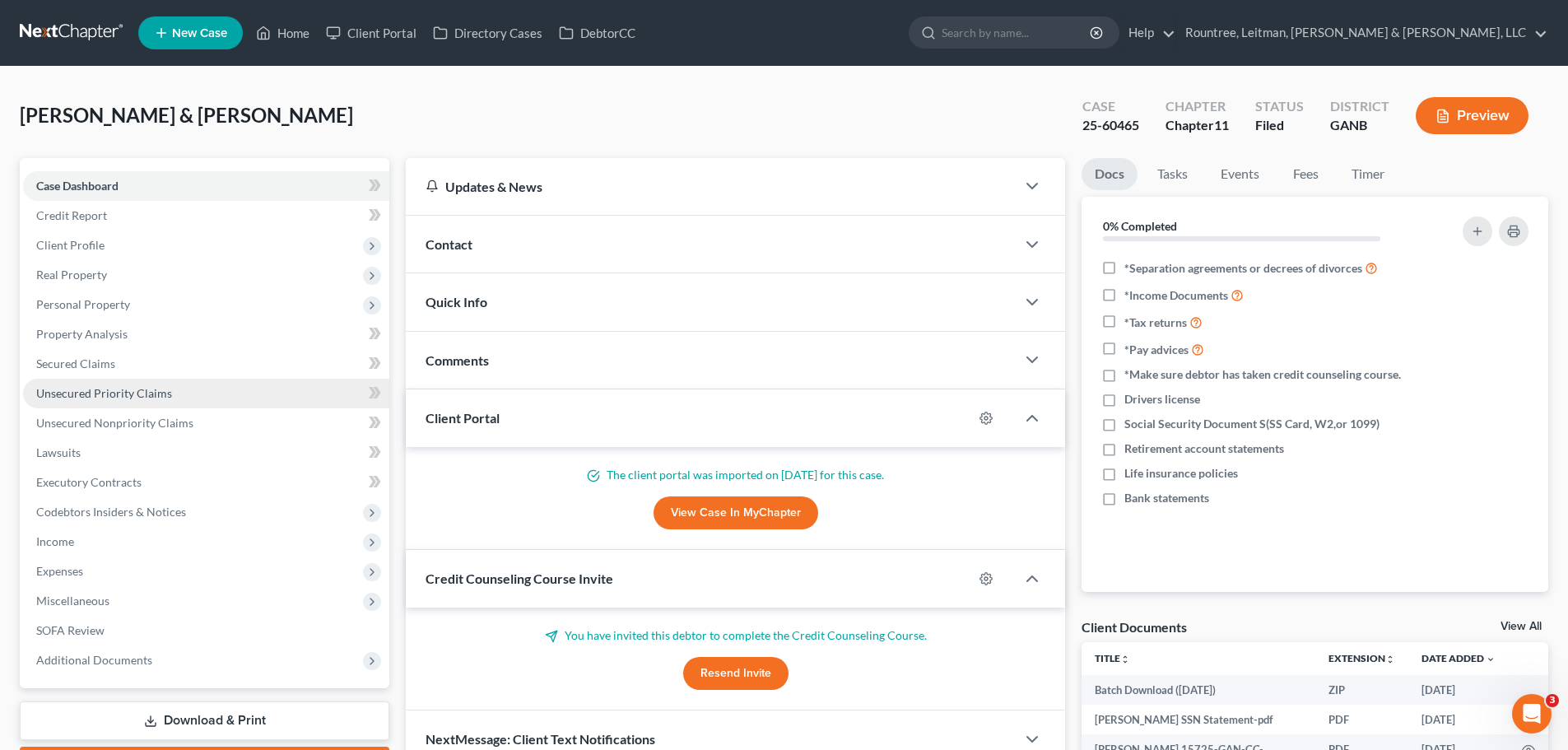
scroll to position [310, 0]
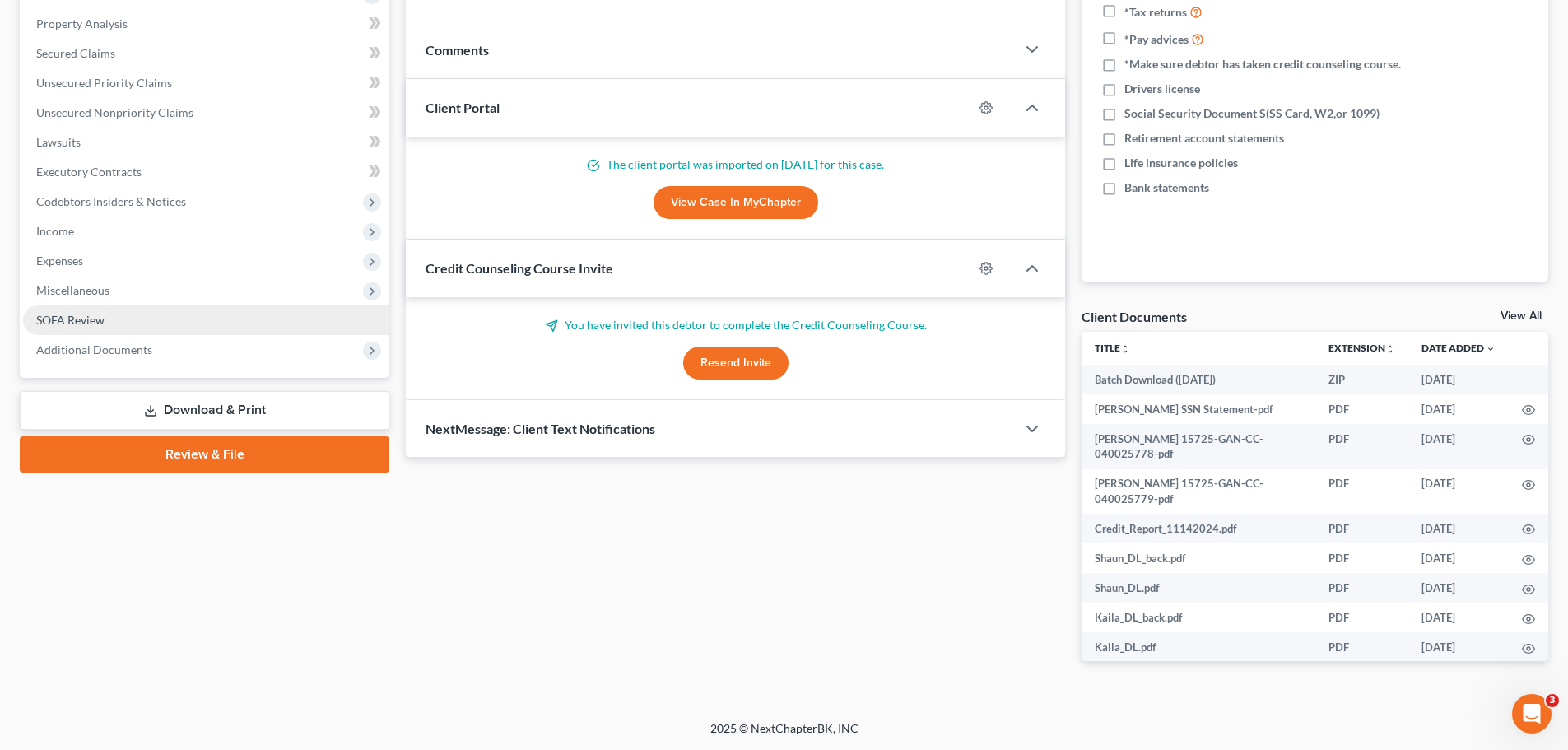
click at [60, 318] on span "SOFA Review" at bounding box center [70, 319] width 69 height 14
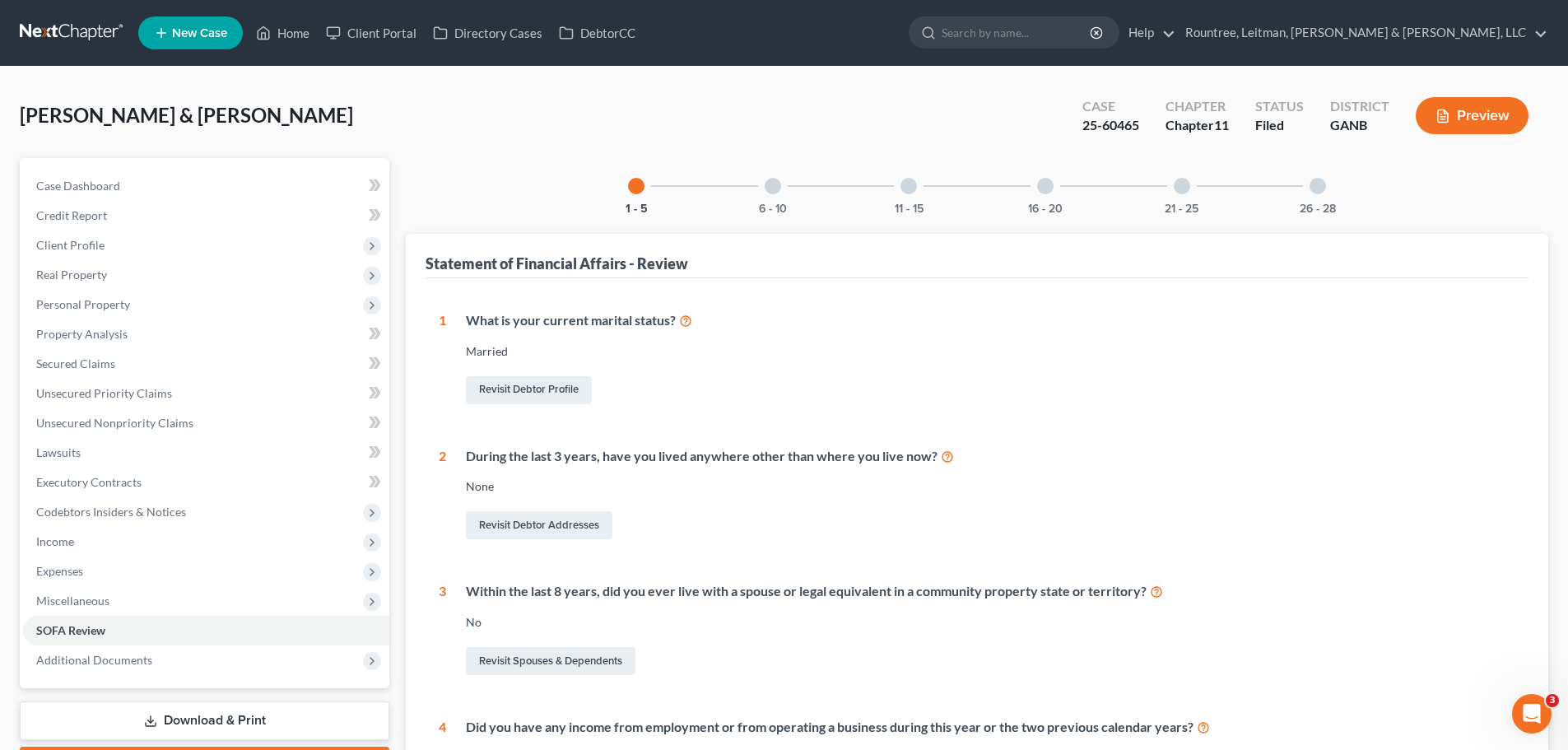
click at [778, 192] on div at bounding box center [772, 186] width 16 height 16
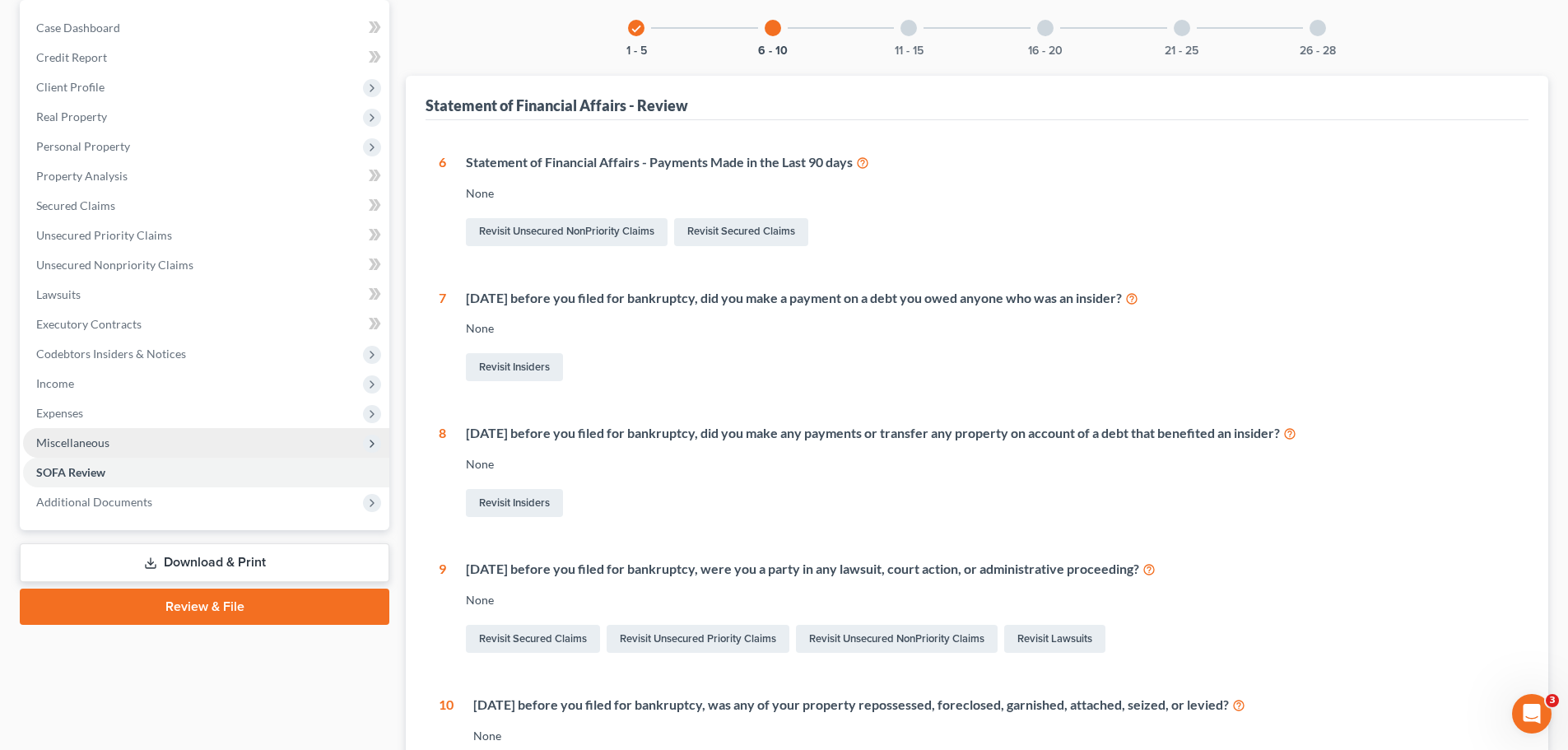
scroll to position [165, 0]
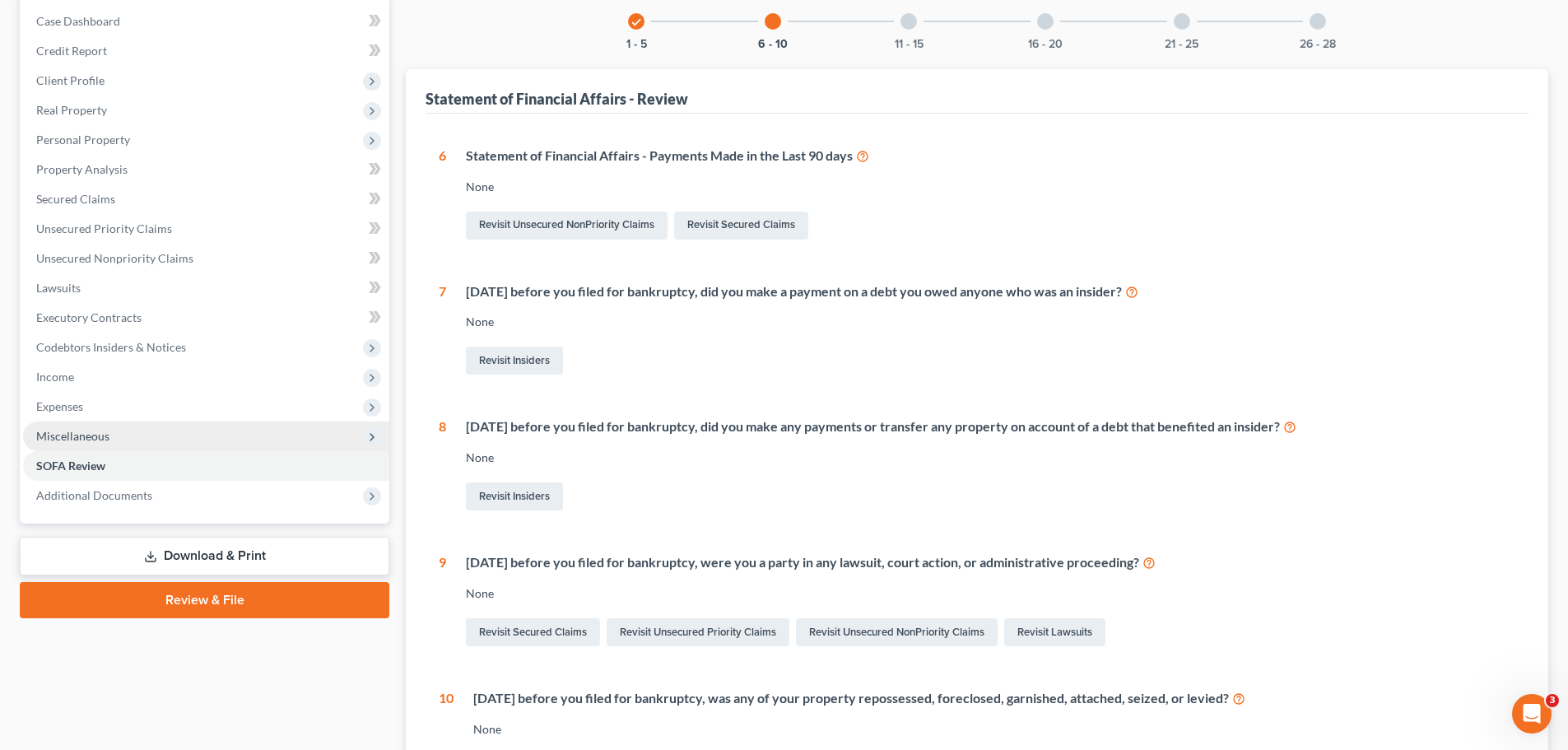
click at [103, 432] on span "Miscellaneous" at bounding box center [73, 435] width 73 height 14
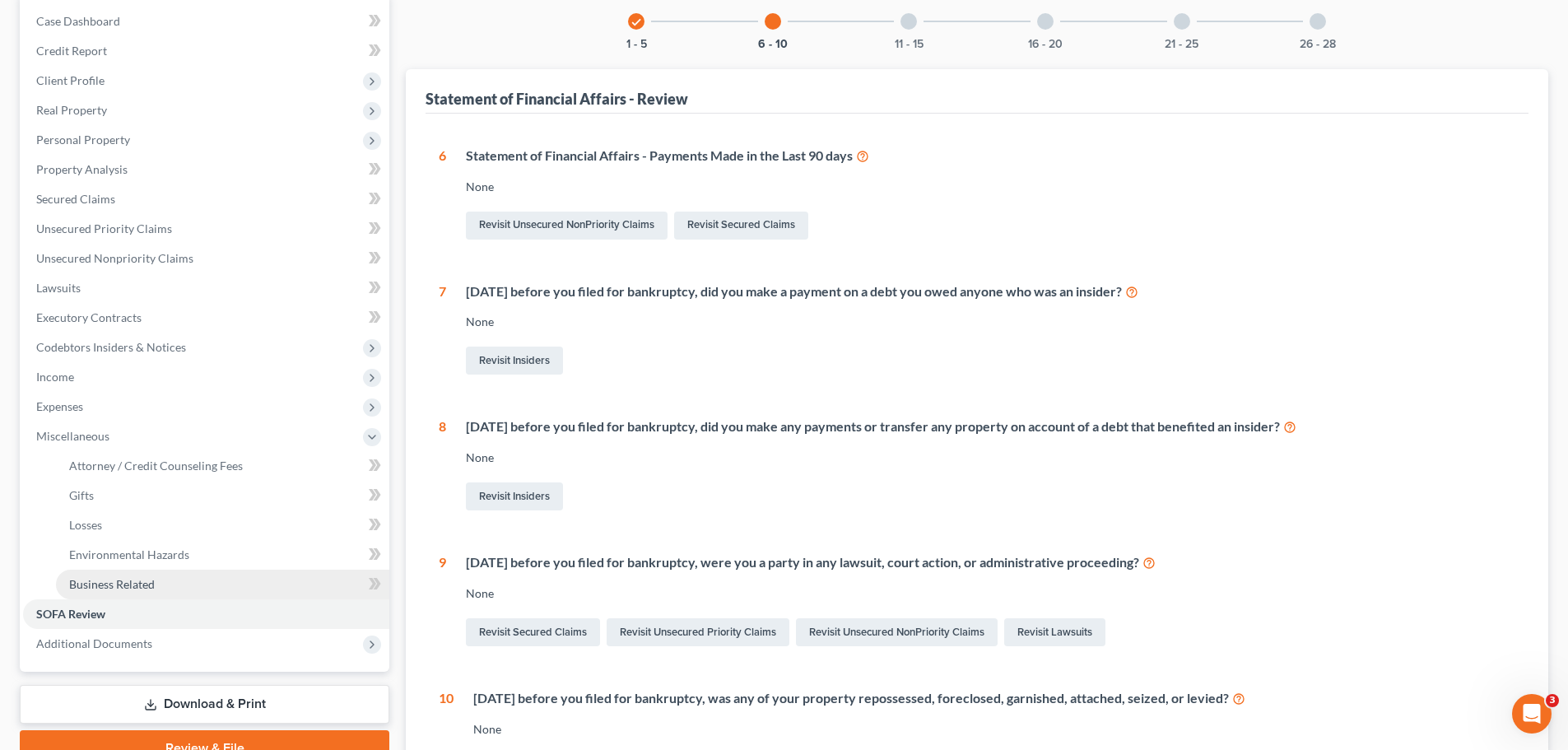
click at [134, 582] on span "Business Related" at bounding box center [111, 584] width 86 height 14
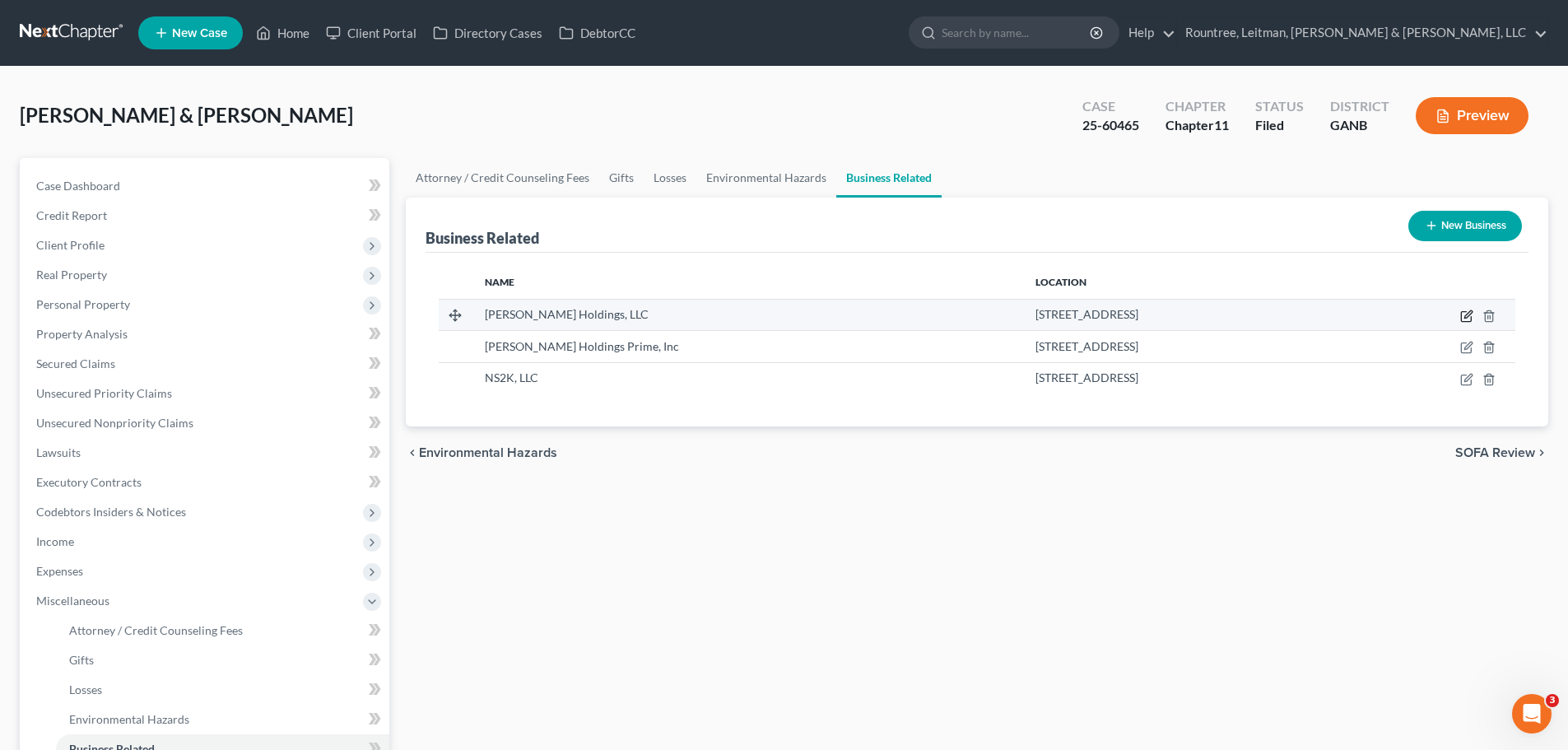
click at [1468, 314] on icon "button" at bounding box center [1467, 314] width 8 height 8
select select "member"
select select "10"
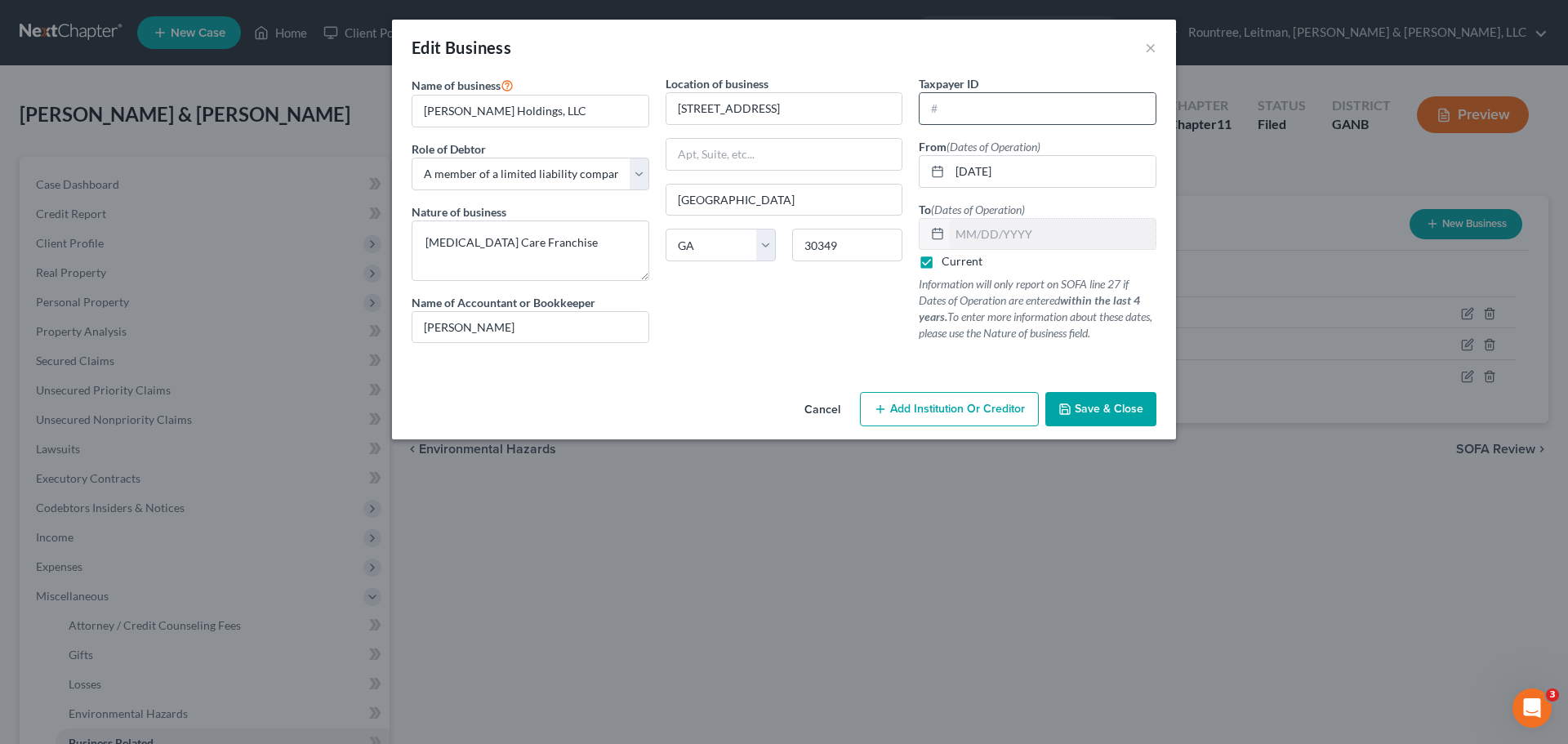
click at [1004, 105] on input "text" at bounding box center [1037, 108] width 236 height 31
paste input "83-3805749"
type input "83-3805749"
click at [1096, 405] on span "Save & Close" at bounding box center [1108, 408] width 68 height 14
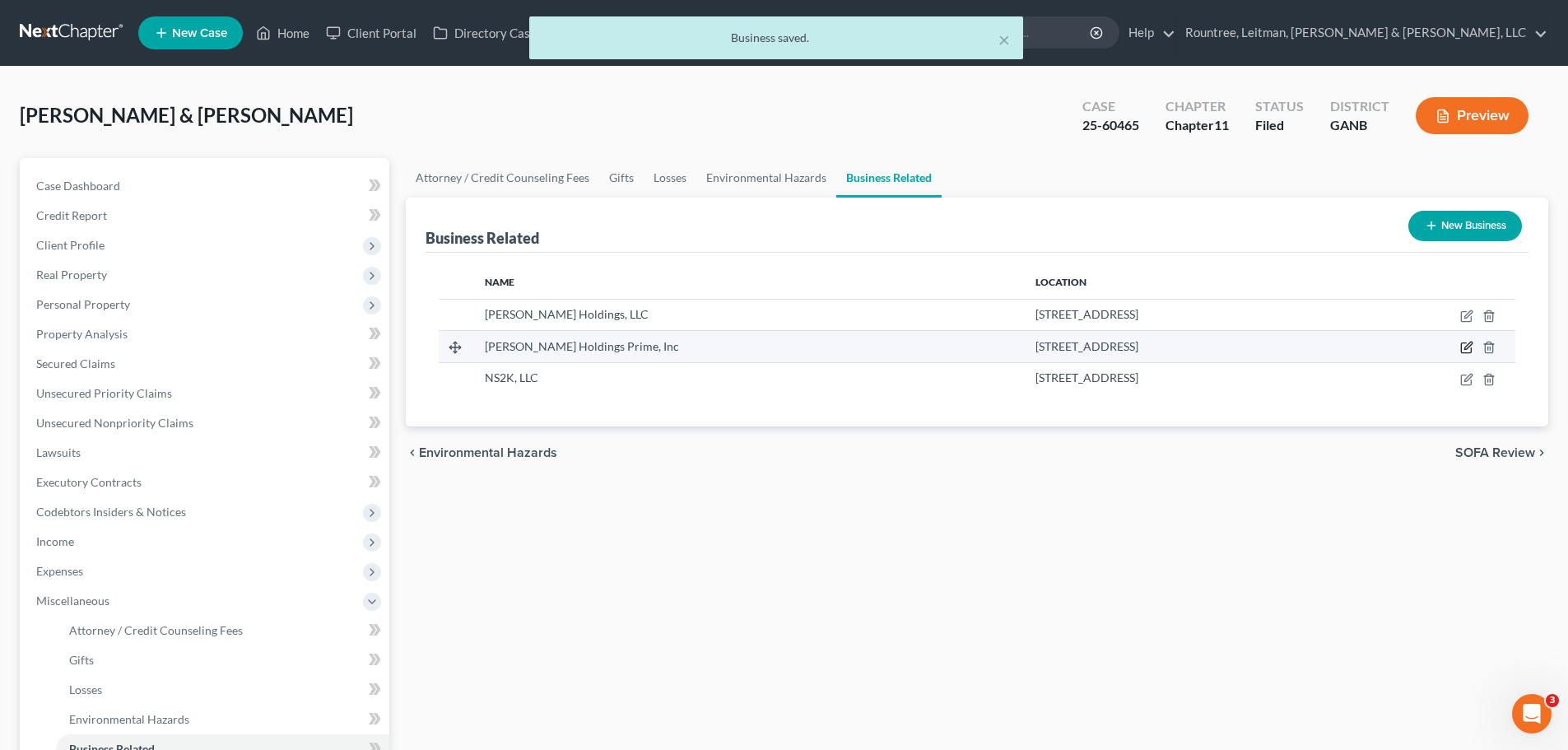
click at [1470, 345] on icon "button" at bounding box center [1467, 346] width 8 height 8
select select "member"
select select "10"
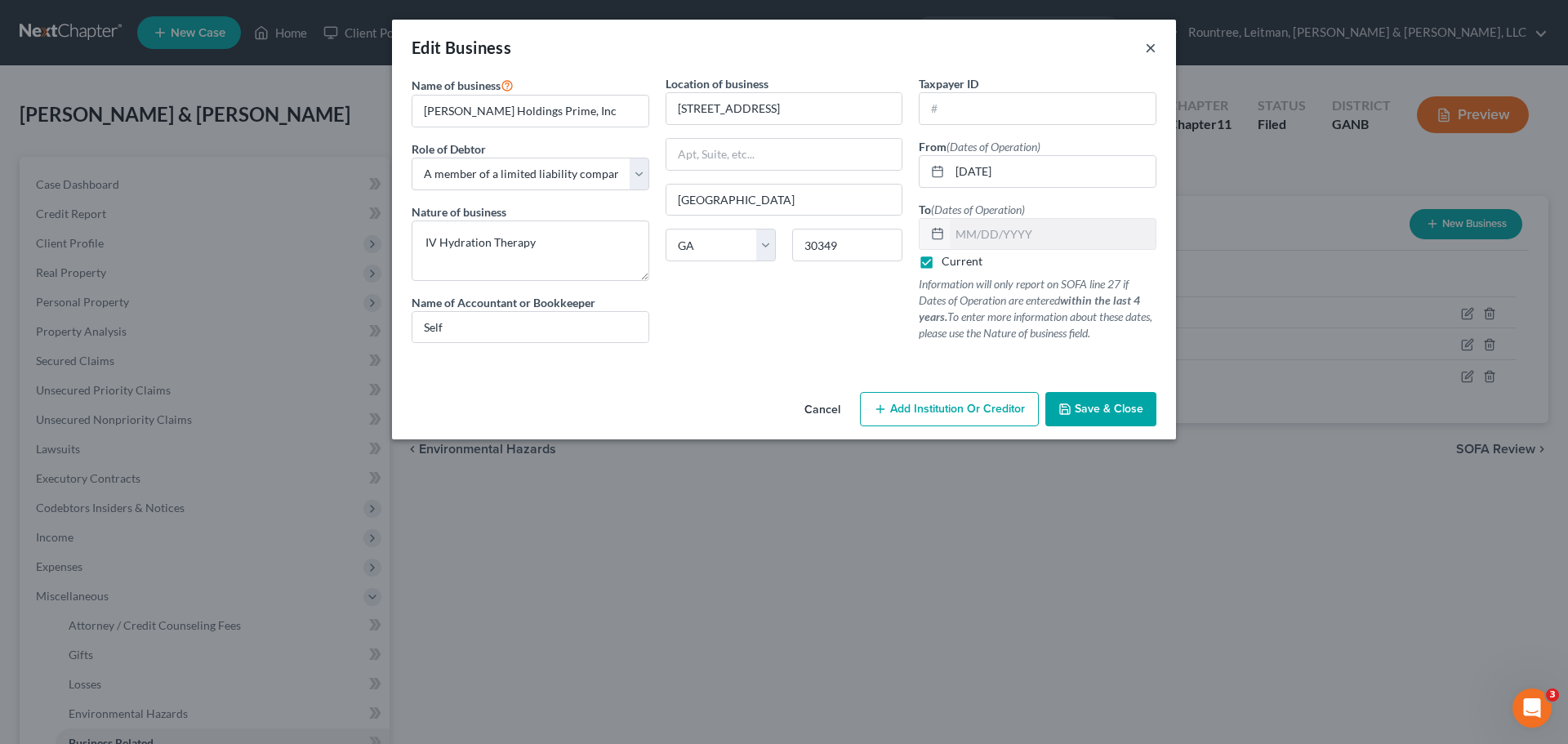
click at [1150, 55] on button "×" at bounding box center [1150, 47] width 11 height 20
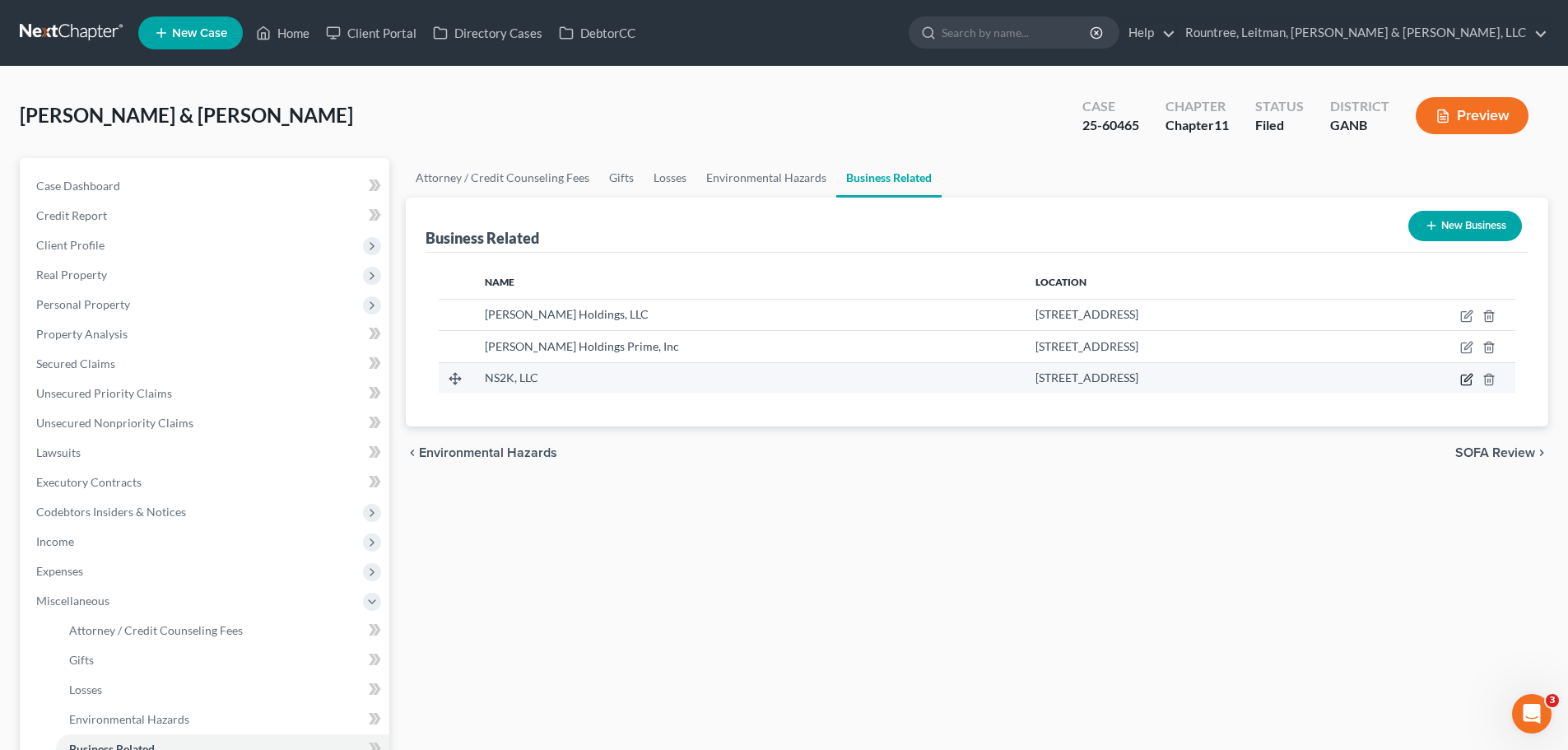
click at [1464, 382] on icon "button" at bounding box center [1466, 380] width 13 height 13
select select "member"
select select "10"
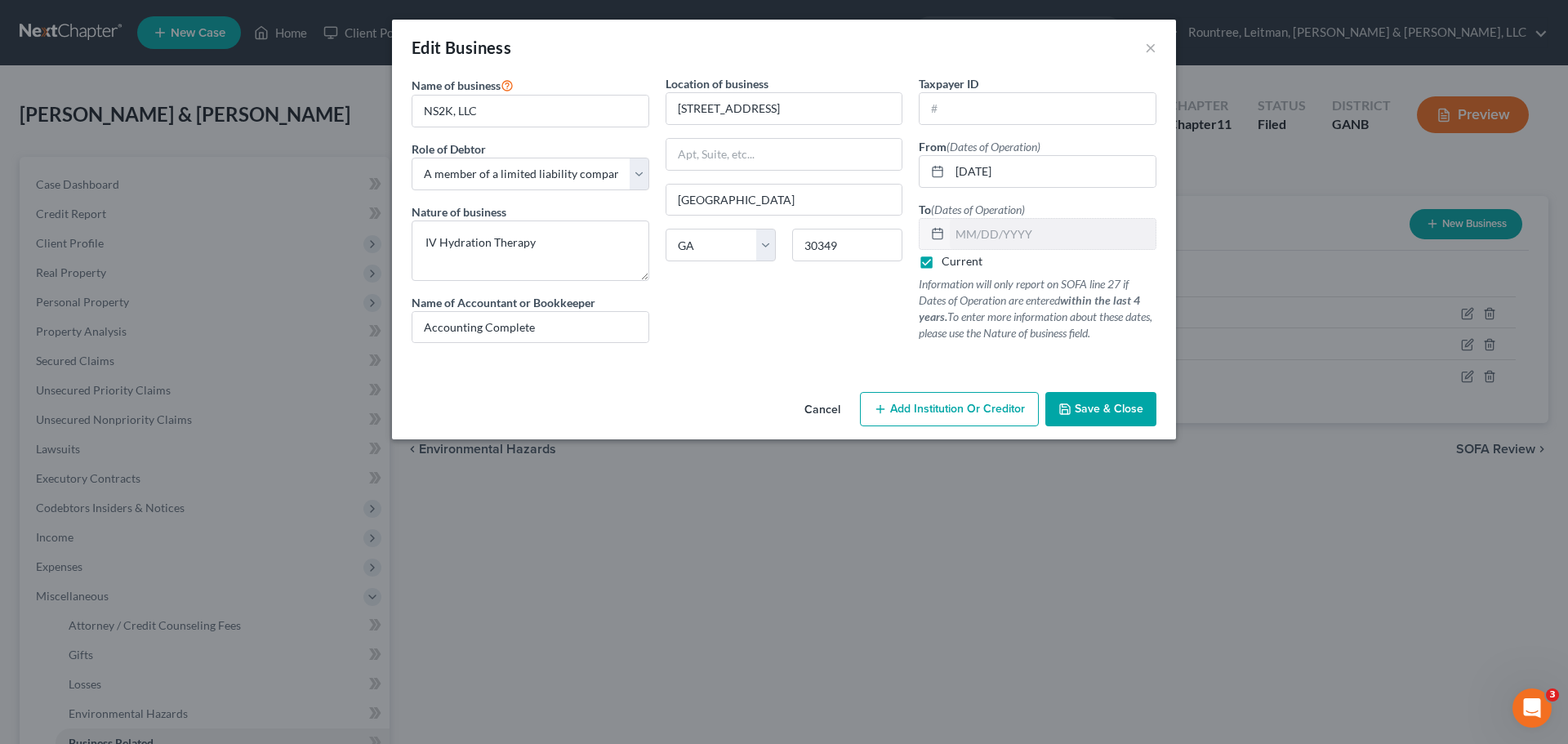
click at [829, 406] on button "Cancel" at bounding box center [822, 409] width 62 height 33
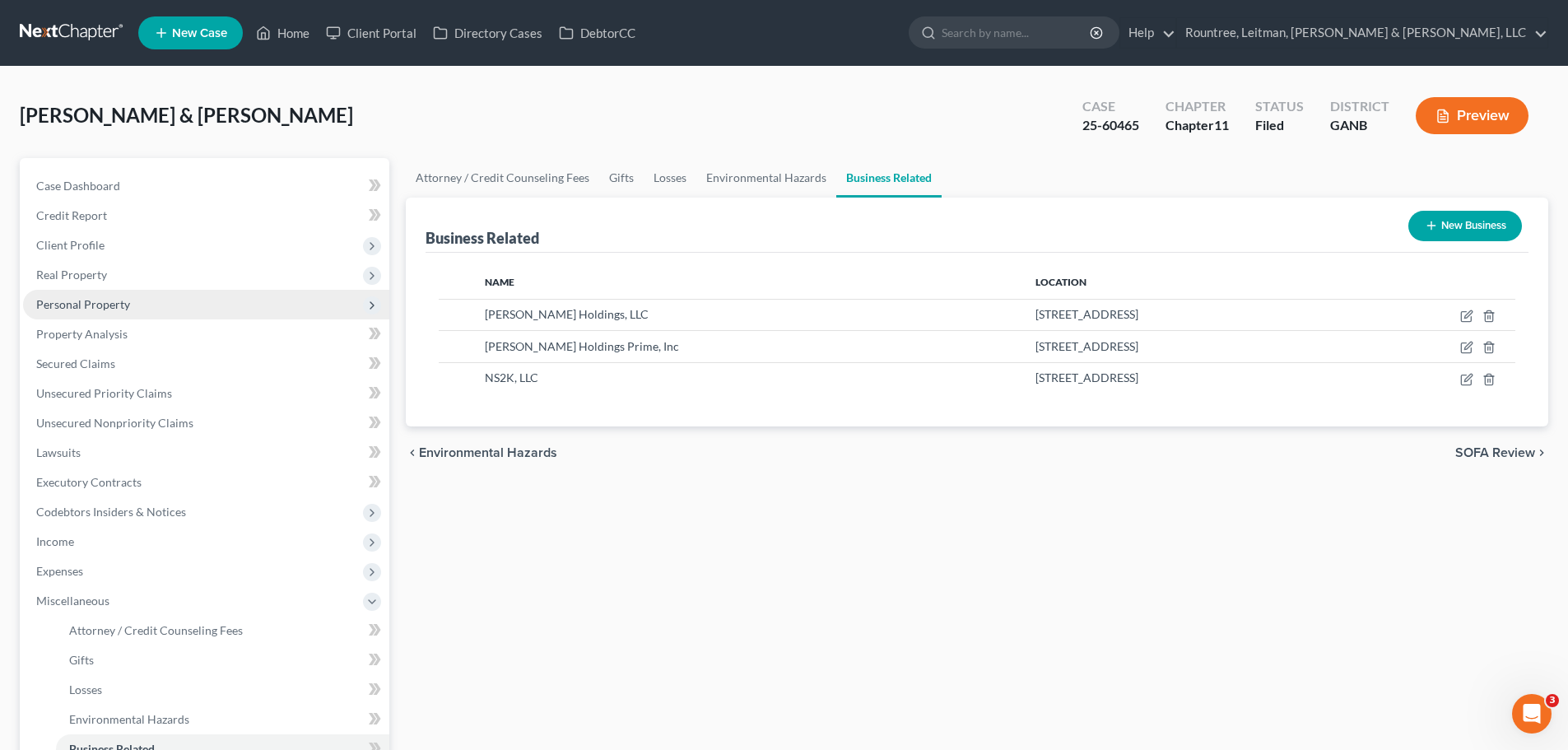
click at [97, 302] on span "Personal Property" at bounding box center [83, 303] width 94 height 14
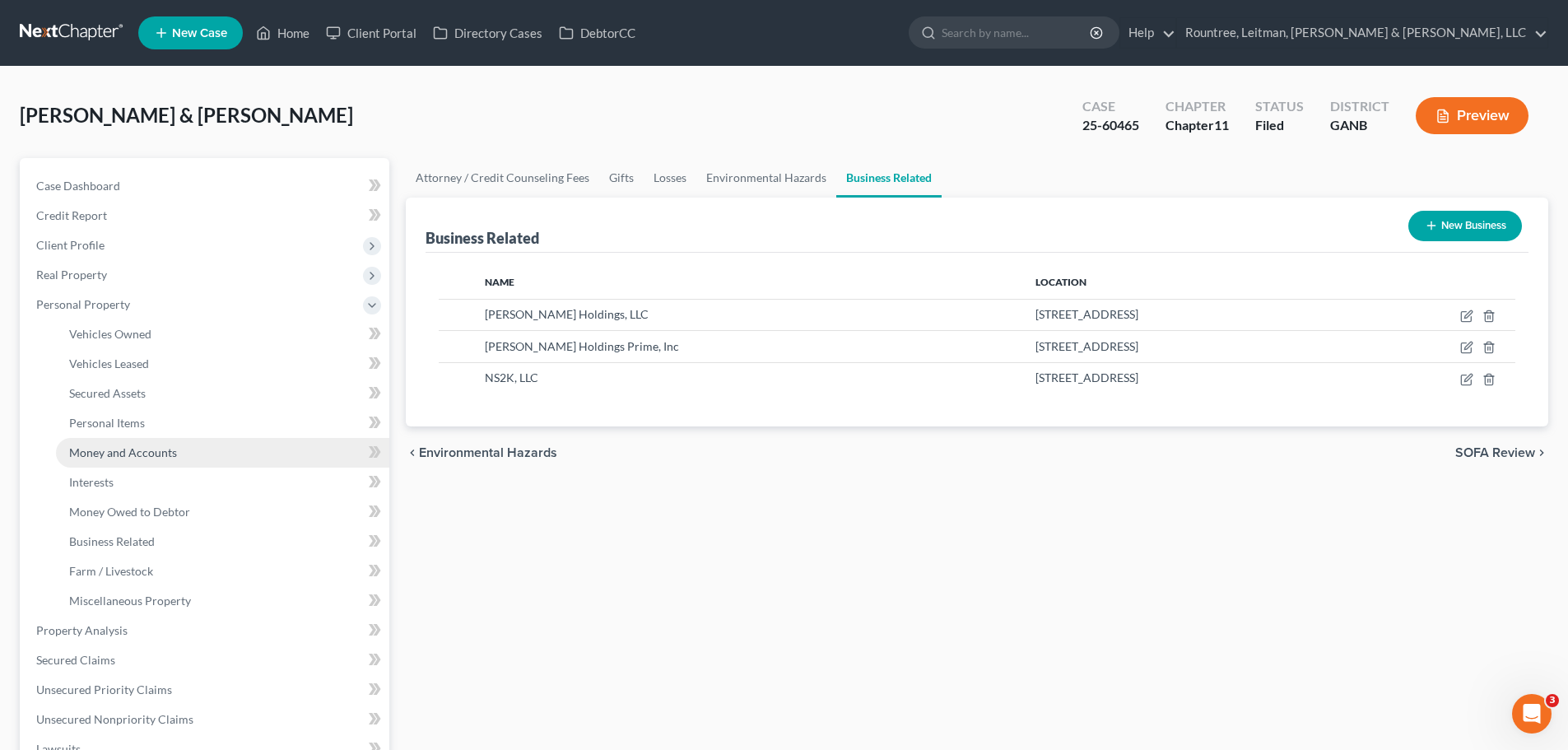
click at [114, 447] on span "Money and Accounts" at bounding box center [122, 452] width 107 height 14
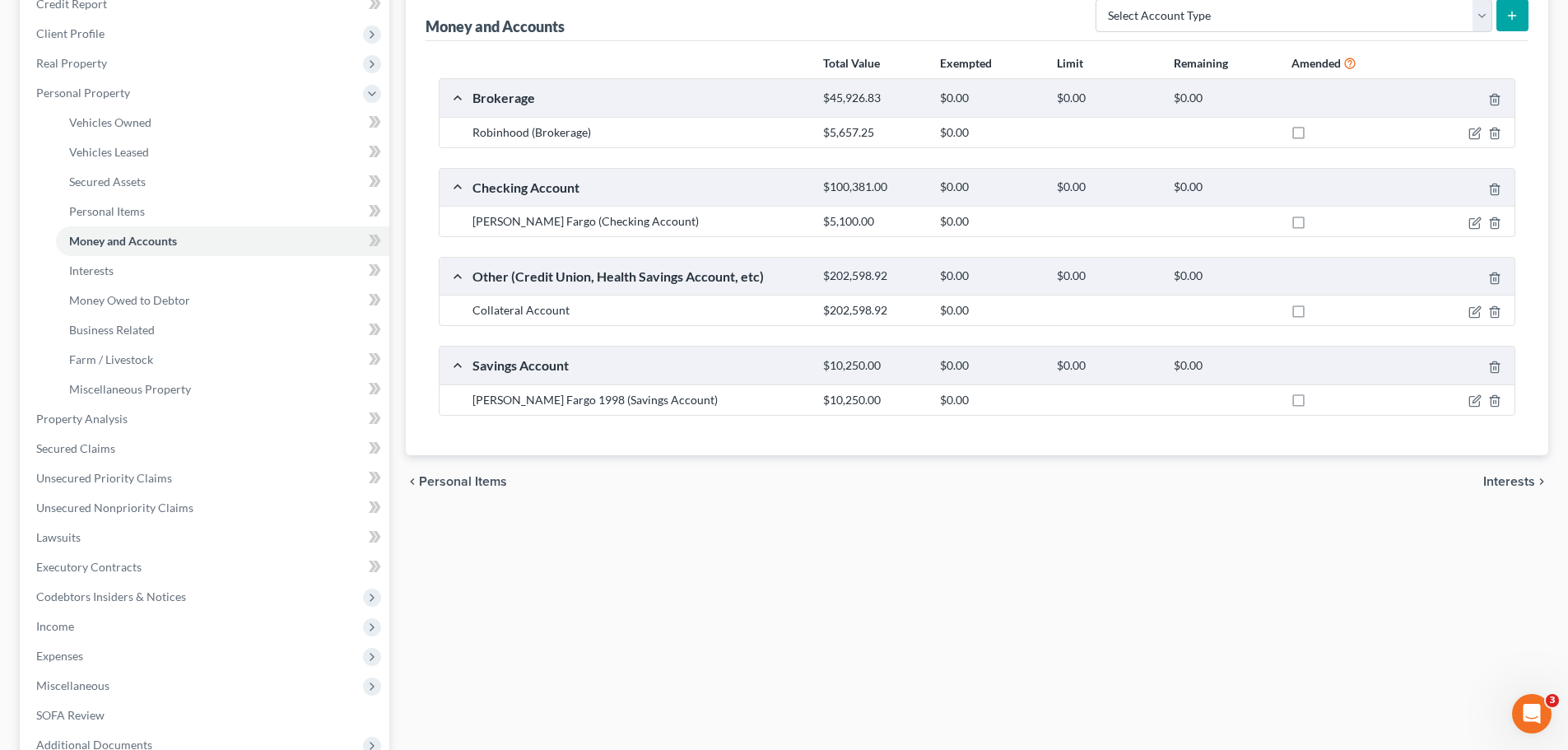
scroll to position [247, 0]
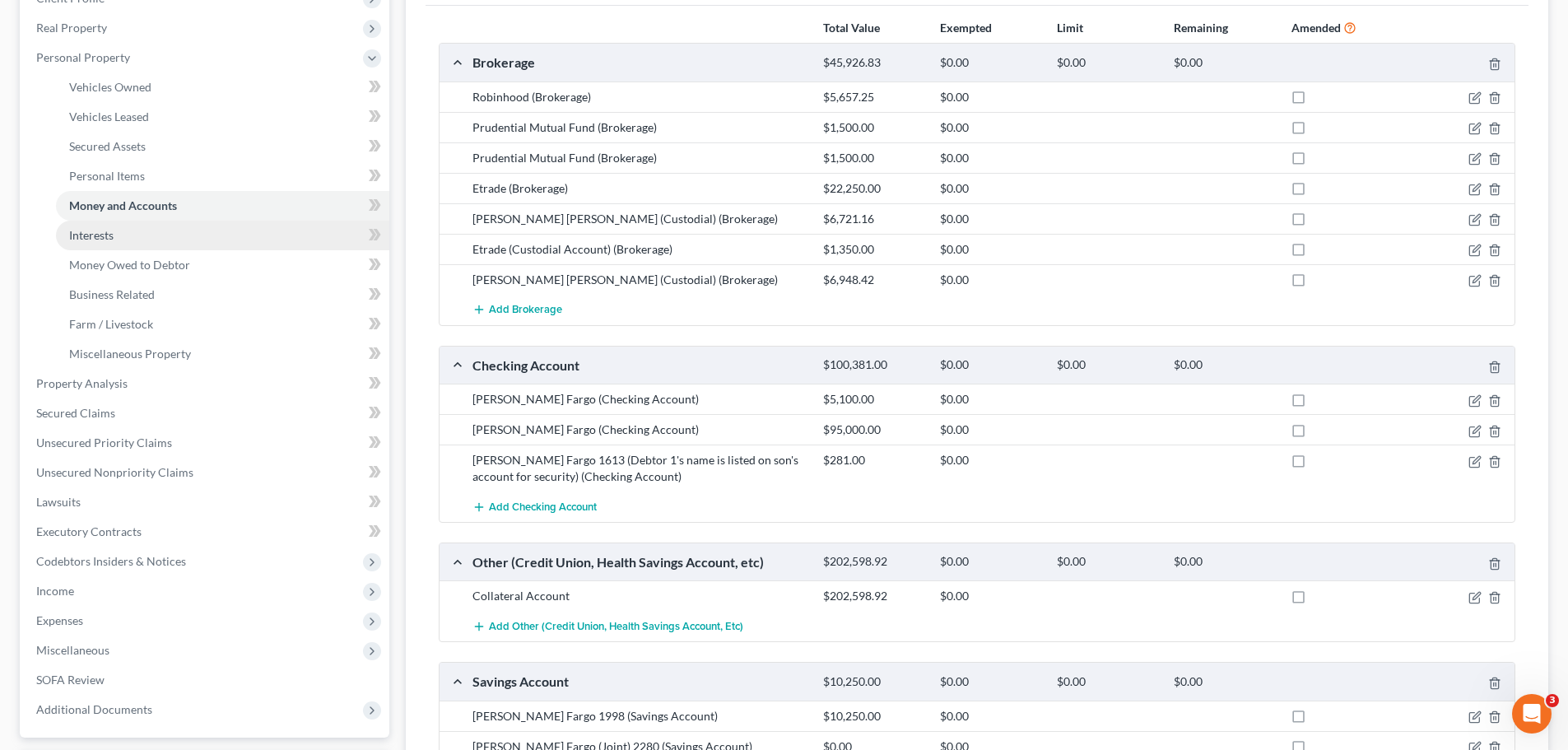
click at [108, 245] on link "Interests" at bounding box center [222, 235] width 333 height 29
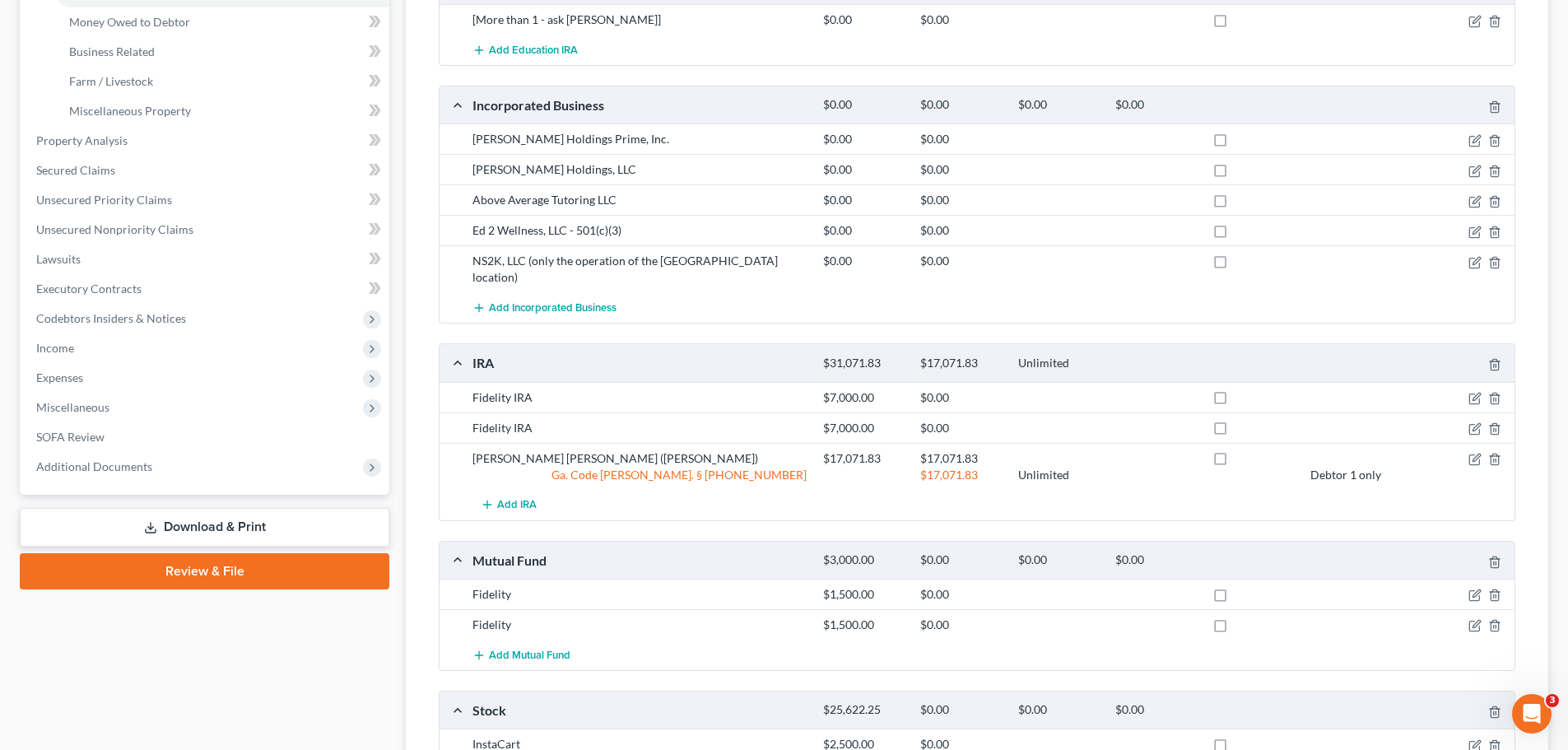
scroll to position [494, 0]
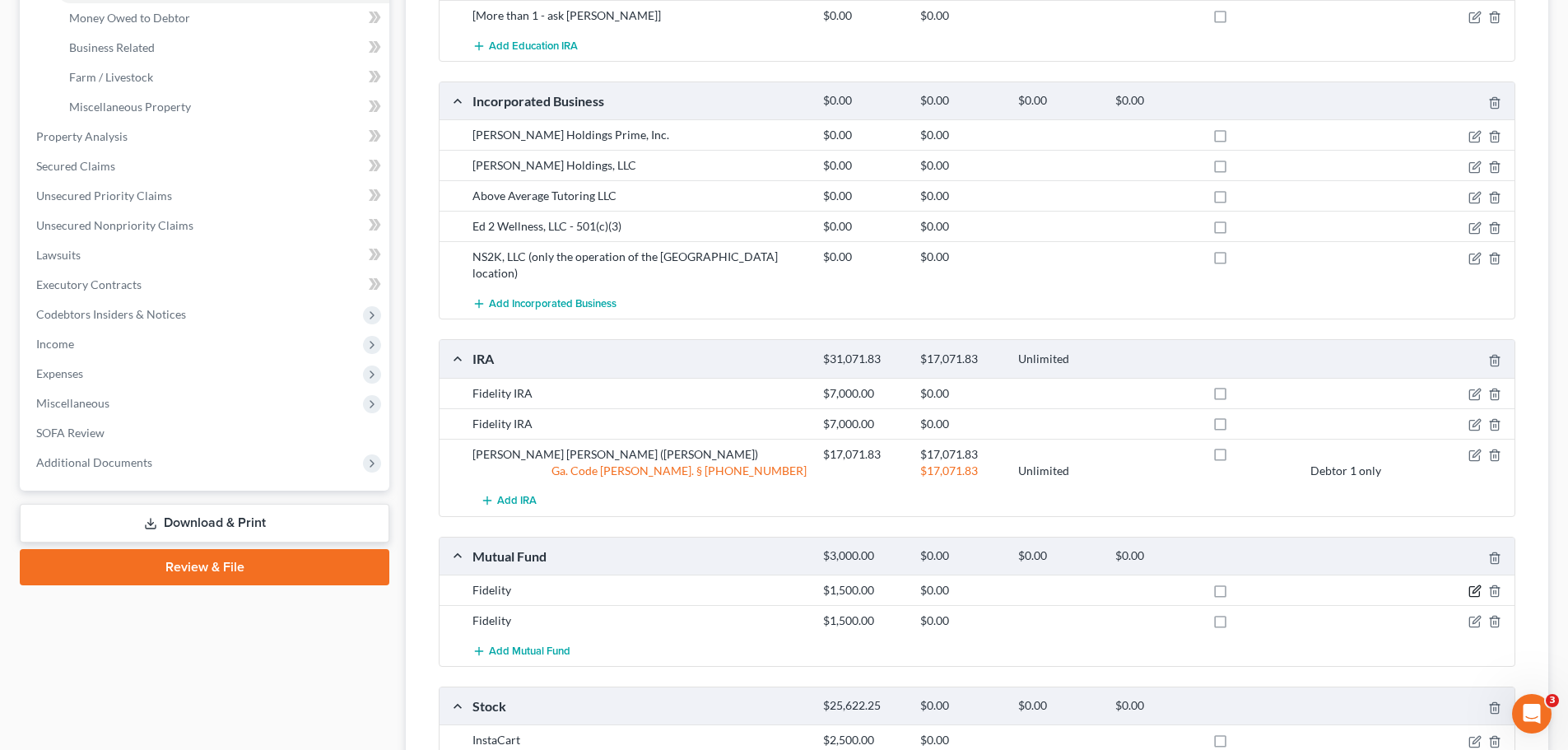
click at [1471, 584] on icon "button" at bounding box center [1475, 591] width 13 height 13
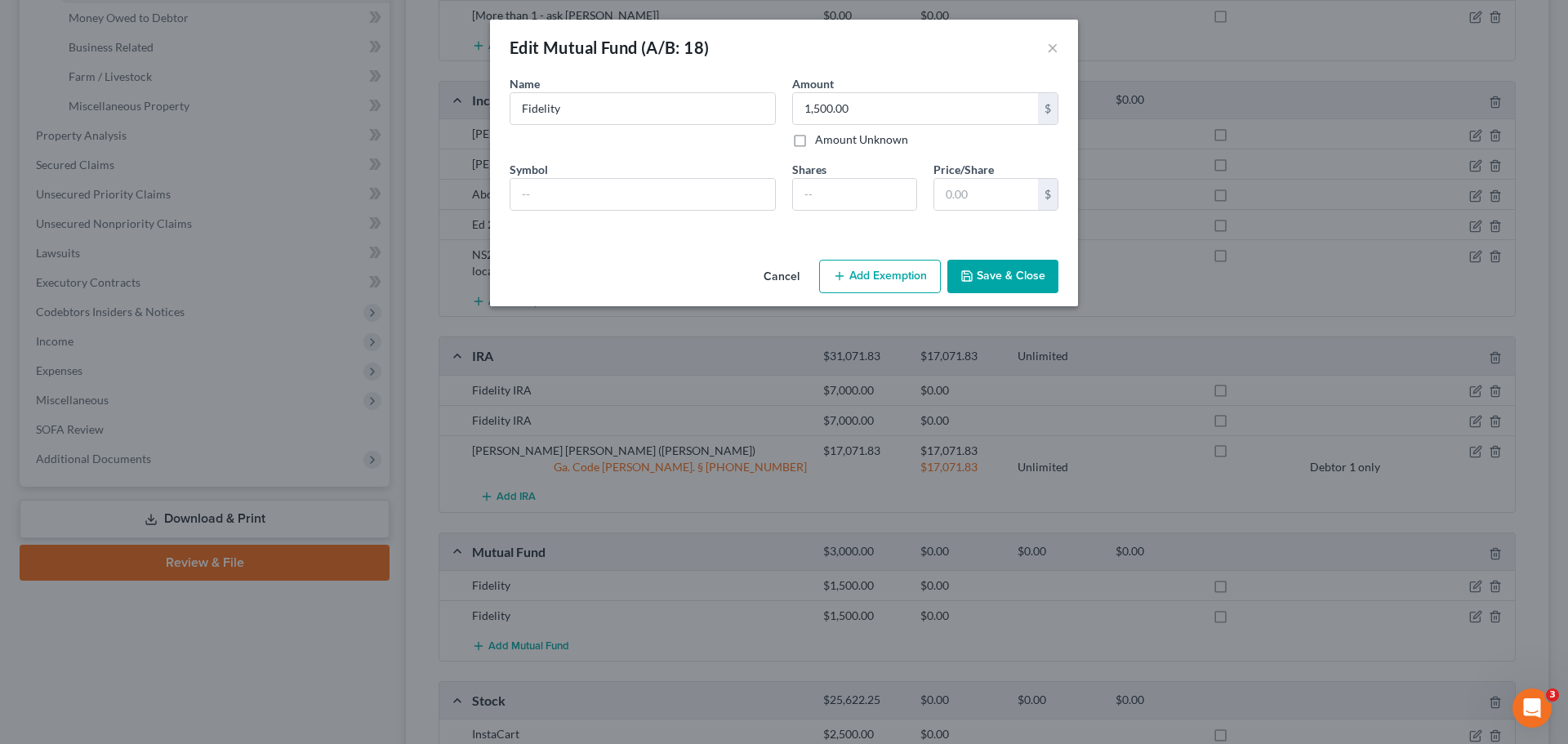
click at [999, 279] on button "Save & Close" at bounding box center [1003, 277] width 111 height 35
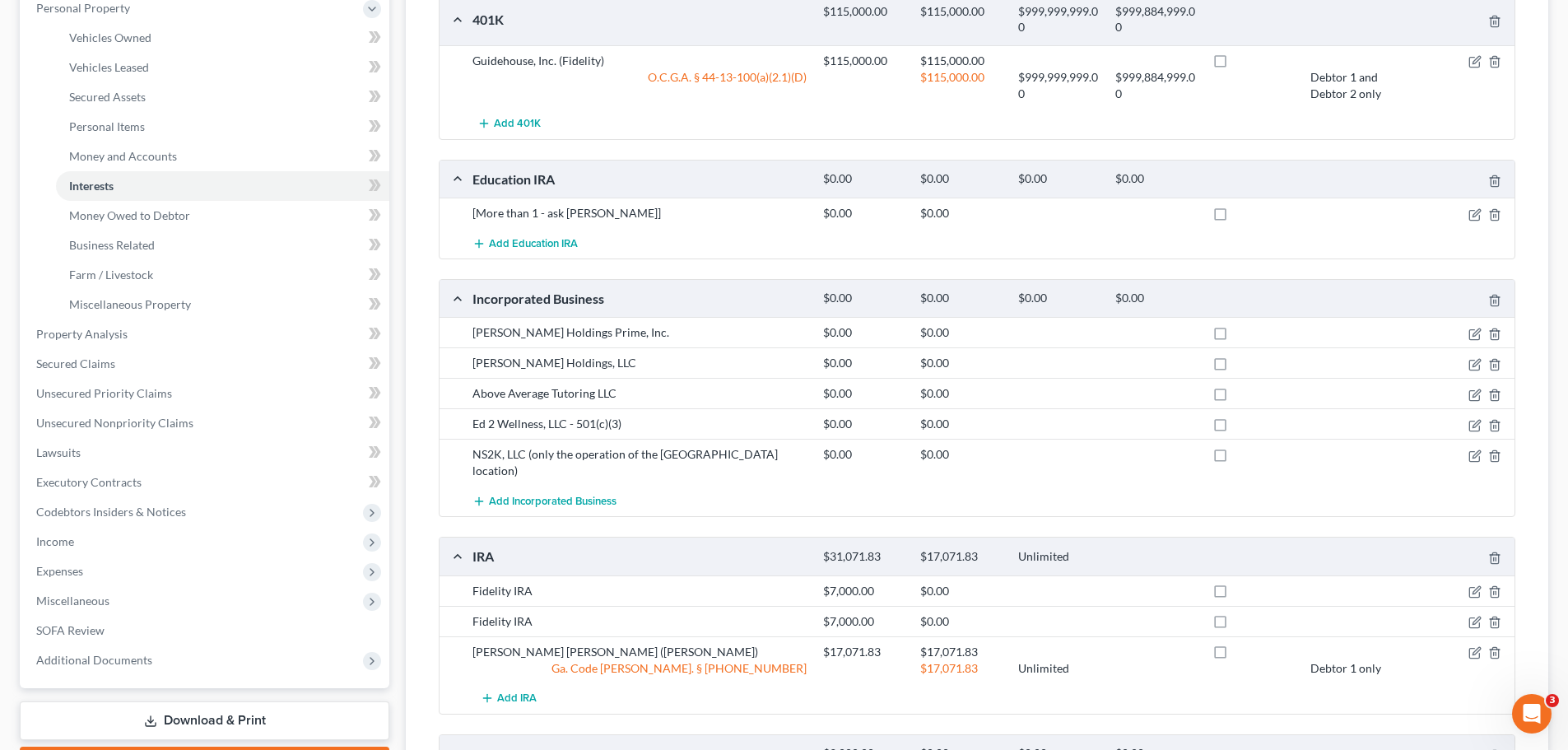
scroll to position [247, 0]
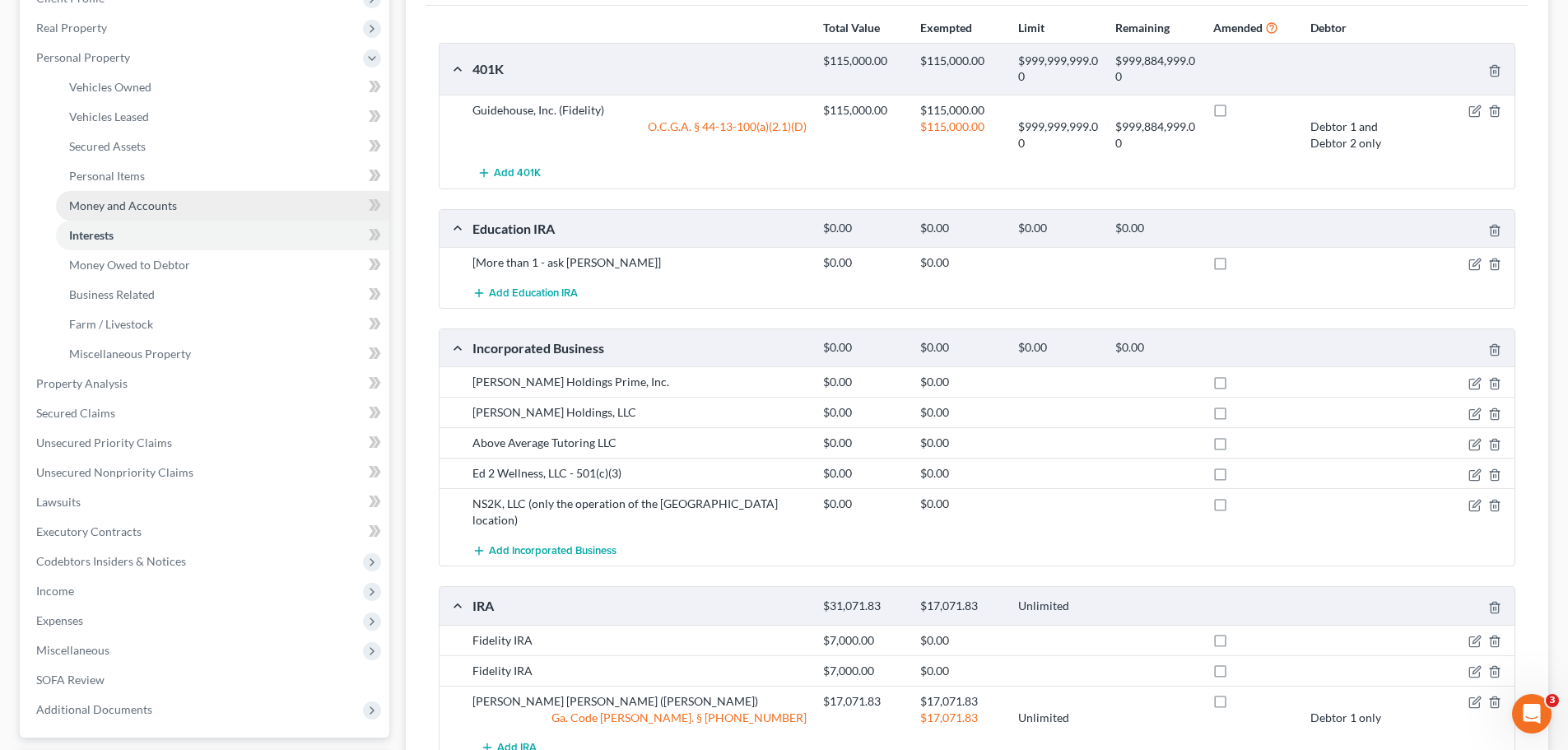
click at [109, 203] on span "Money and Accounts" at bounding box center [122, 205] width 107 height 14
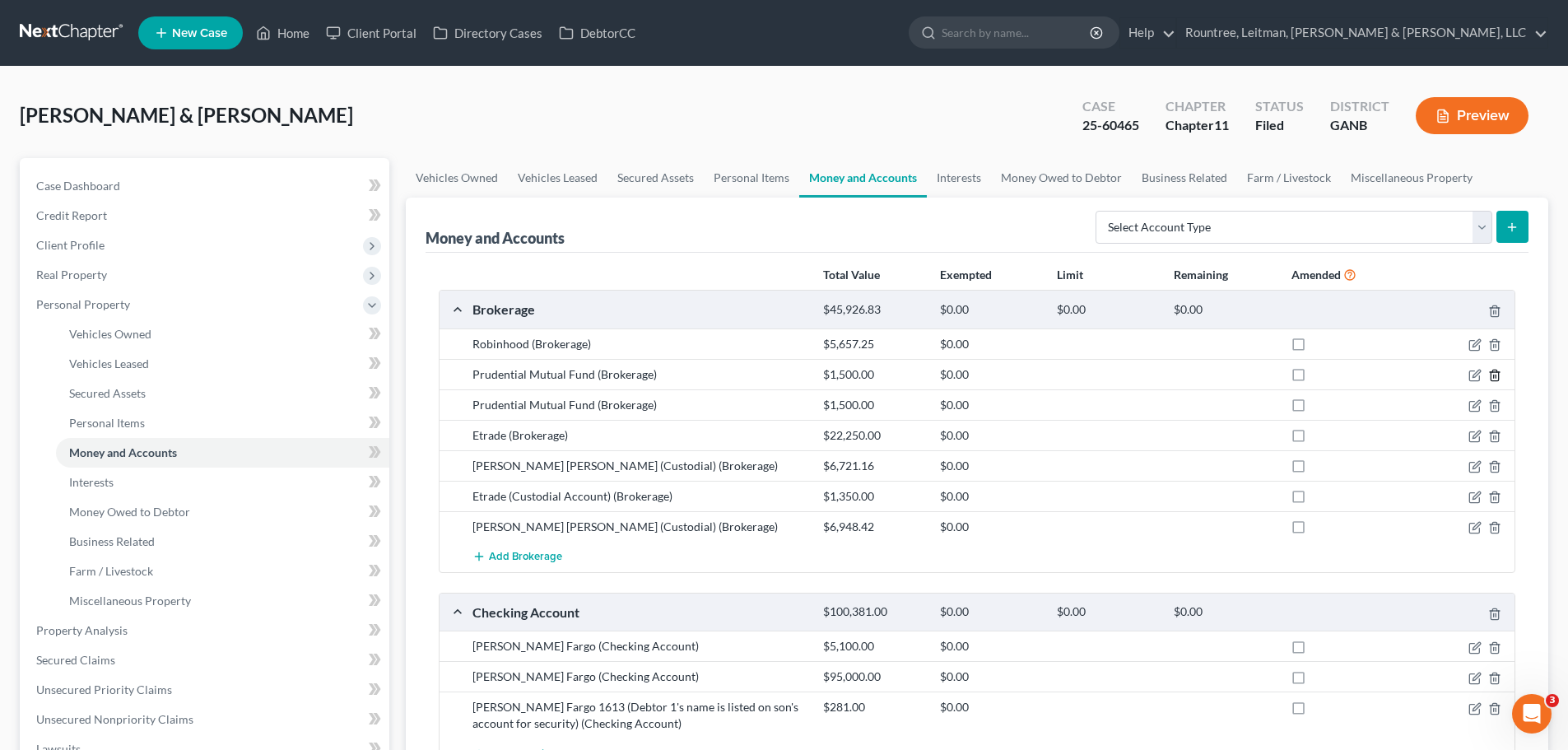
click at [1493, 373] on icon "button" at bounding box center [1495, 375] width 13 height 13
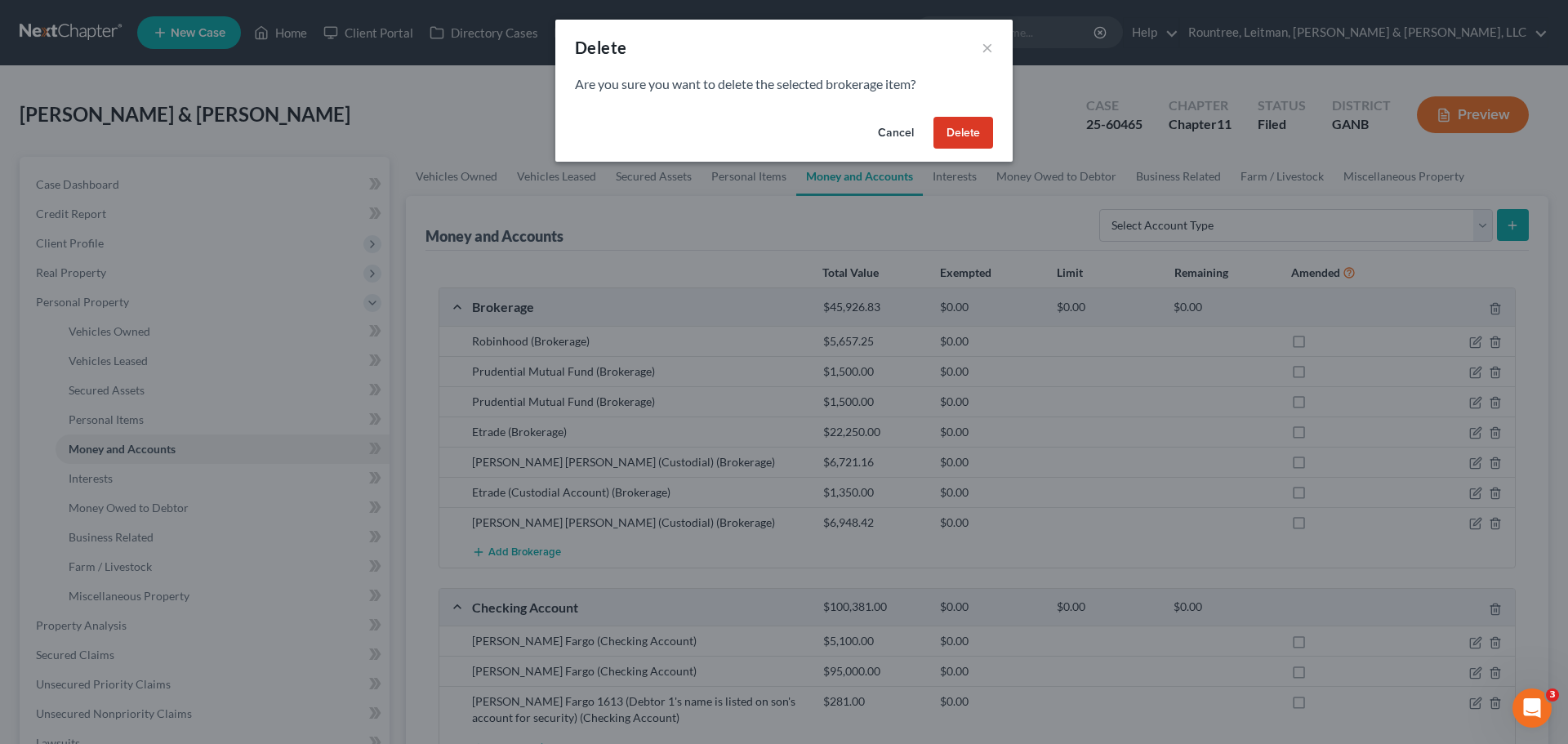
click at [966, 130] on button "Delete" at bounding box center [963, 133] width 60 height 33
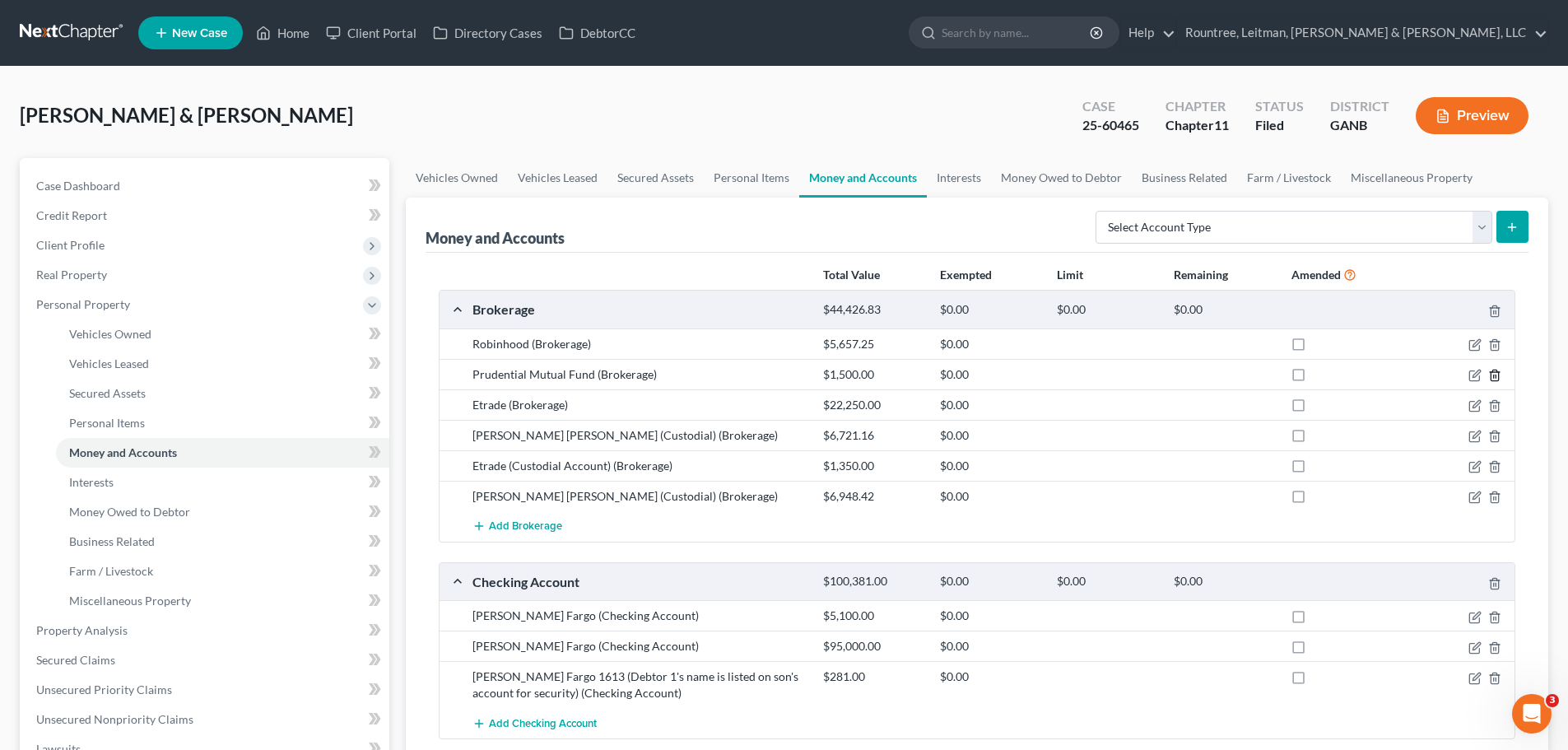
click at [1495, 376] on icon "button" at bounding box center [1495, 375] width 13 height 13
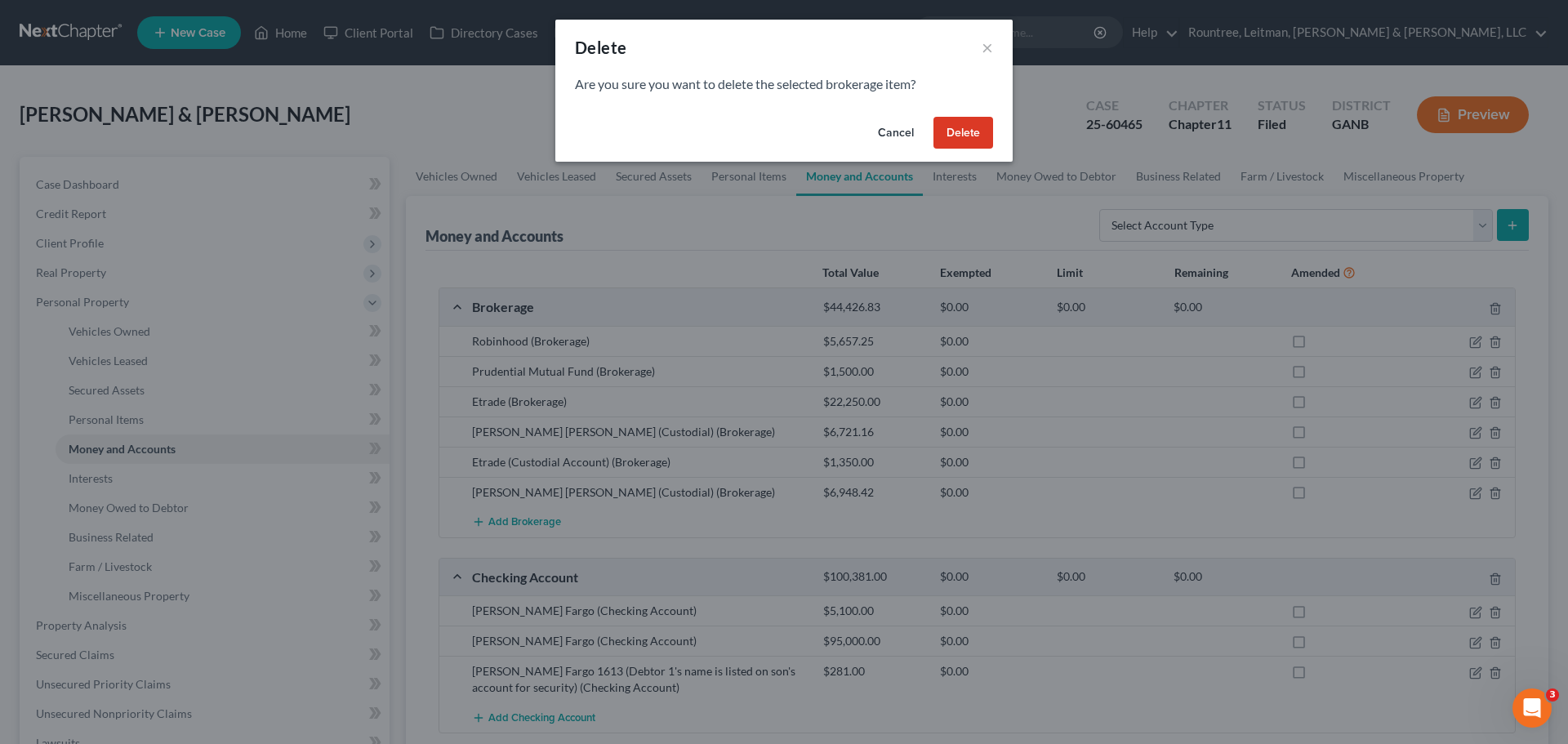
click at [966, 131] on button "Delete" at bounding box center [963, 133] width 60 height 33
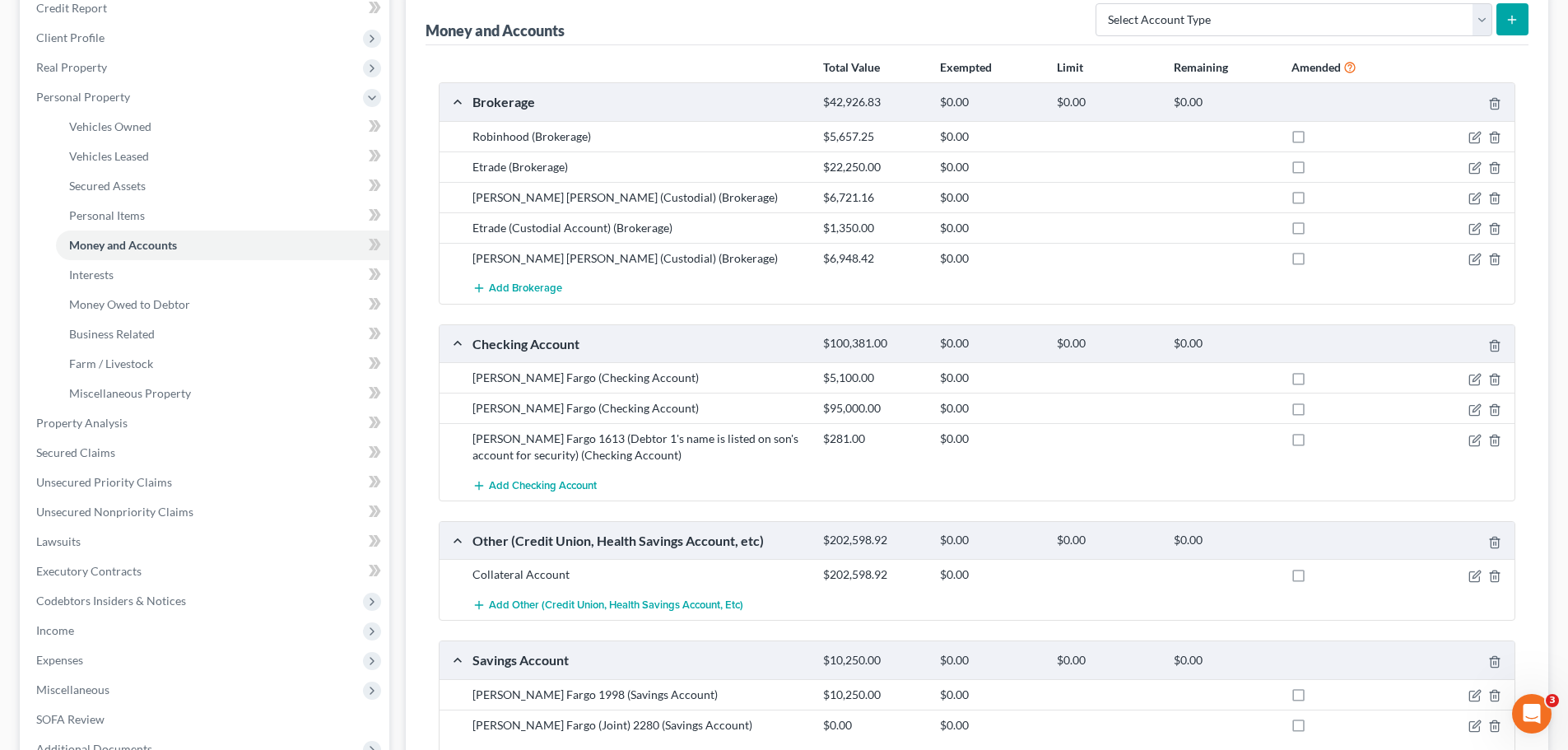
scroll to position [247, 0]
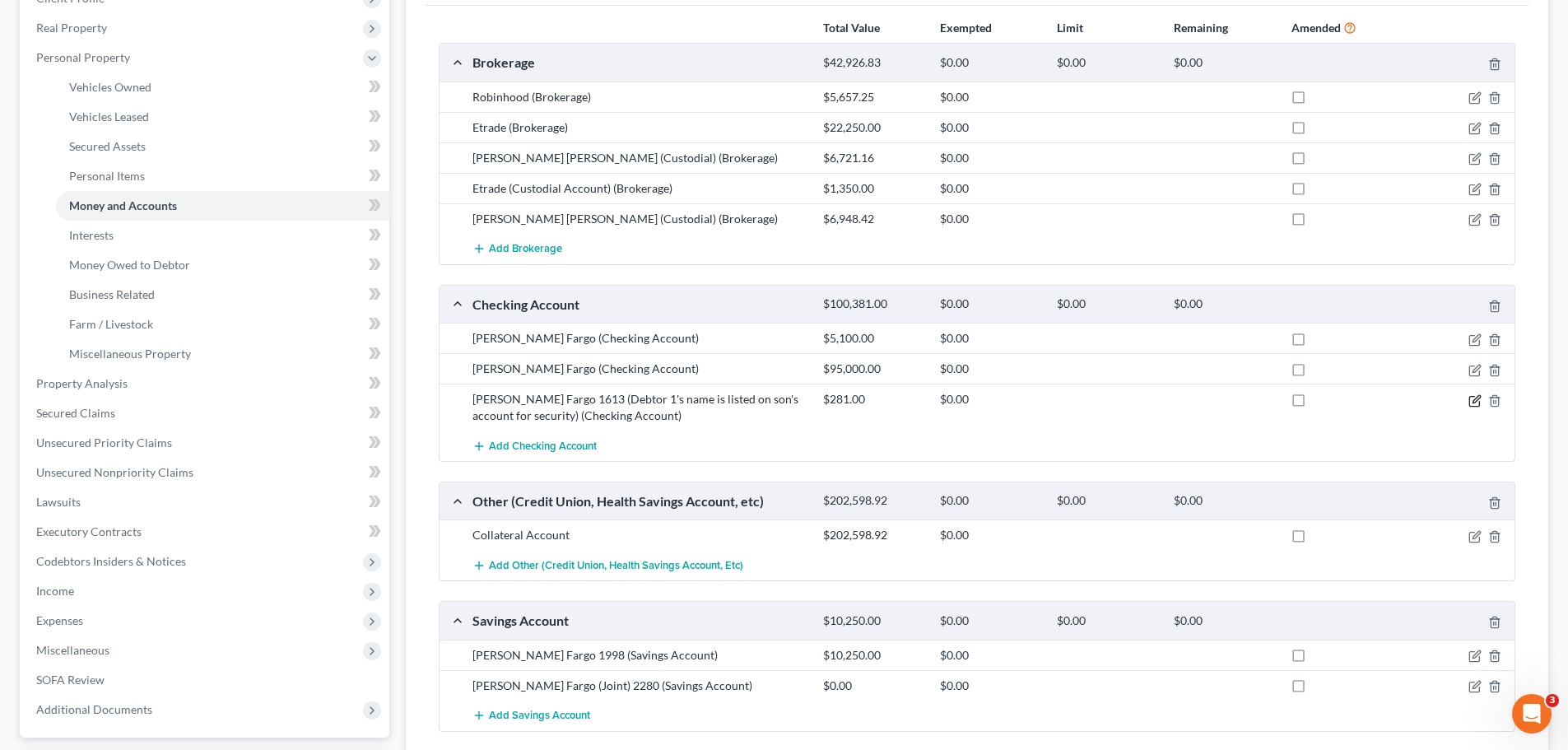
click at [1473, 398] on icon "button" at bounding box center [1475, 401] width 13 height 13
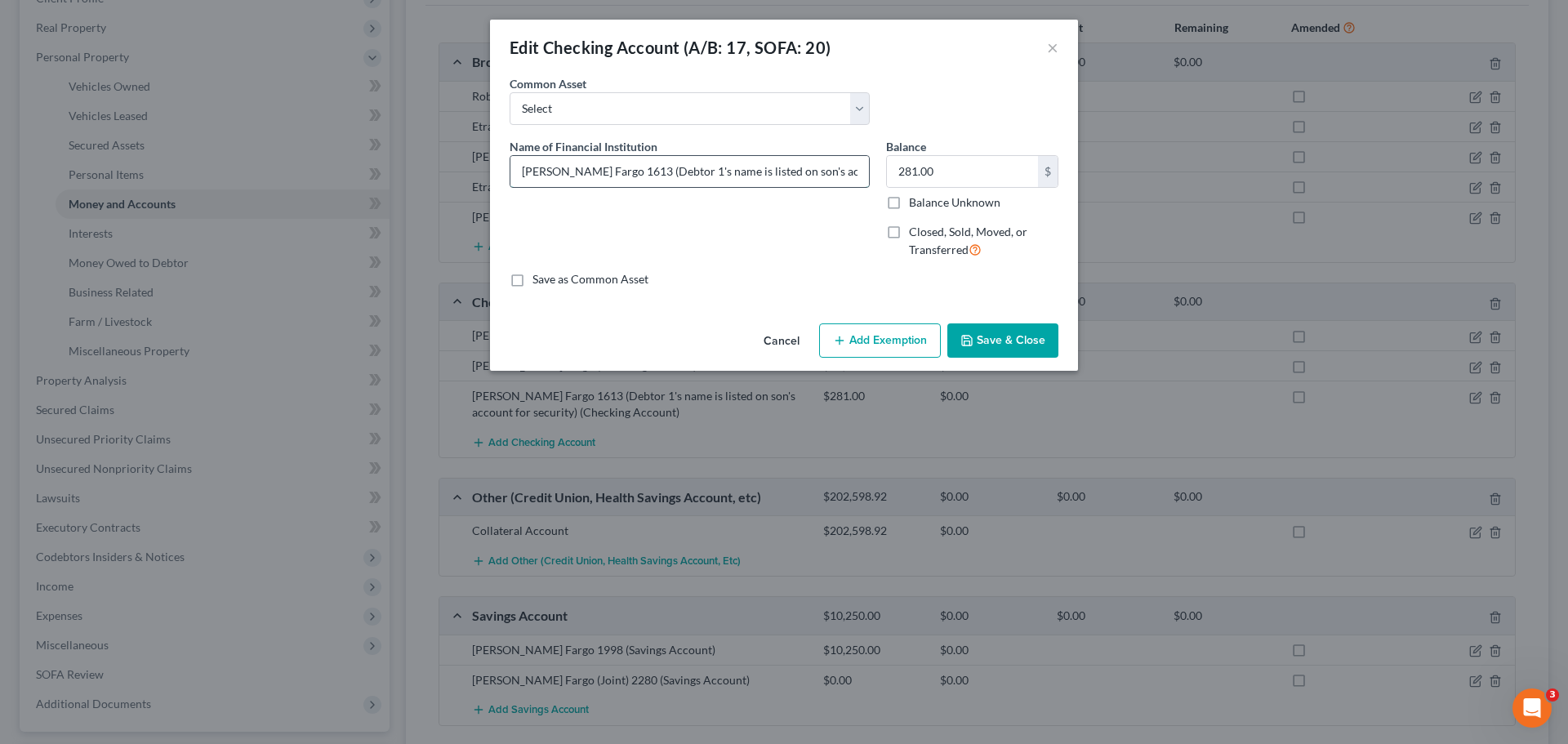
drag, startPoint x: 753, startPoint y: 173, endPoint x: 779, endPoint y: 177, distance: 26.3
click at [779, 177] on input "Wells Fargo 1613 (Debtor 1's name is listed on son's account for security)" at bounding box center [690, 171] width 359 height 31
type input "Wells Fargo 1613 (Debtor 1's name is listed on child's account for security)"
click at [1033, 333] on button "Save & Close" at bounding box center [1003, 340] width 111 height 35
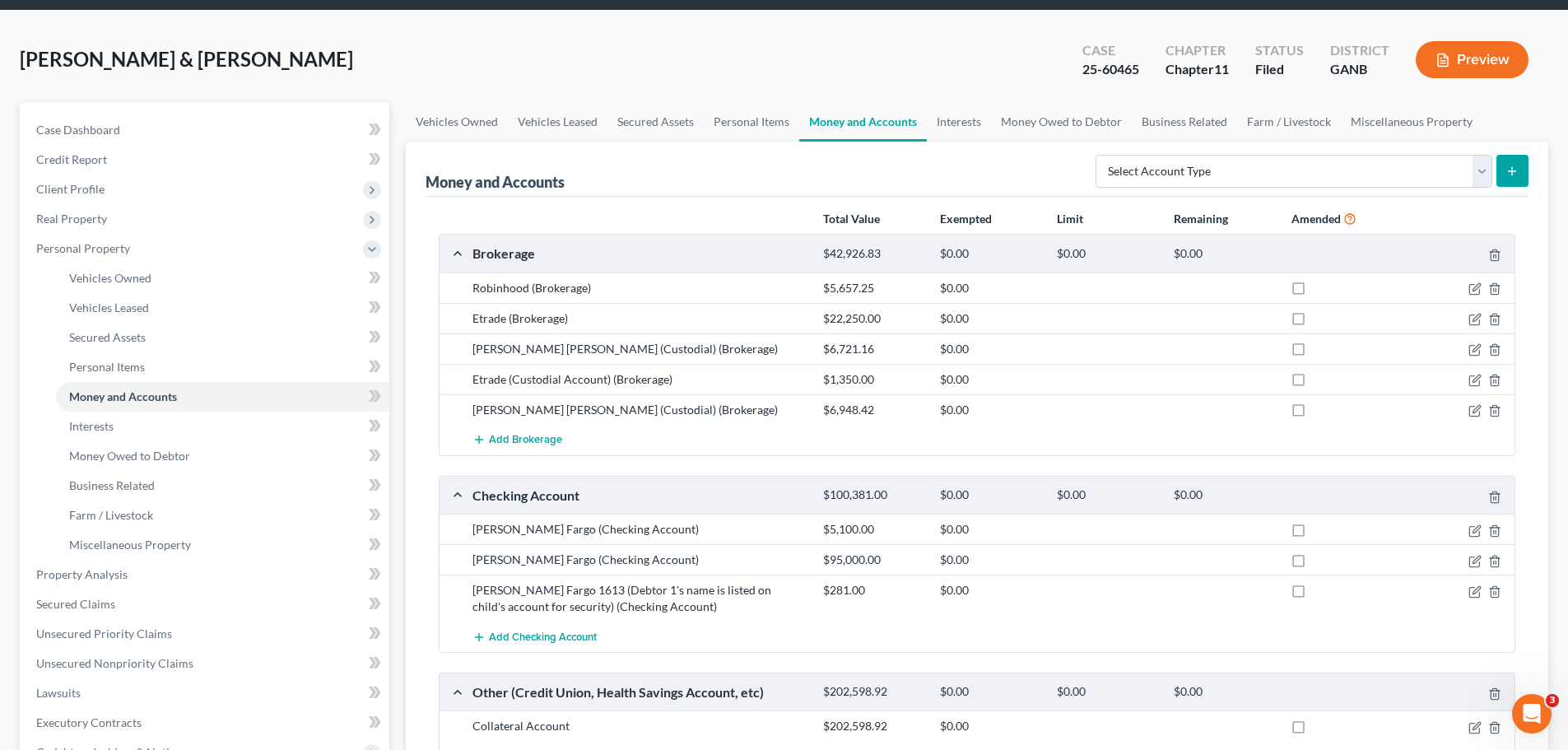
scroll to position [0, 0]
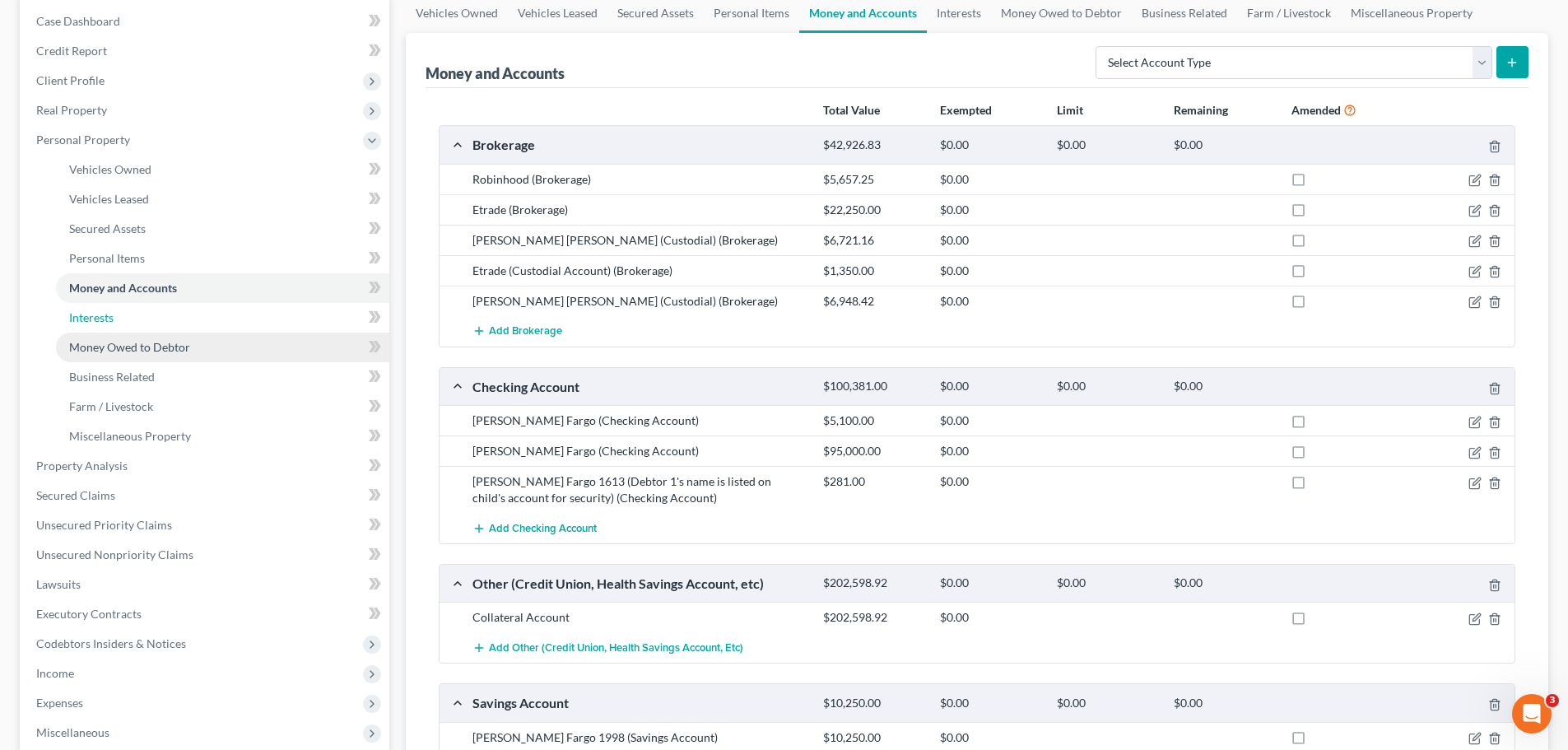
drag, startPoint x: 108, startPoint y: 316, endPoint x: 163, endPoint y: 342, distance: 60.8
click at [108, 316] on span "Interests" at bounding box center [90, 317] width 44 height 14
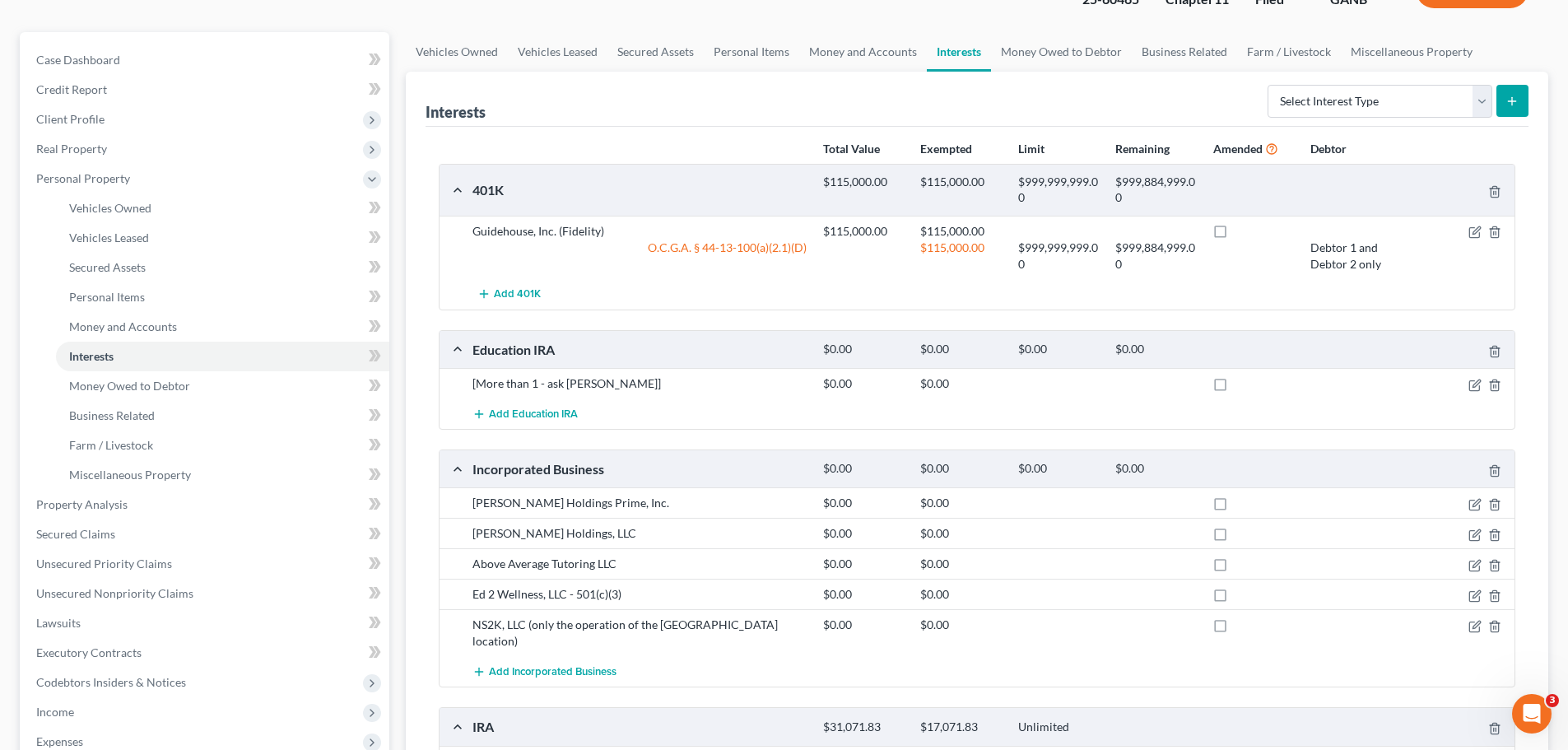
scroll to position [165, 0]
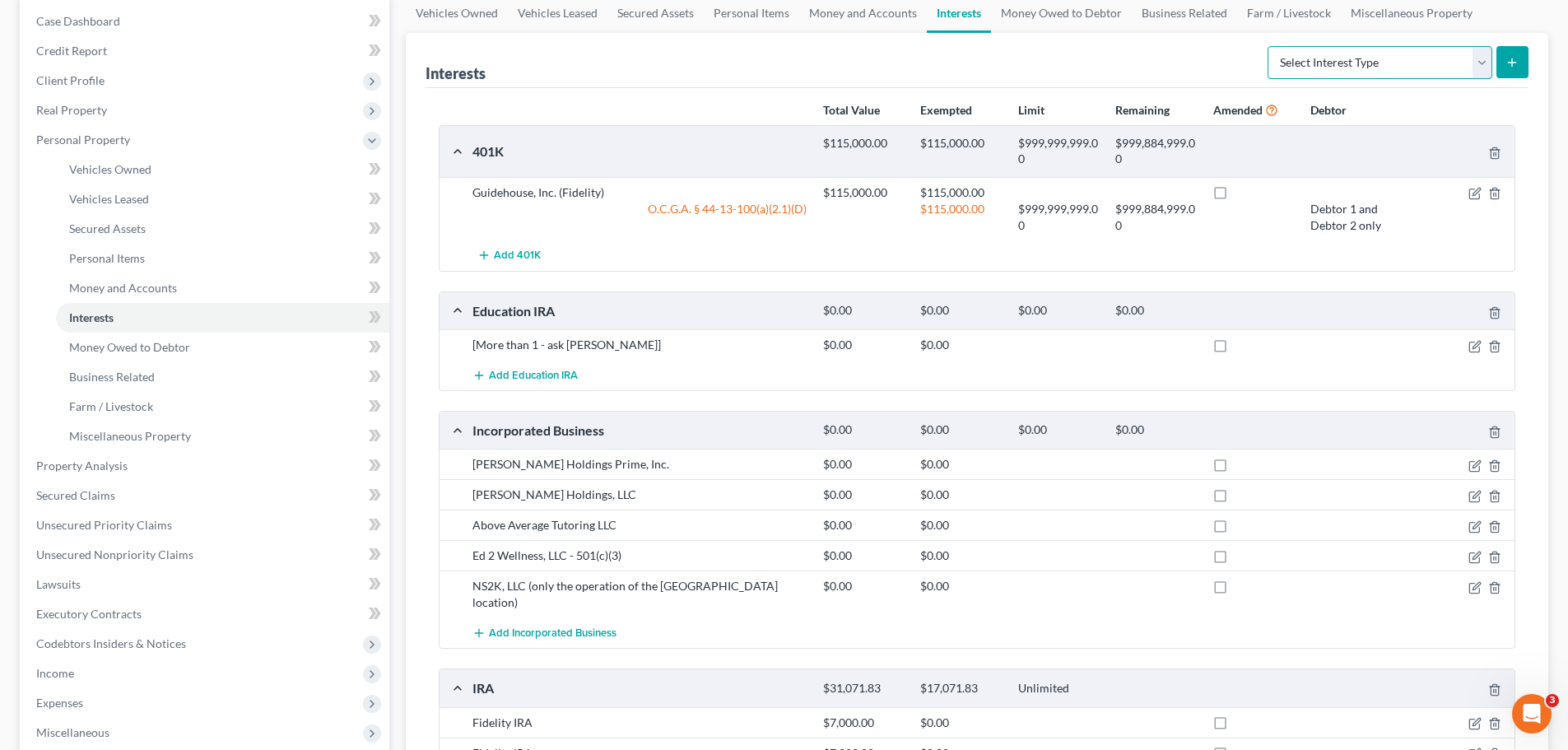
click at [1483, 62] on select "Select Interest Type 401K (A/B: 21) Annuity (A/B: 23) Bond (A/B: 18) Education …" at bounding box center [1380, 62] width 225 height 33
drag, startPoint x: 744, startPoint y: 349, endPoint x: 757, endPoint y: 347, distance: 13.2
click at [744, 349] on div "[More than 1 - ask Kaila]" at bounding box center [639, 344] width 350 height 16
click at [1471, 348] on icon "button" at bounding box center [1475, 347] width 13 height 13
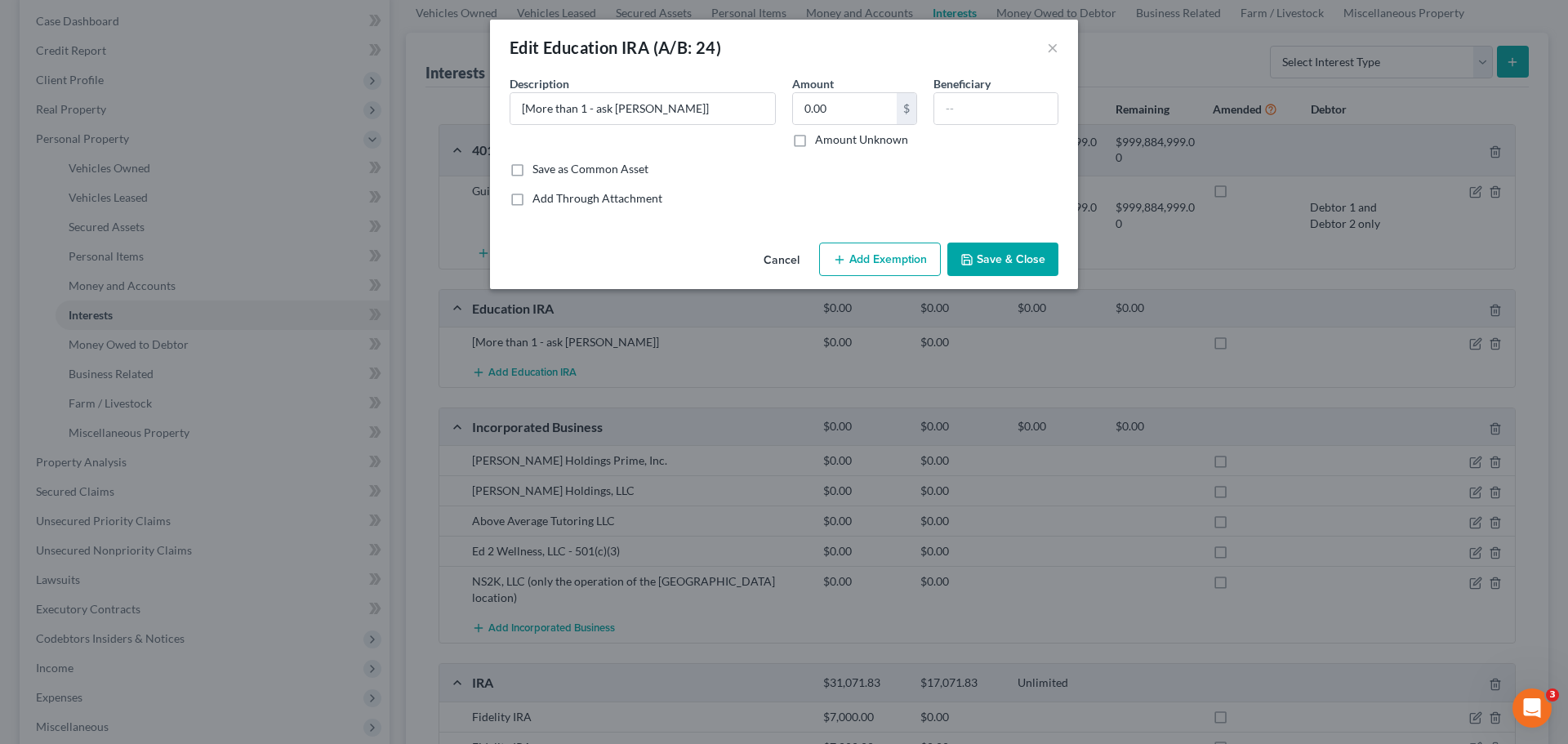
click at [1005, 255] on button "Save & Close" at bounding box center [1003, 260] width 111 height 35
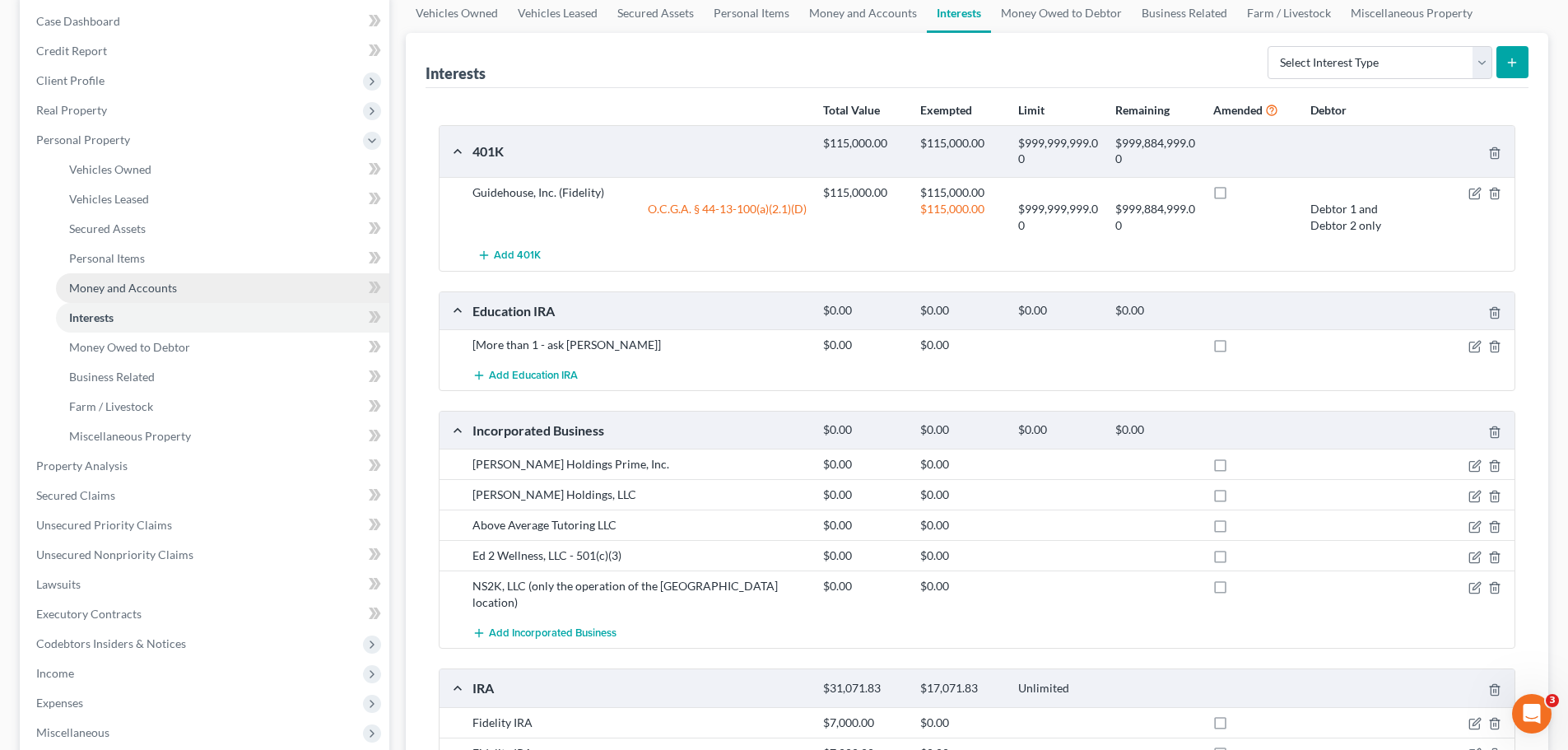
drag, startPoint x: 170, startPoint y: 287, endPoint x: 304, endPoint y: 278, distance: 134.3
click at [170, 287] on span "Money and Accounts" at bounding box center [122, 287] width 107 height 14
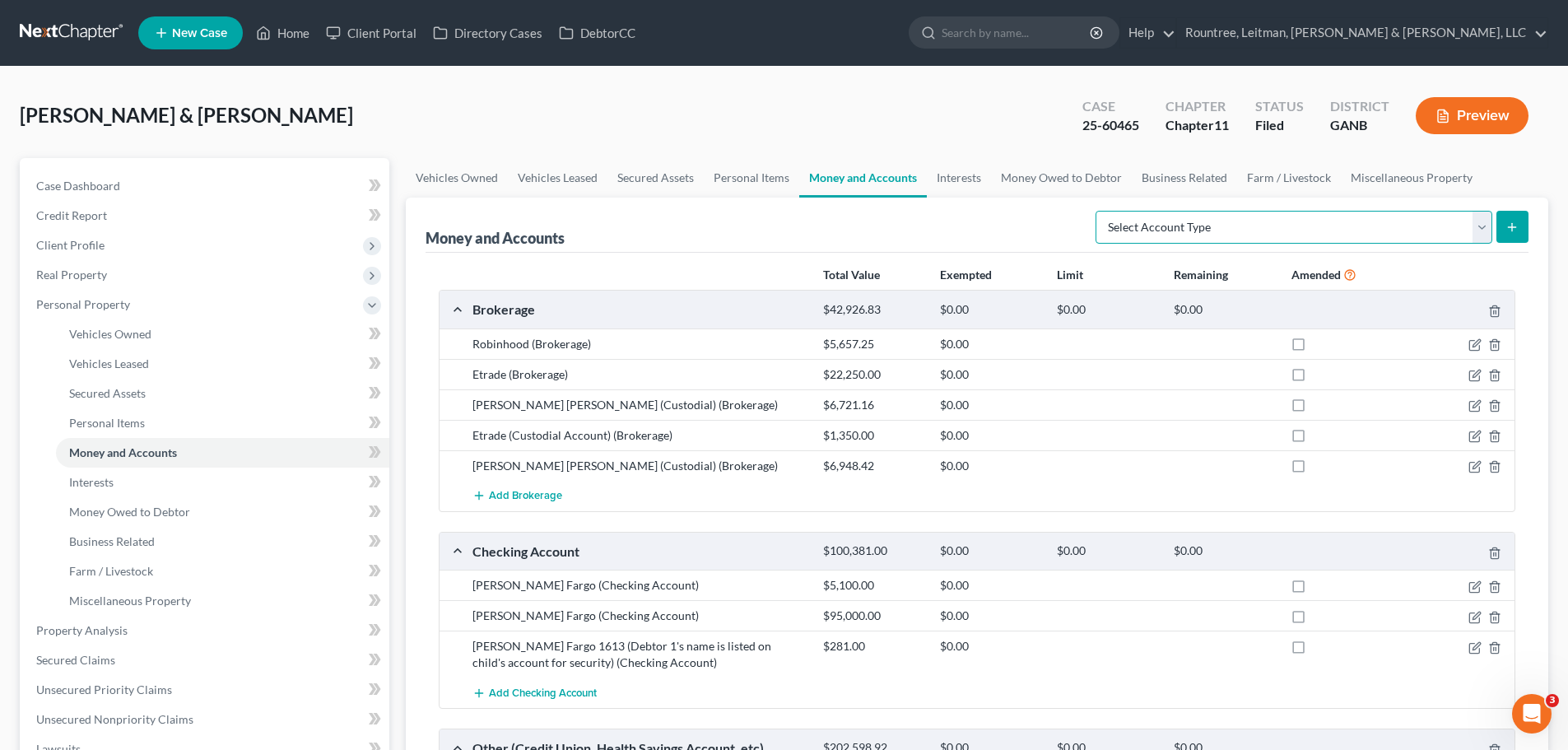
click at [1477, 220] on select "Select Account Type Brokerage (A/B: 18, SOFA: 20) Cash on Hand (A/B: 16) Certif…" at bounding box center [1293, 227] width 396 height 33
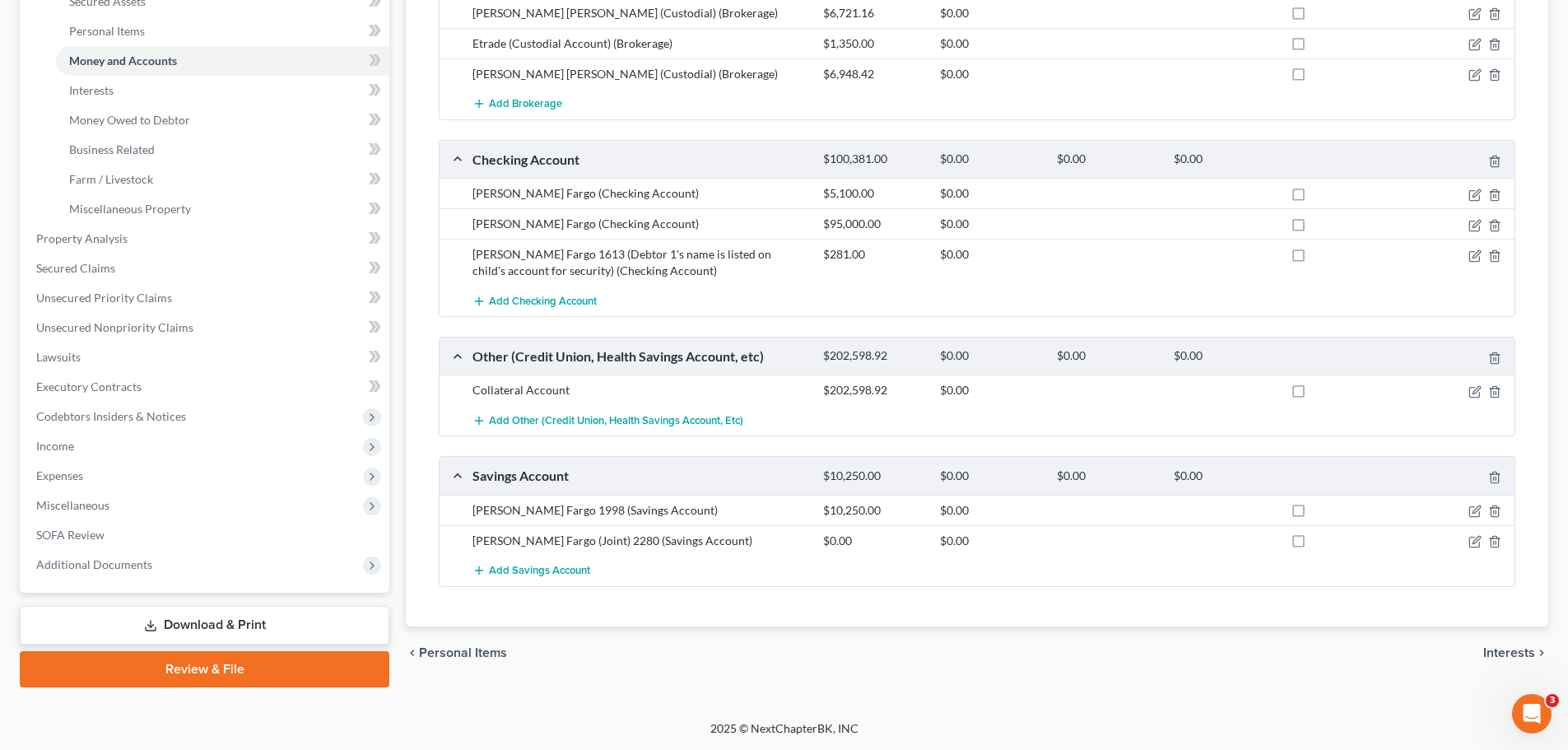
scroll to position [310, 0]
